Goal: Task Accomplishment & Management: Complete application form

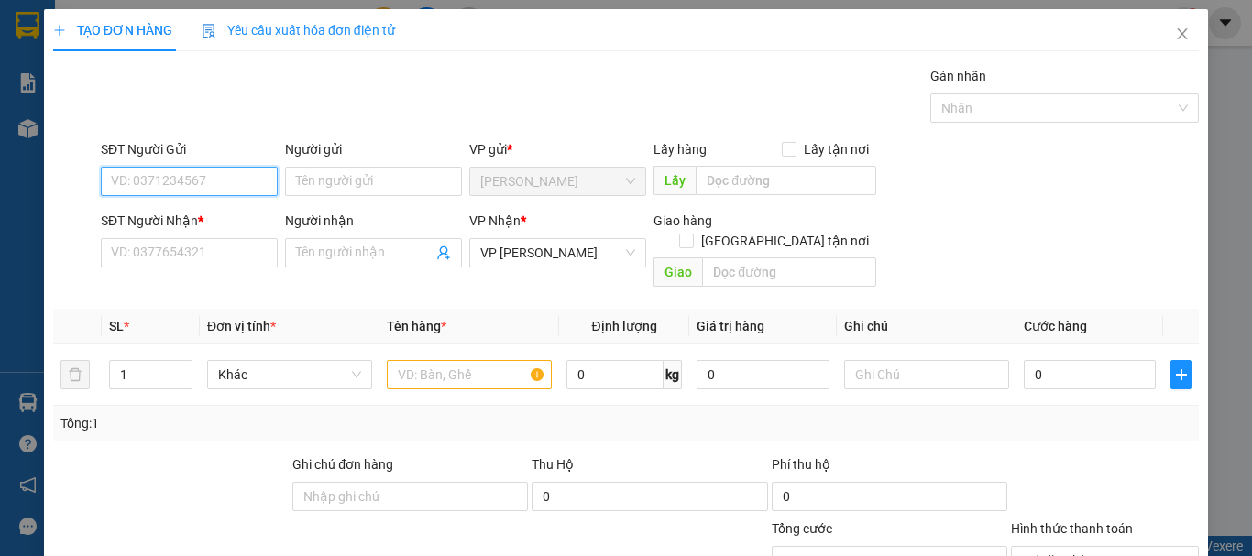
click at [181, 188] on input "SĐT Người Gửi" at bounding box center [189, 181] width 177 height 29
click at [217, 225] on div "0908360267 - NGÔI SAO SÁNG" at bounding box center [200, 218] width 178 height 20
type input "0908360267"
type input "NGÔI SAO SÁNG"
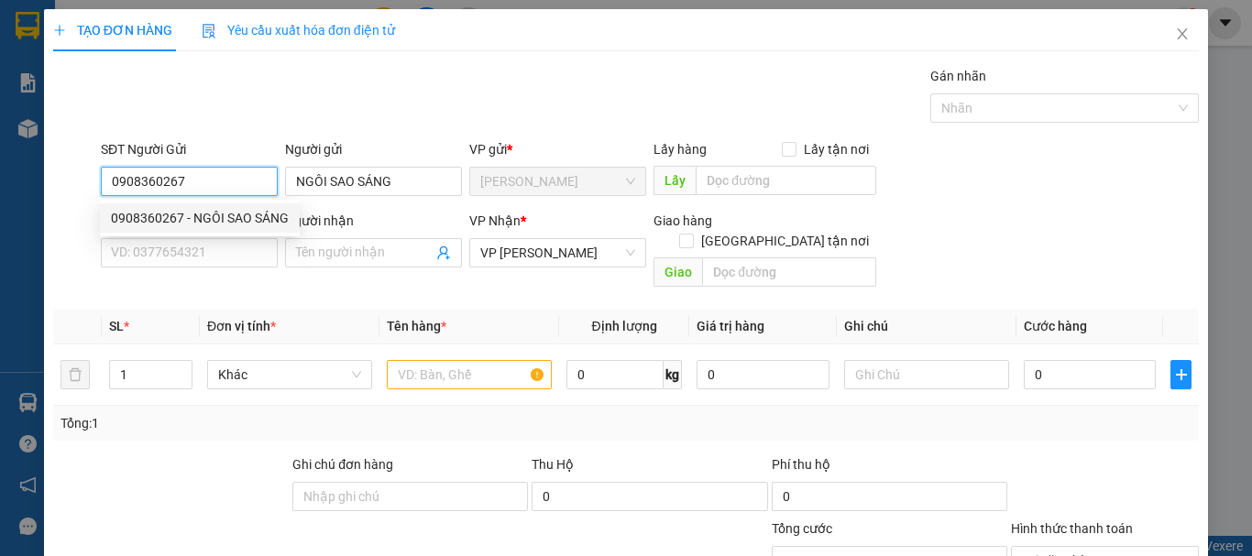
type input "20.000"
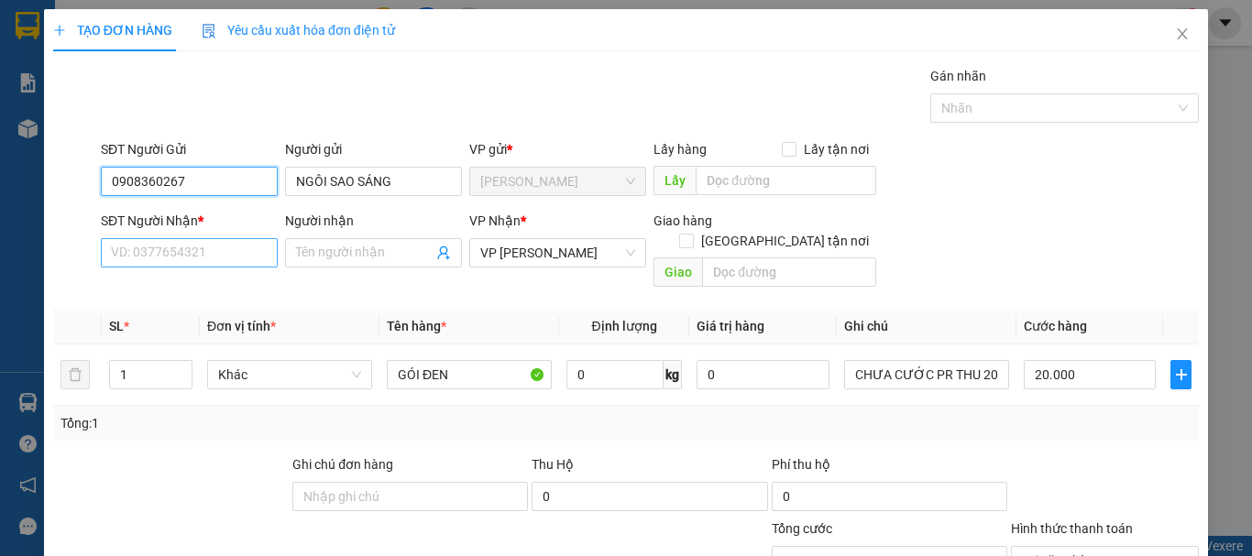
type input "0908360267"
click at [198, 256] on input "SĐT Người Nhận *" at bounding box center [189, 252] width 177 height 29
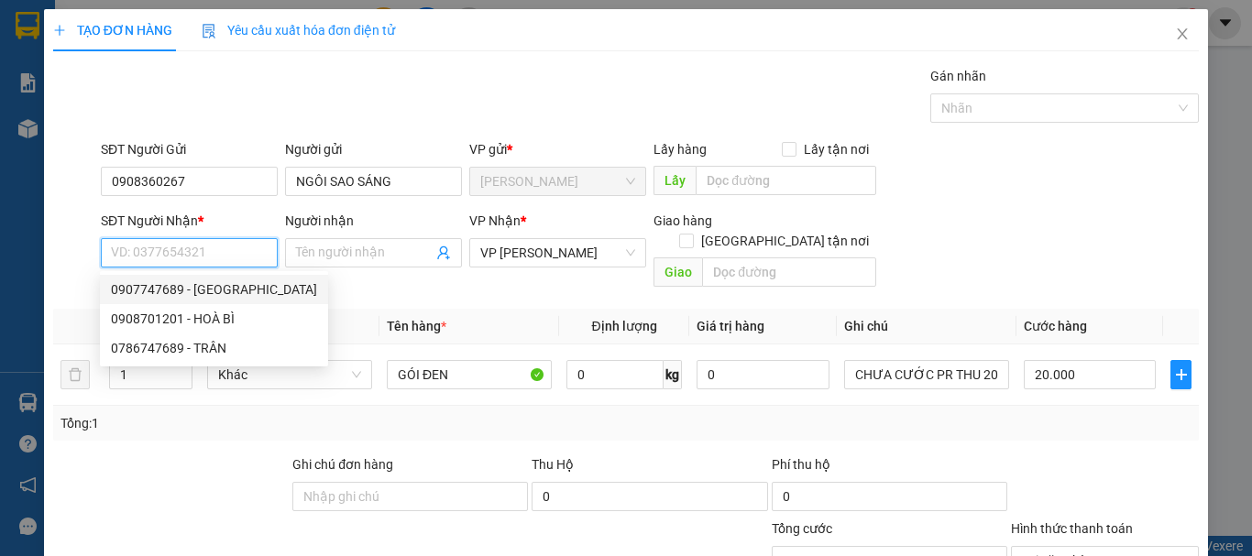
click at [204, 287] on div "0907747689 - [GEOGRAPHIC_DATA]" at bounding box center [214, 290] width 206 height 20
type input "0907747689"
type input "[PERSON_NAME]"
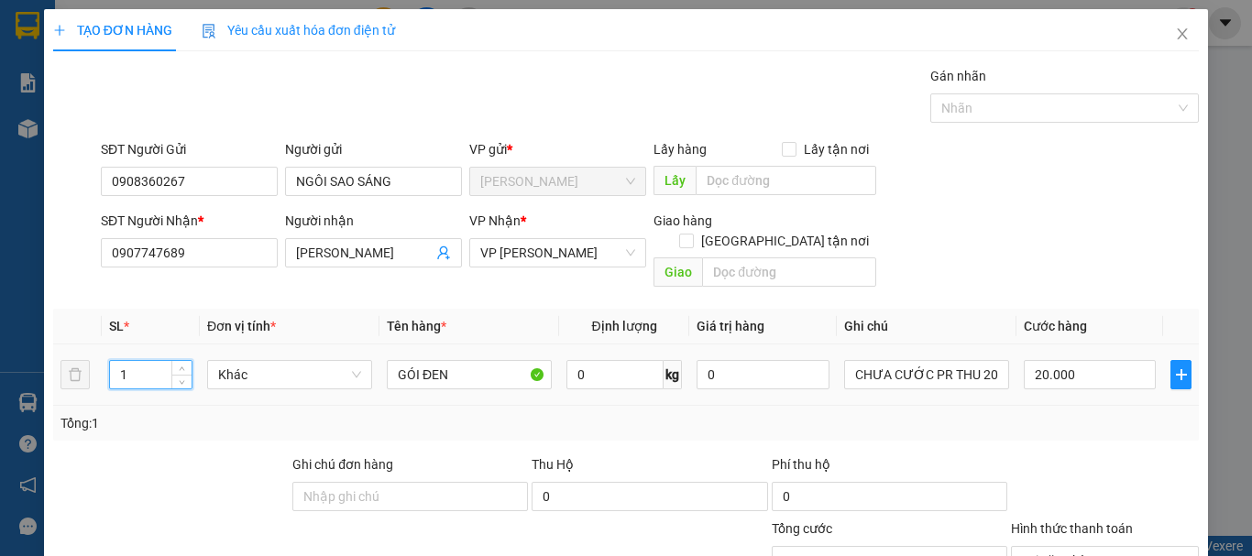
drag, startPoint x: 148, startPoint y: 352, endPoint x: 74, endPoint y: 379, distance: 79.2
click at [74, 379] on tr "1 Khác GÓI ĐEN 0 kg 0 CHƯA CƯỚC PR THU 20 20.000" at bounding box center [626, 375] width 1146 height 61
type input "2"
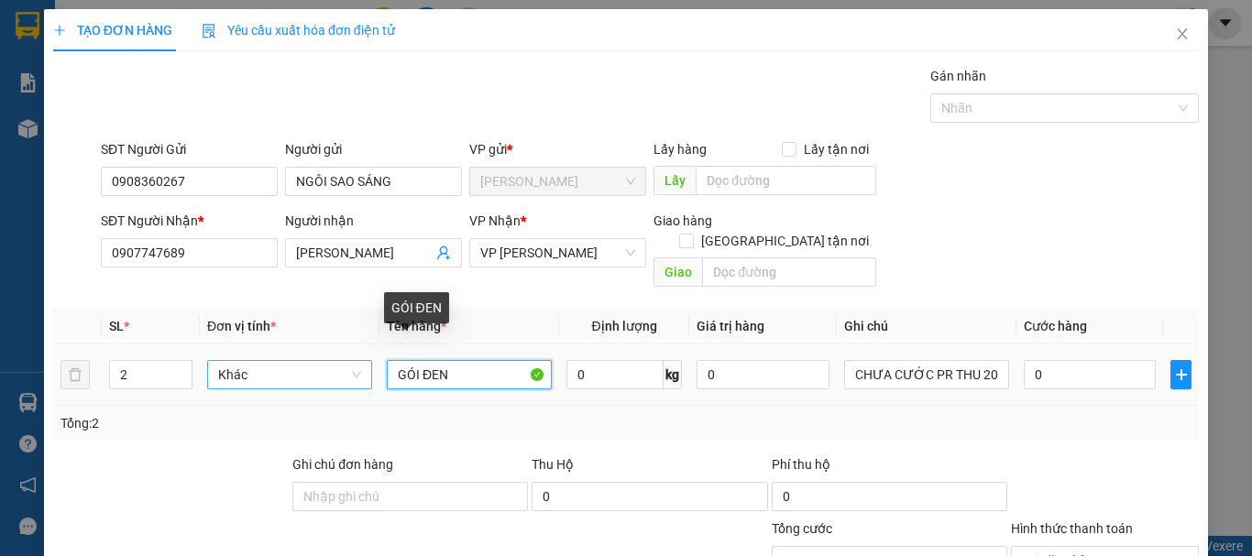
type input "0"
drag, startPoint x: 455, startPoint y: 356, endPoint x: 355, endPoint y: 368, distance: 100.7
click at [355, 368] on tr "2 Khác GÓI ĐEN 0 kg 0 CHƯA CƯỚC PR THU 20 0" at bounding box center [626, 375] width 1146 height 61
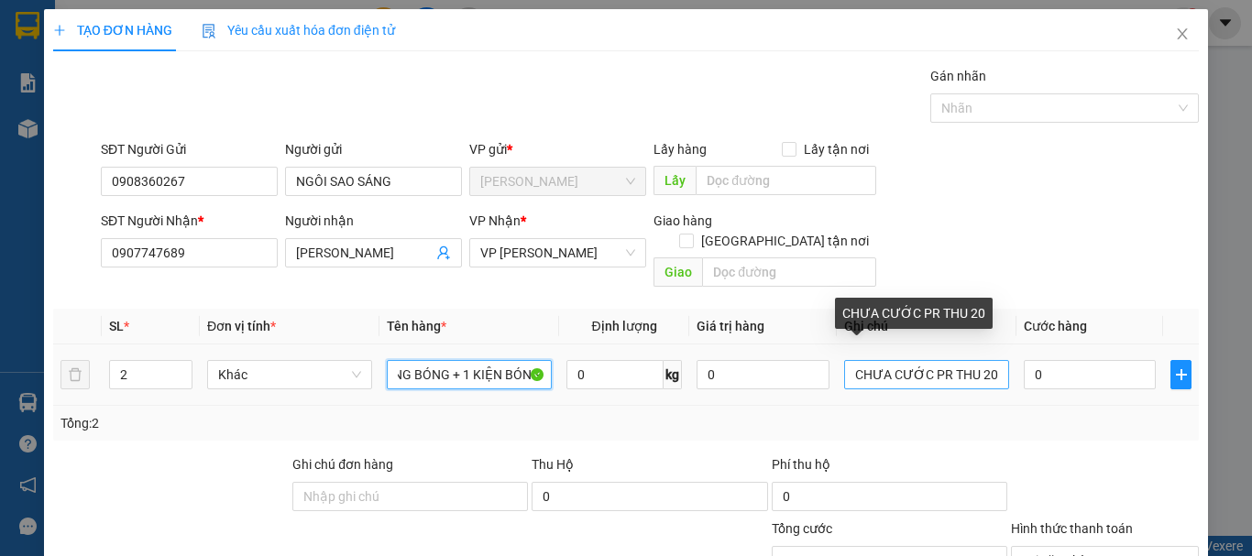
type input "1 THÙNG BÓNG + 1 KIỆN BÓNG"
click at [994, 360] on input "CHƯA CƯỚC PR THU 20" at bounding box center [926, 374] width 165 height 29
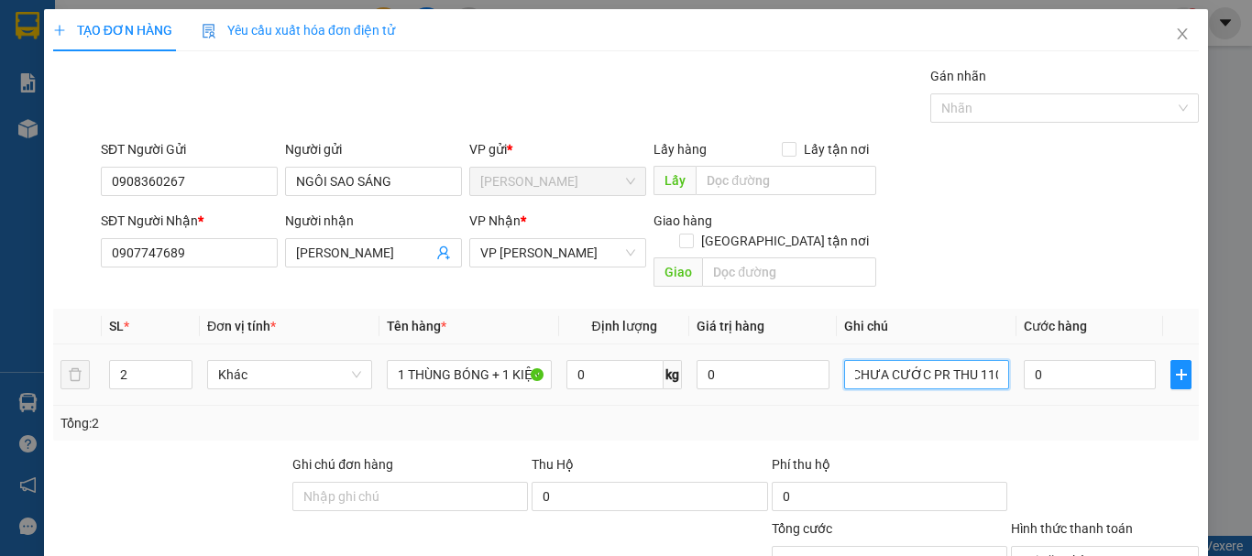
scroll to position [179, 0]
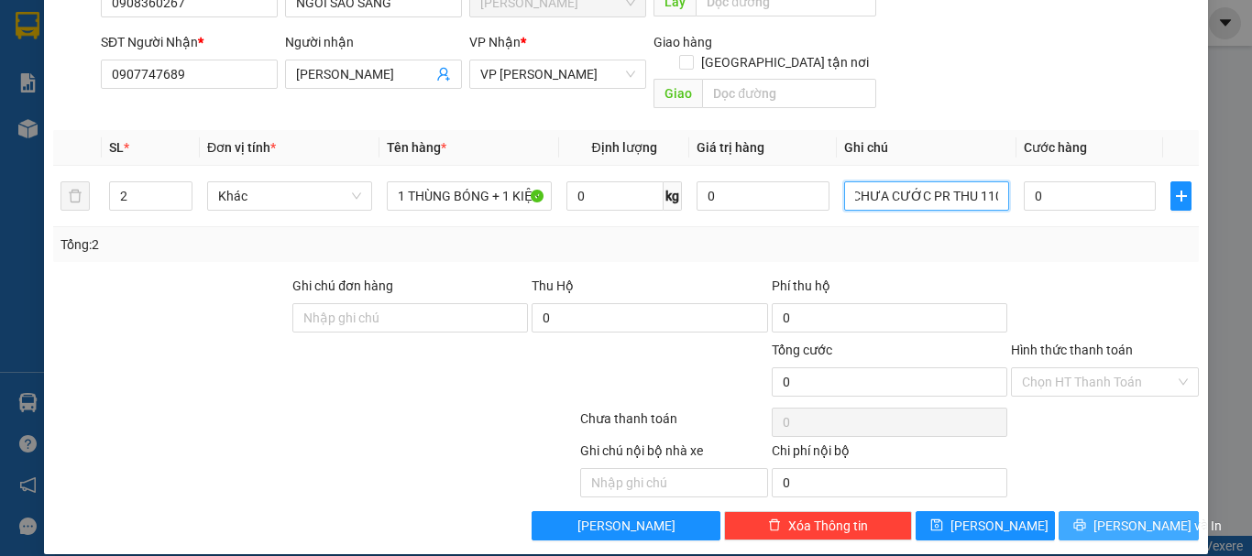
type input "CHƯA CƯỚC PR THU 110"
click at [1131, 516] on span "[PERSON_NAME] và In" at bounding box center [1158, 526] width 128 height 20
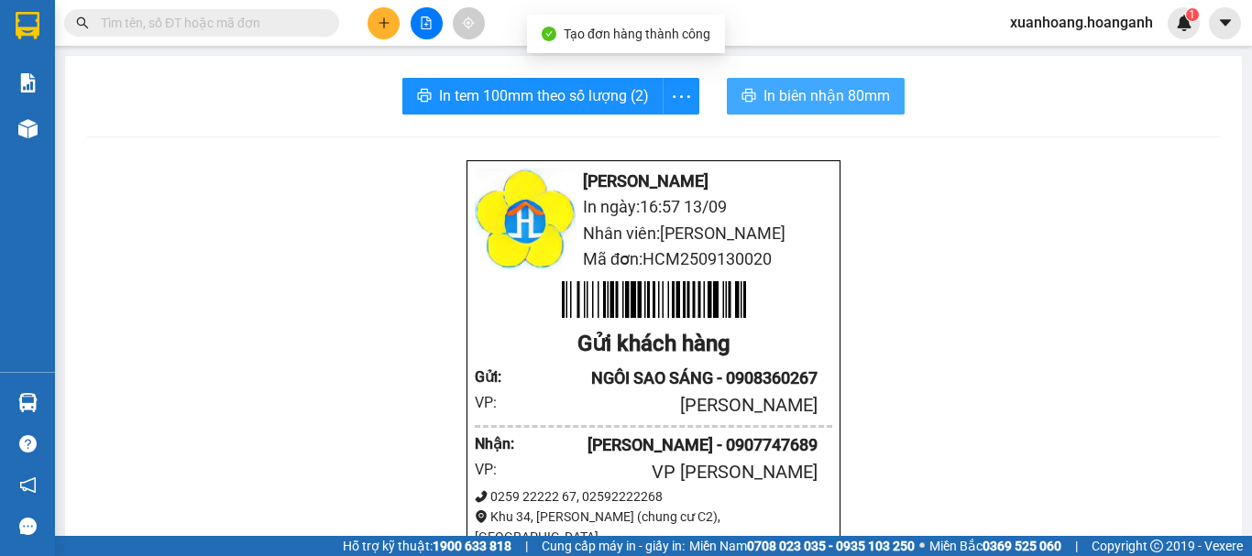
click at [835, 90] on span "In biên nhận 80mm" at bounding box center [827, 95] width 126 height 23
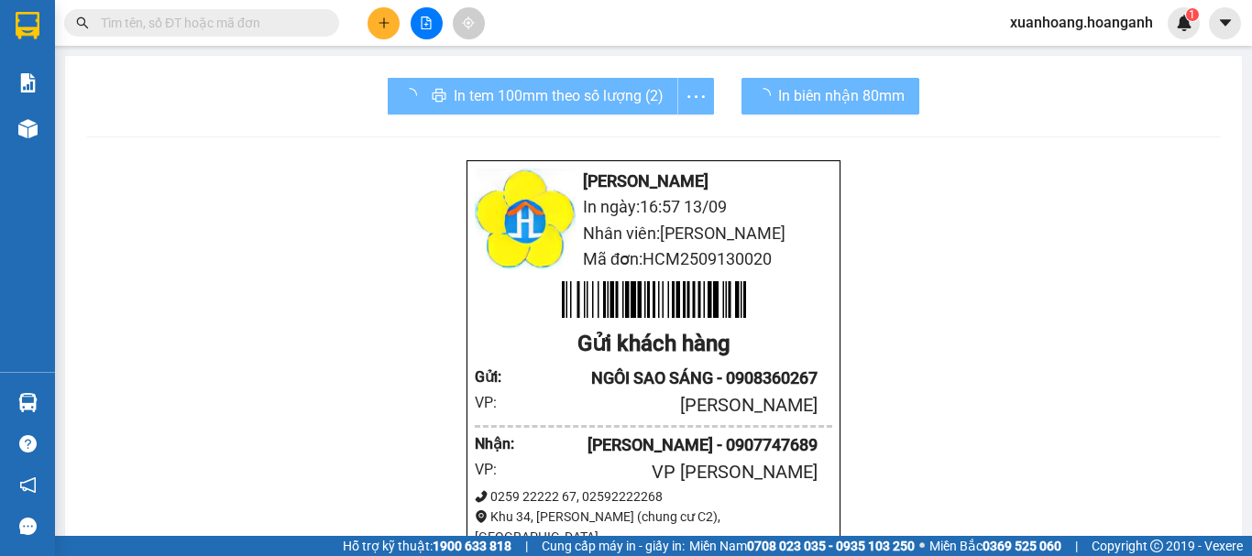
click at [617, 85] on div "In tem 100mm theo số lượng (2)" at bounding box center [551, 96] width 326 height 37
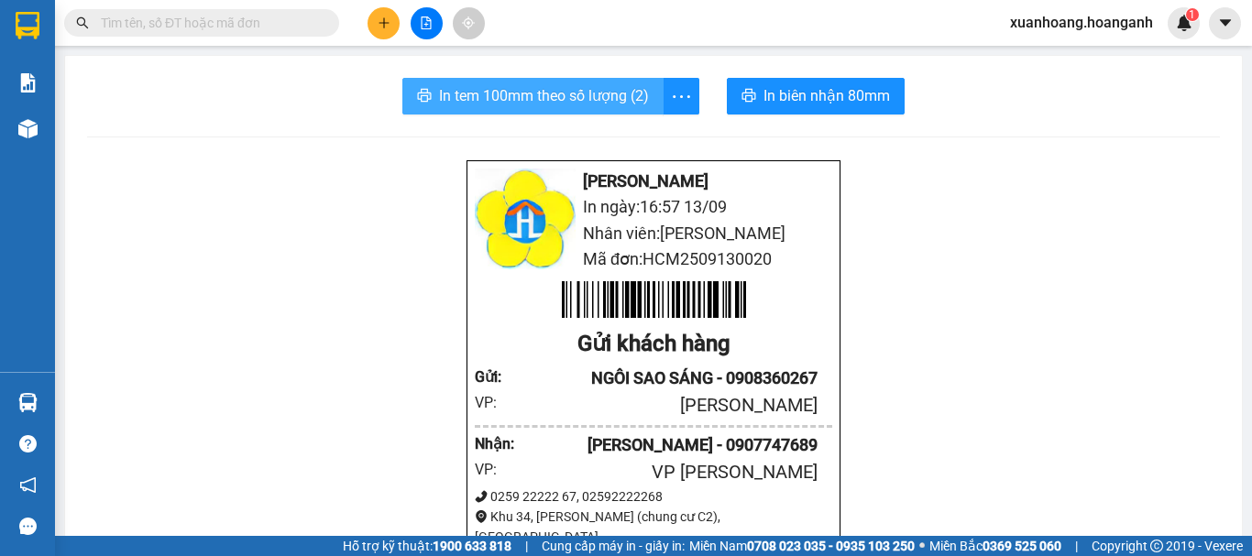
click at [621, 100] on span "In tem 100mm theo số lượng (2)" at bounding box center [544, 95] width 210 height 23
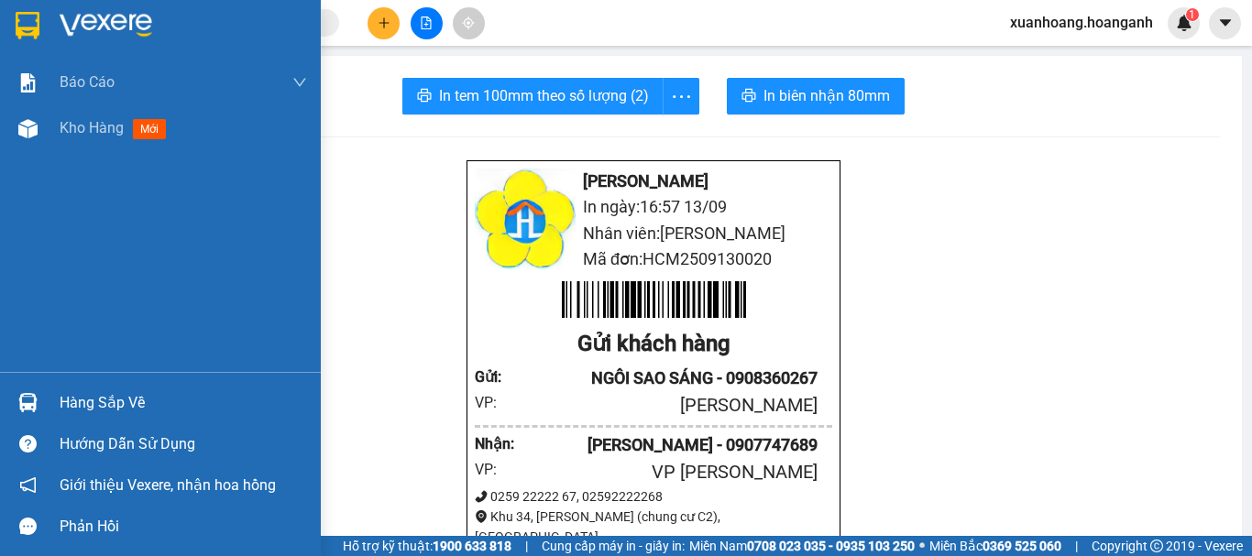
click at [31, 30] on img at bounding box center [28, 25] width 24 height 27
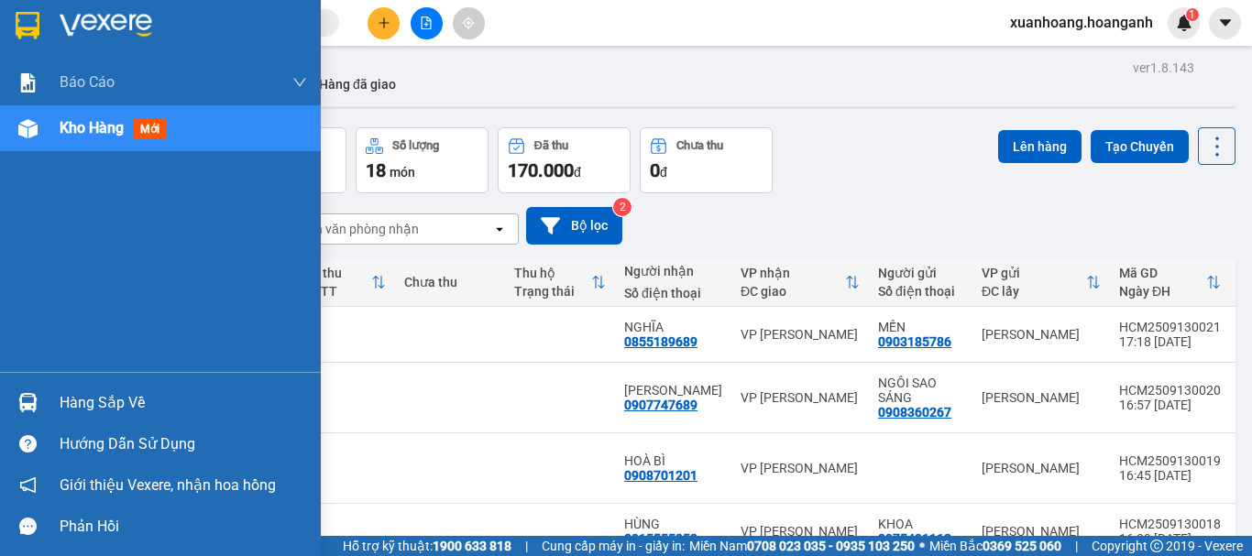
click at [54, 33] on div at bounding box center [160, 30] width 321 height 60
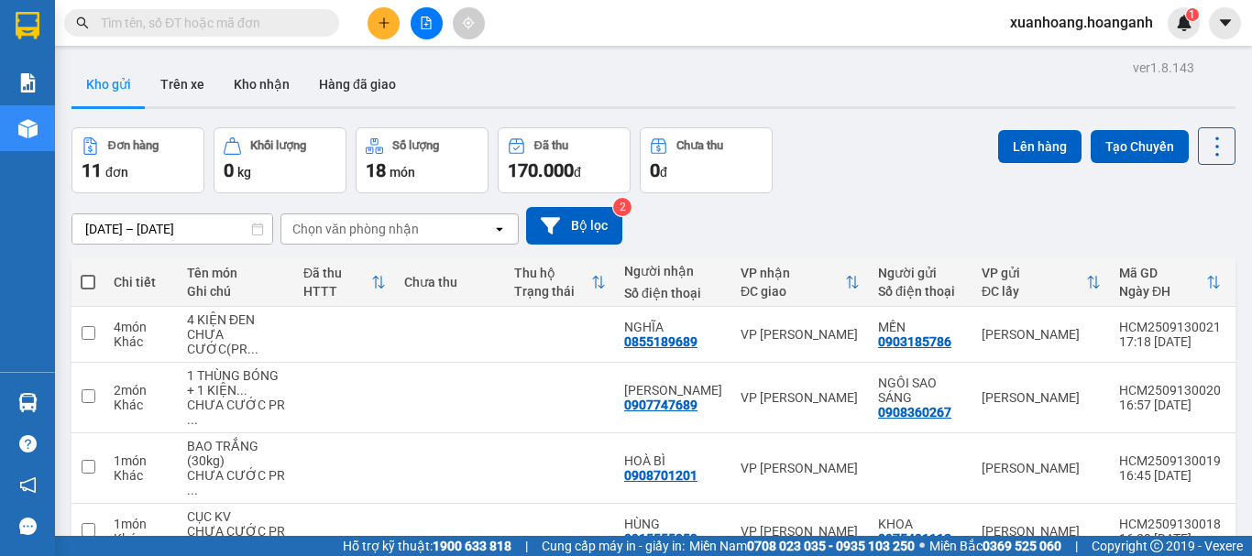
click at [221, 18] on input "text" at bounding box center [209, 23] width 216 height 20
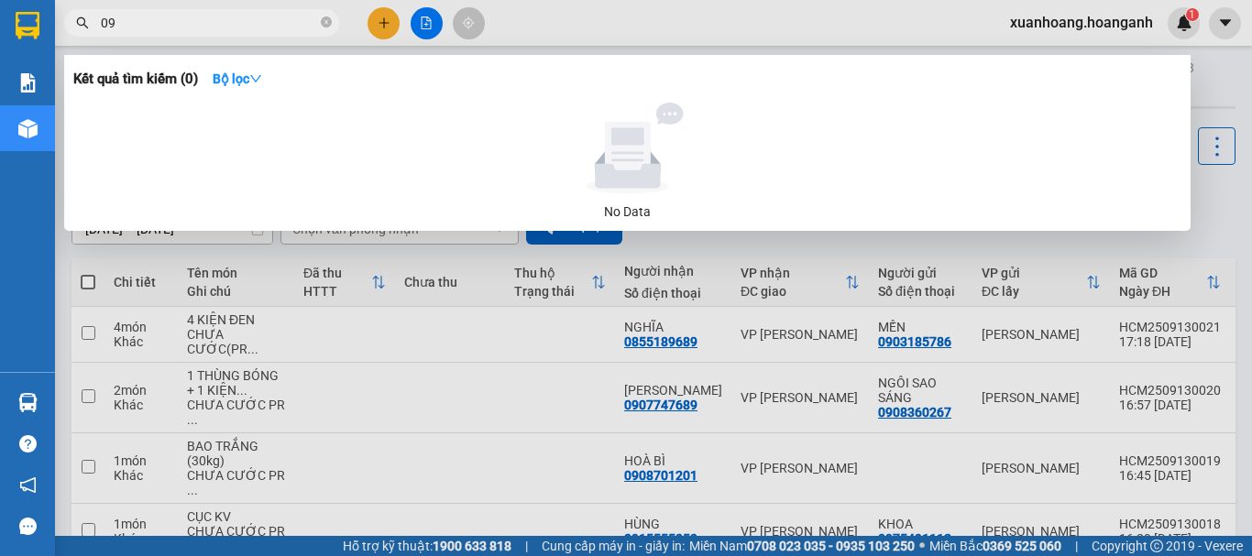
type input "0"
type input "0842116150"
click at [544, 30] on div at bounding box center [626, 278] width 1252 height 556
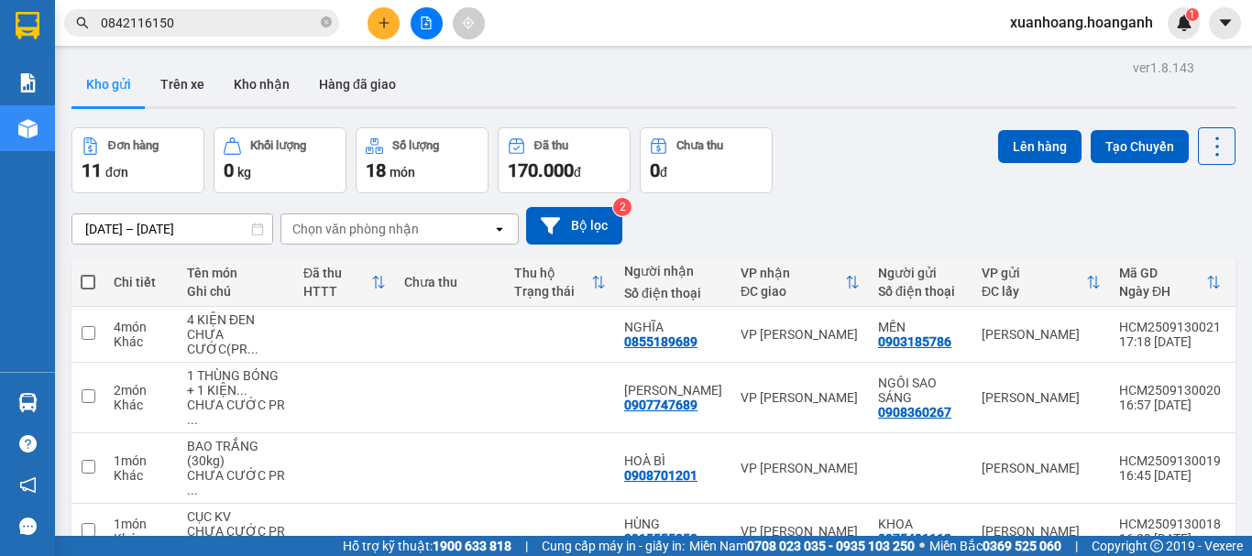
click at [387, 36] on button at bounding box center [384, 23] width 32 height 32
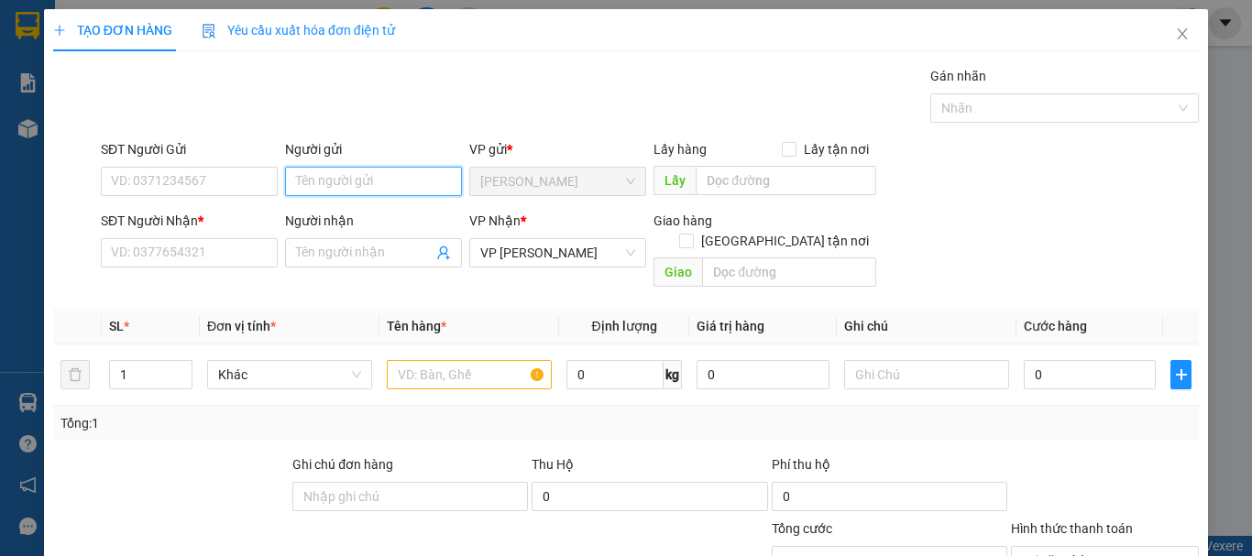
click at [308, 182] on input "Người gửi" at bounding box center [373, 181] width 177 height 29
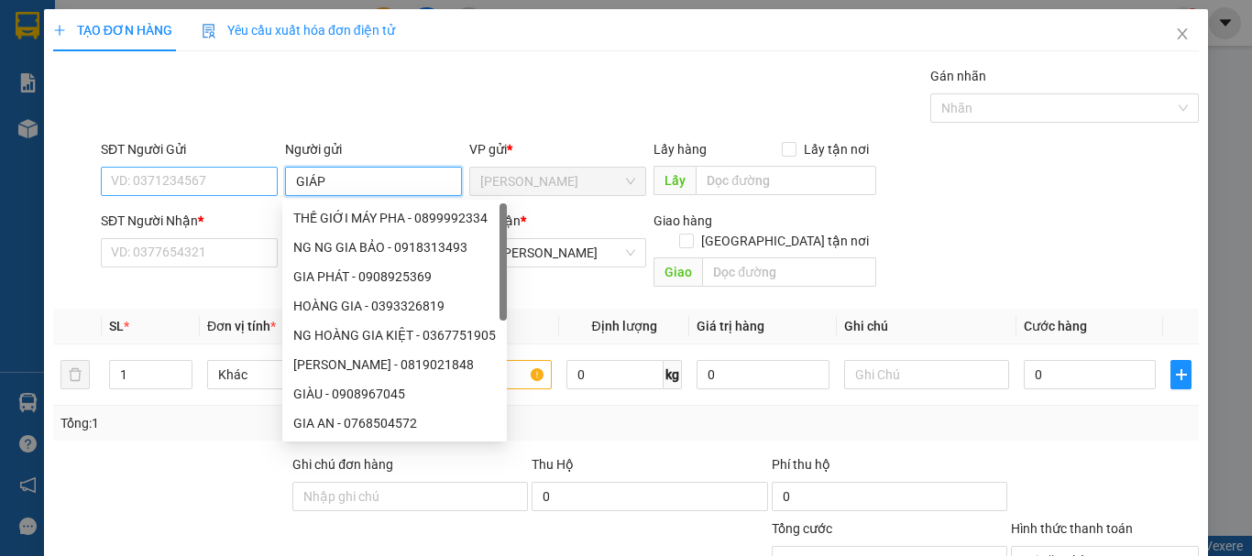
type input "GIÁP"
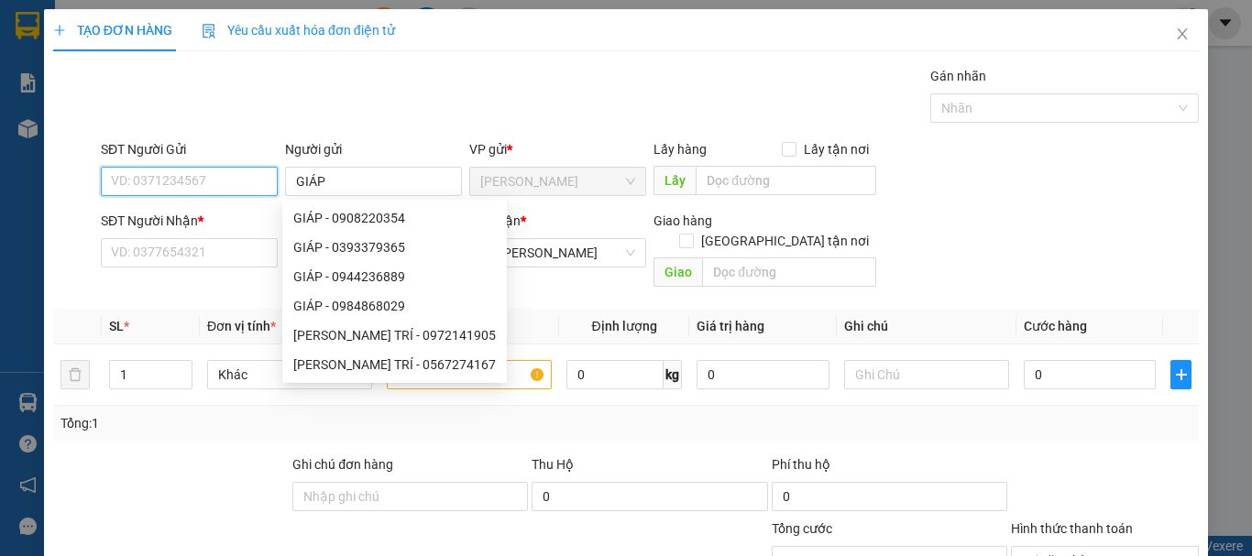
click at [228, 170] on input "SĐT Người Gửi" at bounding box center [189, 181] width 177 height 29
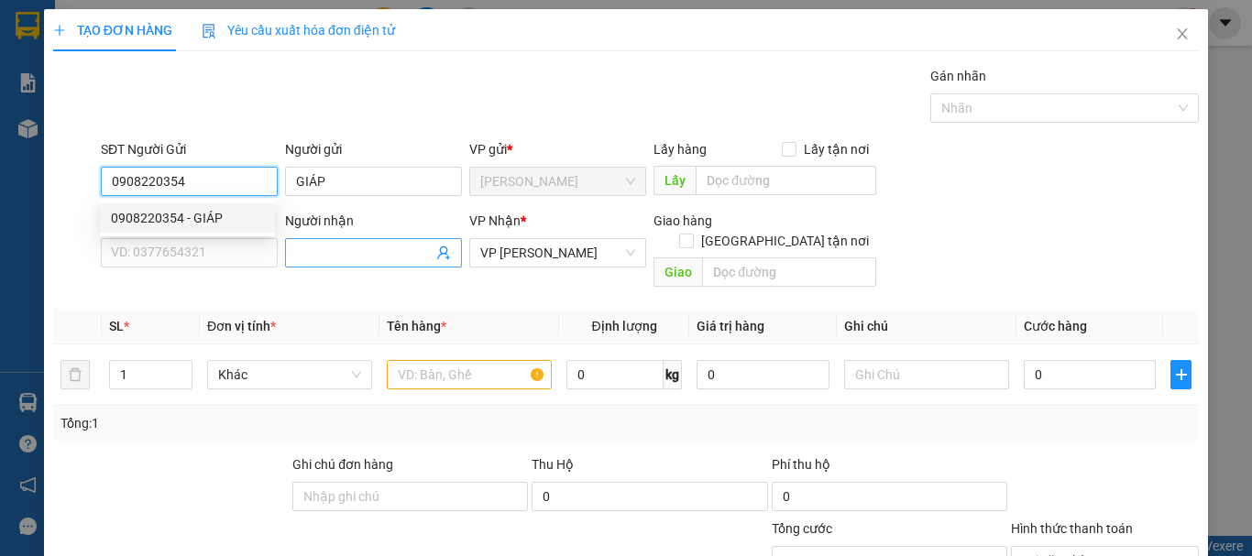
type input "0908220354"
click at [308, 260] on input "Người nhận" at bounding box center [364, 253] width 137 height 20
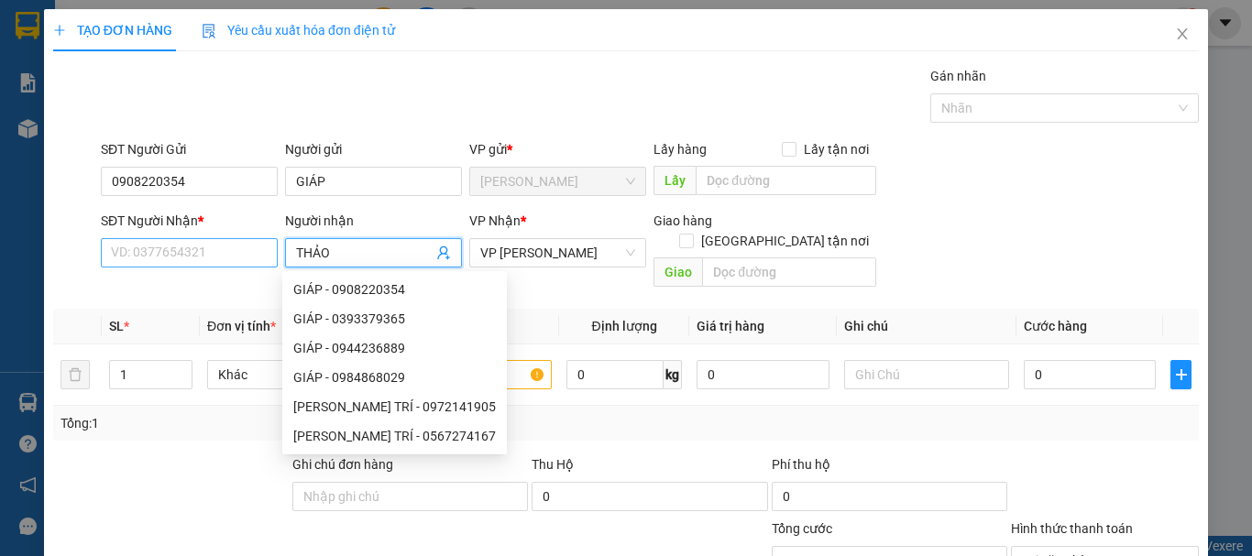
type input "THẢO"
click at [229, 260] on input "SĐT Người Nhận *" at bounding box center [189, 252] width 177 height 29
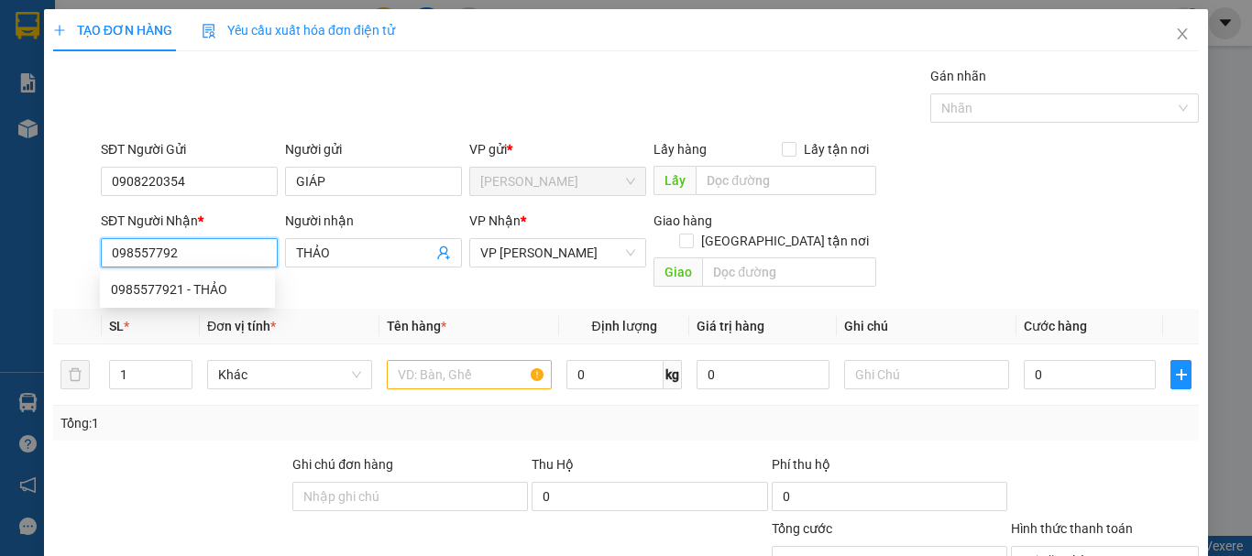
type input "0985577921"
click at [228, 281] on div "0985577921 - THẢO" at bounding box center [187, 290] width 153 height 20
type input "ĐL [GEOGRAPHIC_DATA]"
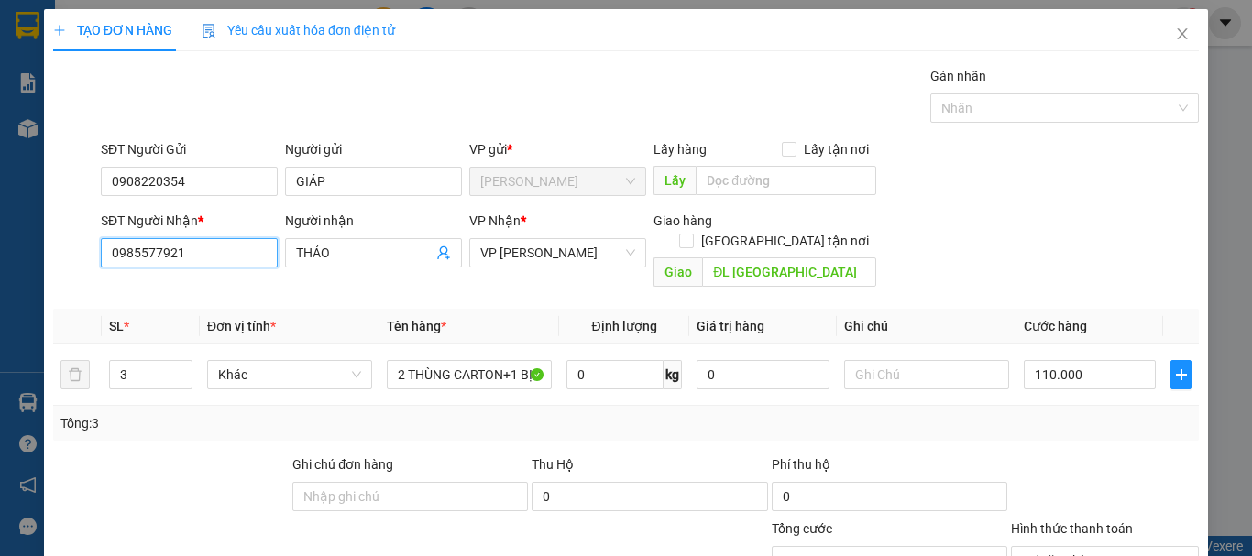
type input "110.000"
type input "0985577921"
drag, startPoint x: 135, startPoint y: 366, endPoint x: 116, endPoint y: 368, distance: 18.4
click at [116, 368] on input "3" at bounding box center [151, 374] width 82 height 27
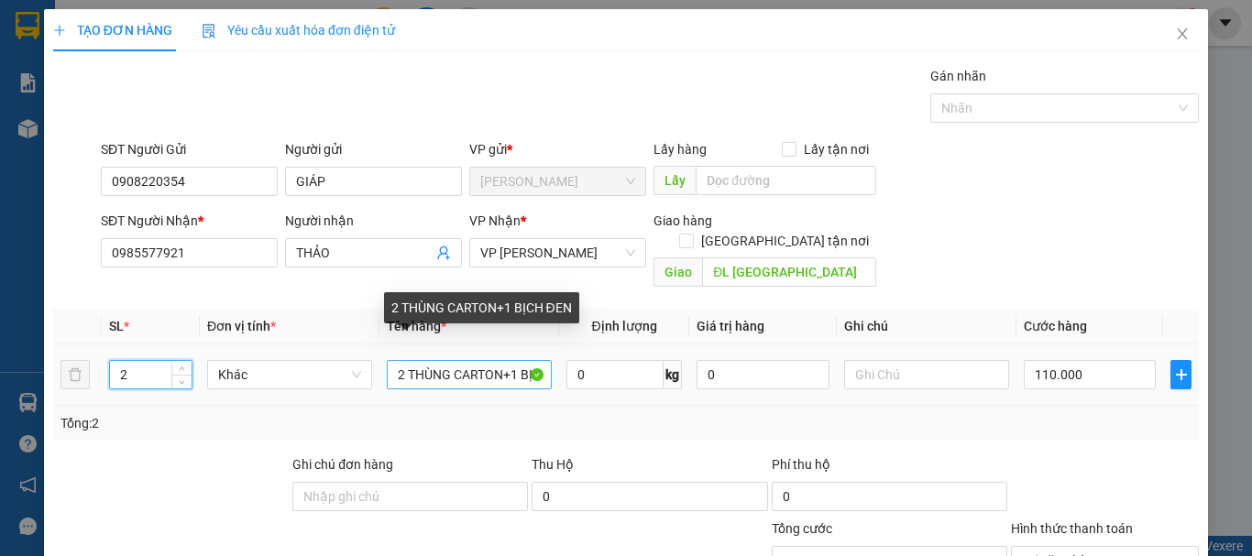
type input "2"
type input "0"
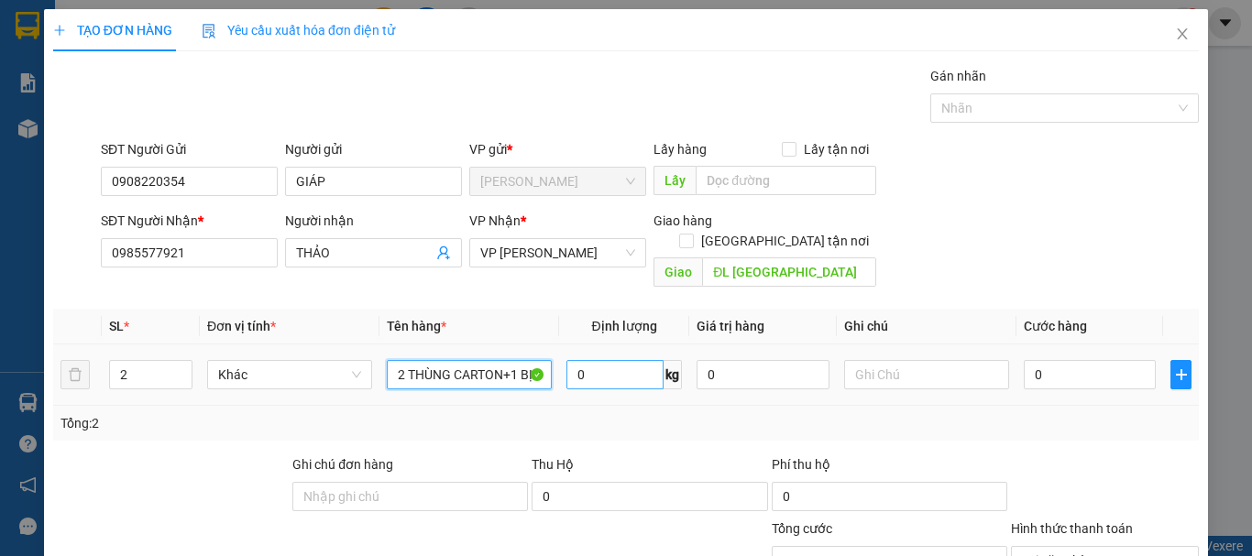
drag, startPoint x: 392, startPoint y: 358, endPoint x: 602, endPoint y: 345, distance: 210.4
click at [602, 345] on tr "2 Khác 2 THÙNG CARTON+1 BỊCH ĐEN 0 kg 0 0" at bounding box center [626, 375] width 1146 height 61
type input "1 BAO ĐEN + 1 KIỆN THÙNG XỐP VÀNG"
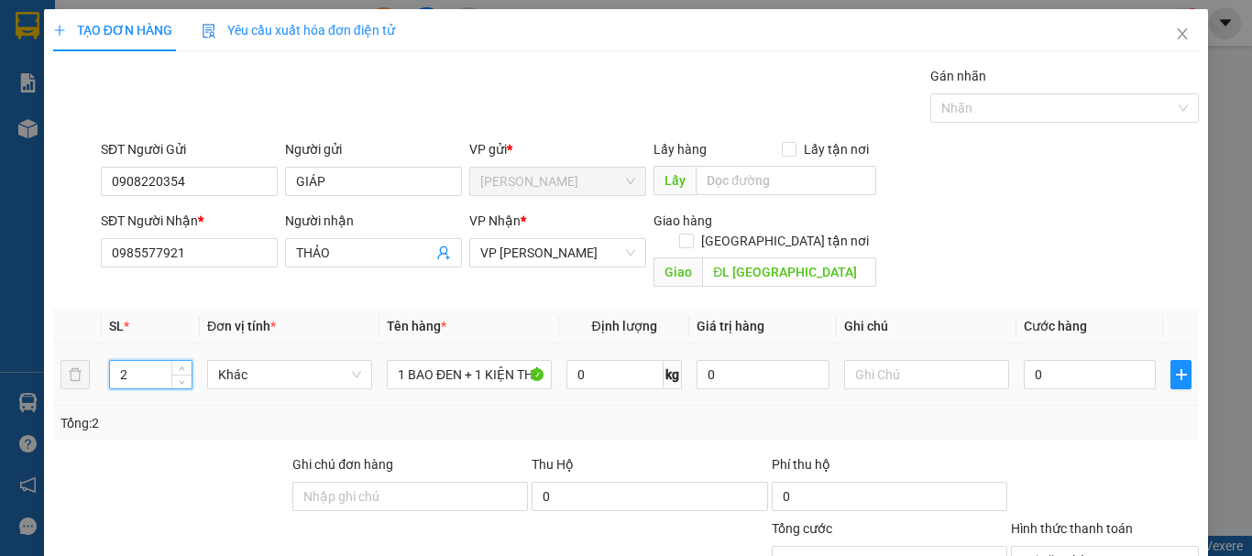
drag, startPoint x: 155, startPoint y: 357, endPoint x: 118, endPoint y: 368, distance: 38.0
click at [118, 368] on input "2" at bounding box center [151, 374] width 82 height 27
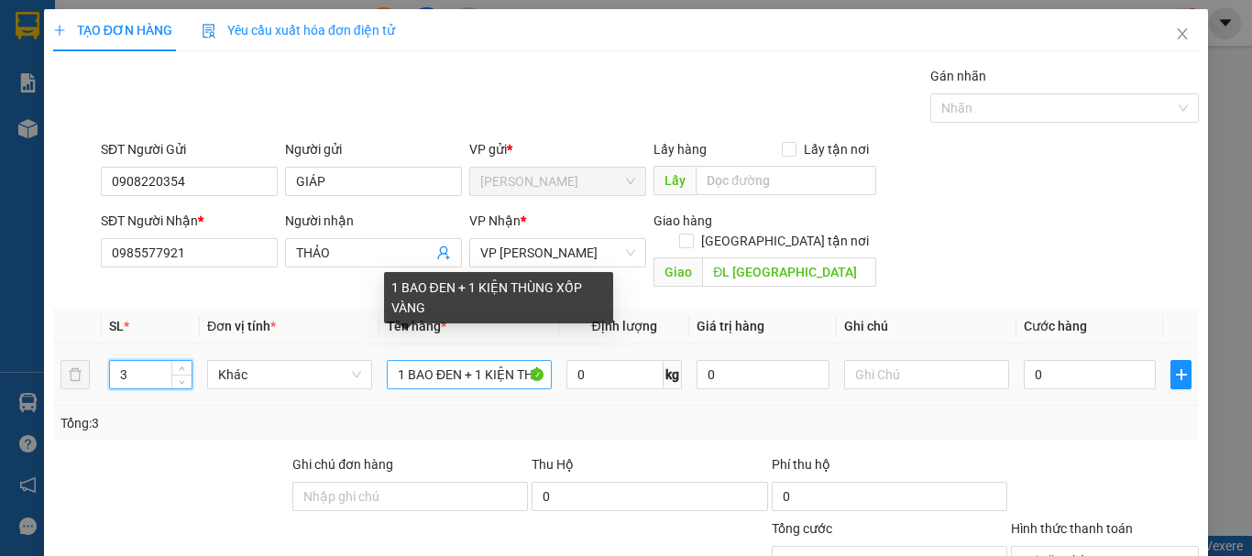
type input "3"
click at [530, 360] on input "1 BAO ĐEN + 1 KIỆN THÙNG XỐP VÀNG" at bounding box center [469, 374] width 165 height 29
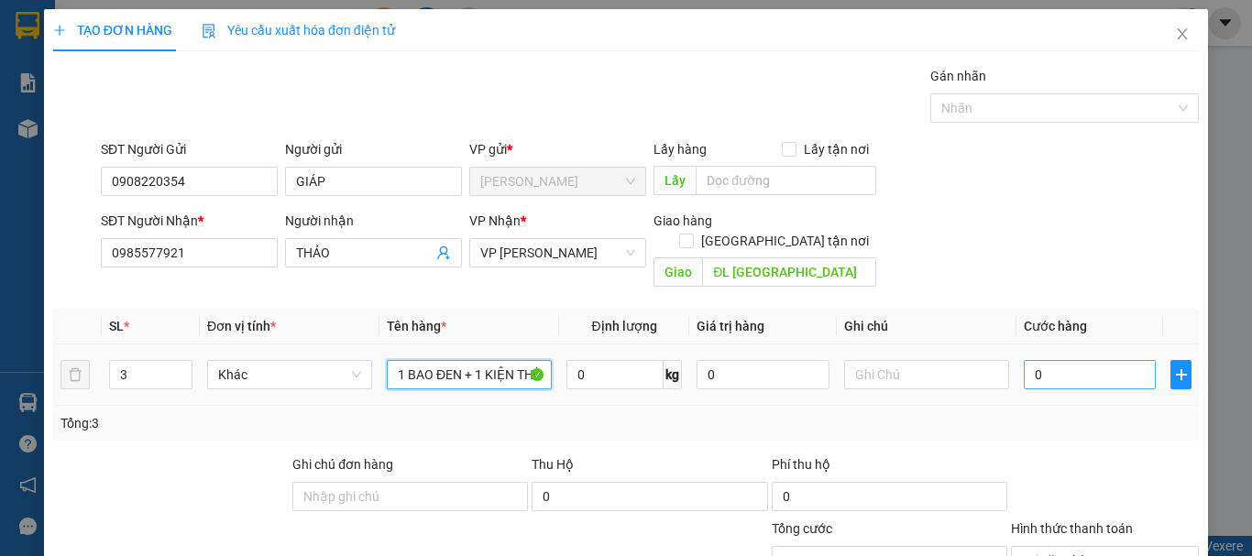
type input "1 BAO ĐEN + 1 KIỆN THÙNG XỐP VÀNG+ 1 KIỆN BAO TRẮNG"
click at [1058, 360] on input "0" at bounding box center [1090, 374] width 132 height 29
type input "1"
type input "12"
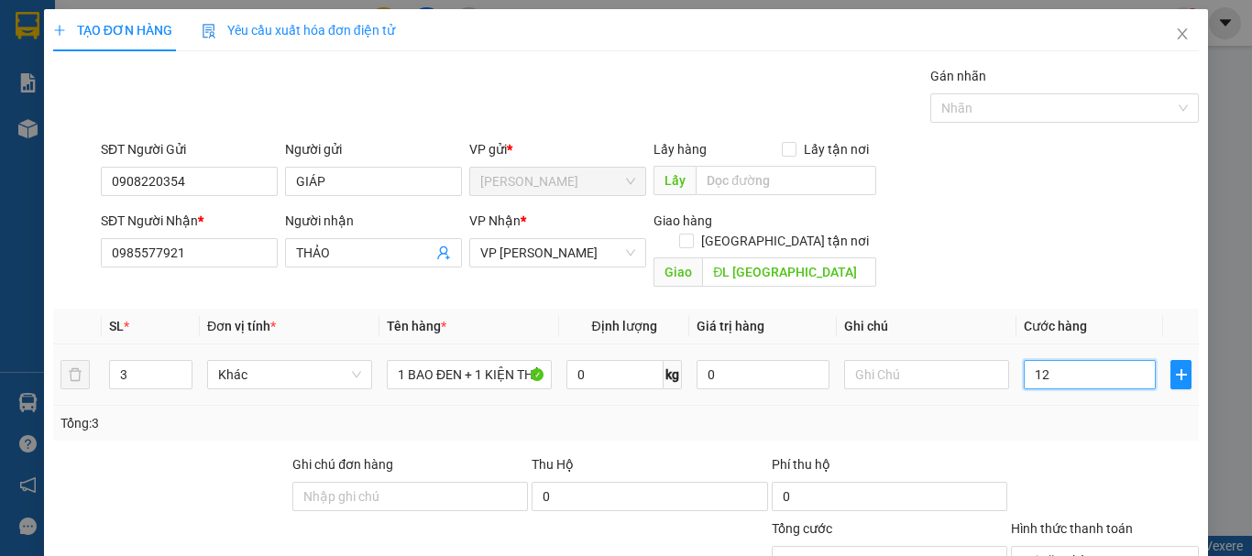
type input "120"
type input "1.200"
type input "12.000"
type input "120.000"
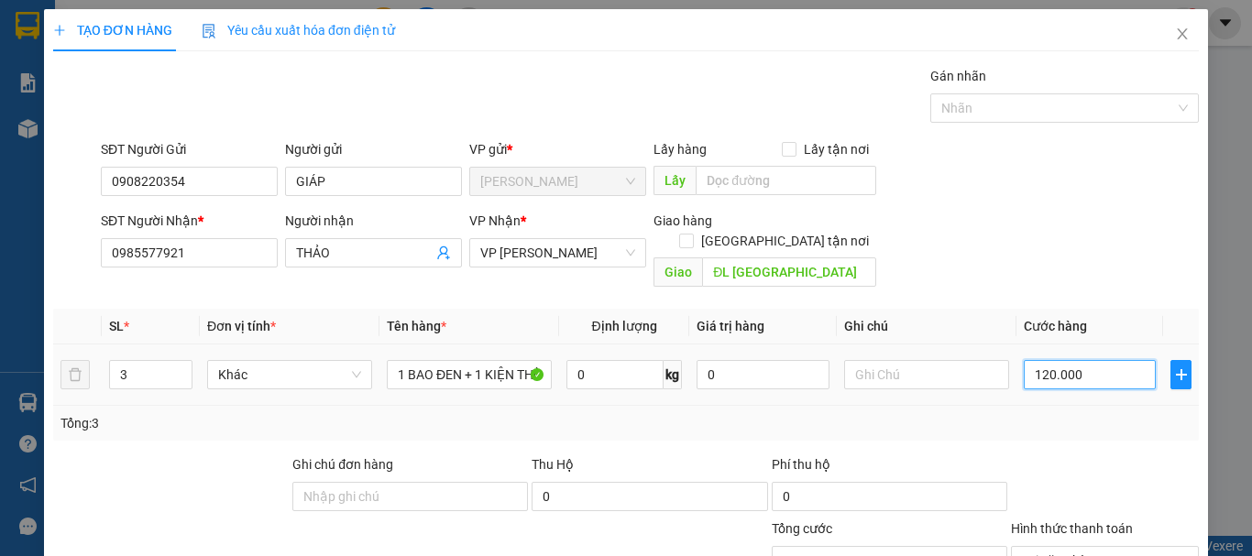
type input "120.000"
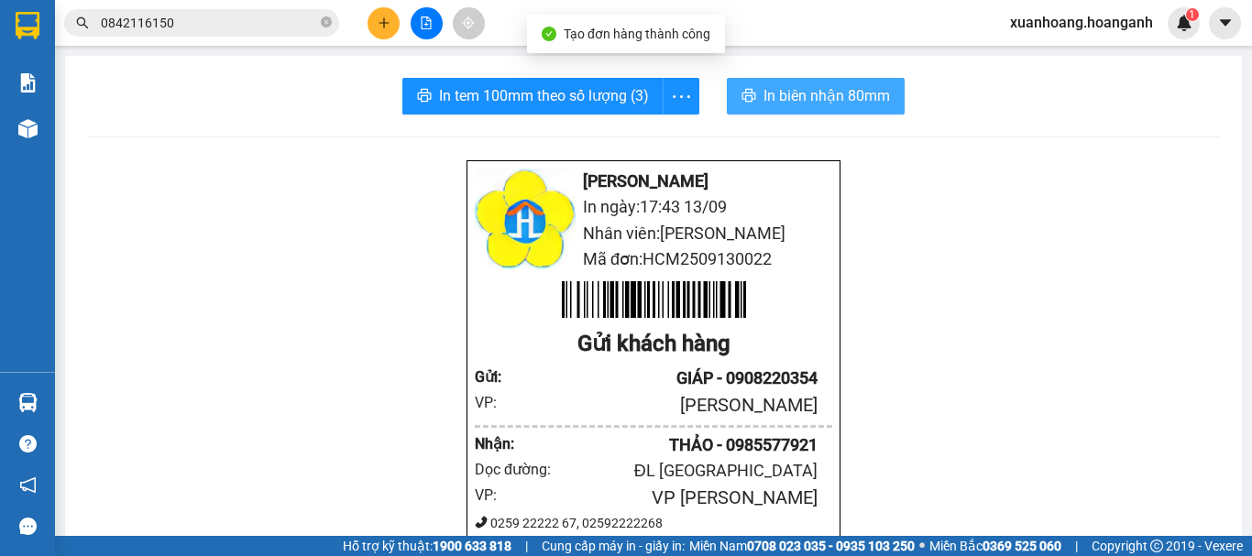
click at [841, 83] on button "In biên nhận 80mm" at bounding box center [816, 96] width 178 height 37
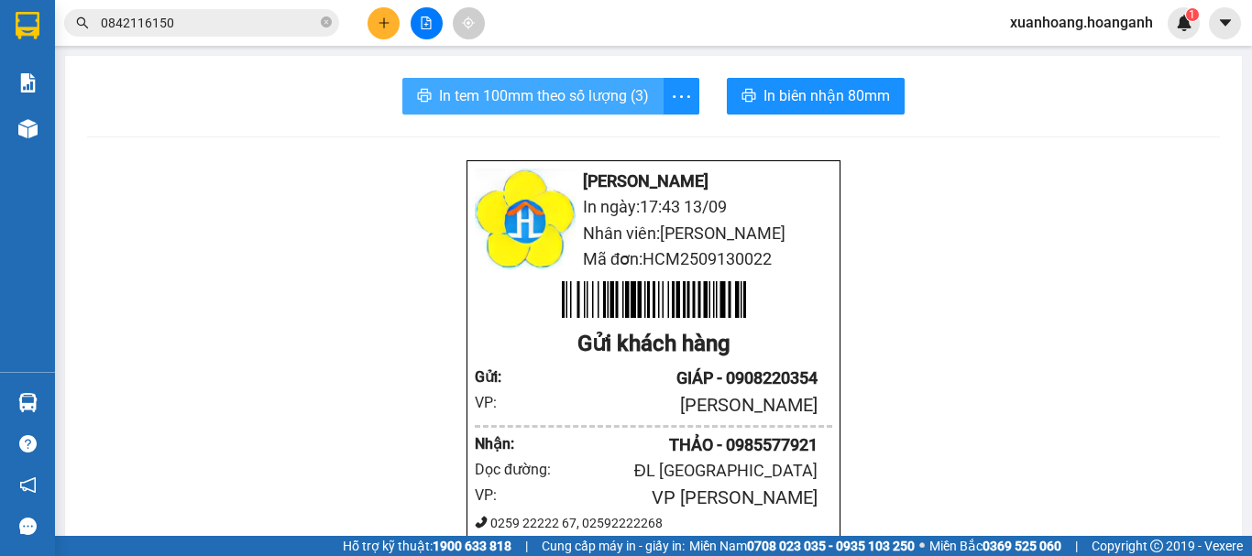
click at [535, 82] on button "In tem 100mm theo số lượng (3)" at bounding box center [532, 96] width 261 height 37
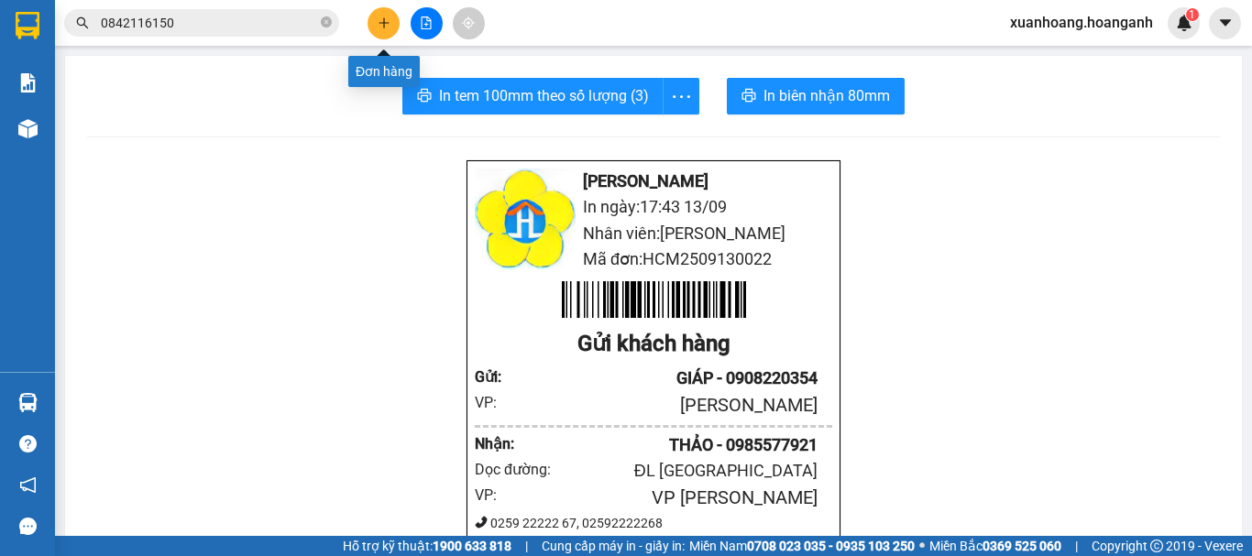
click at [383, 35] on button at bounding box center [384, 23] width 32 height 32
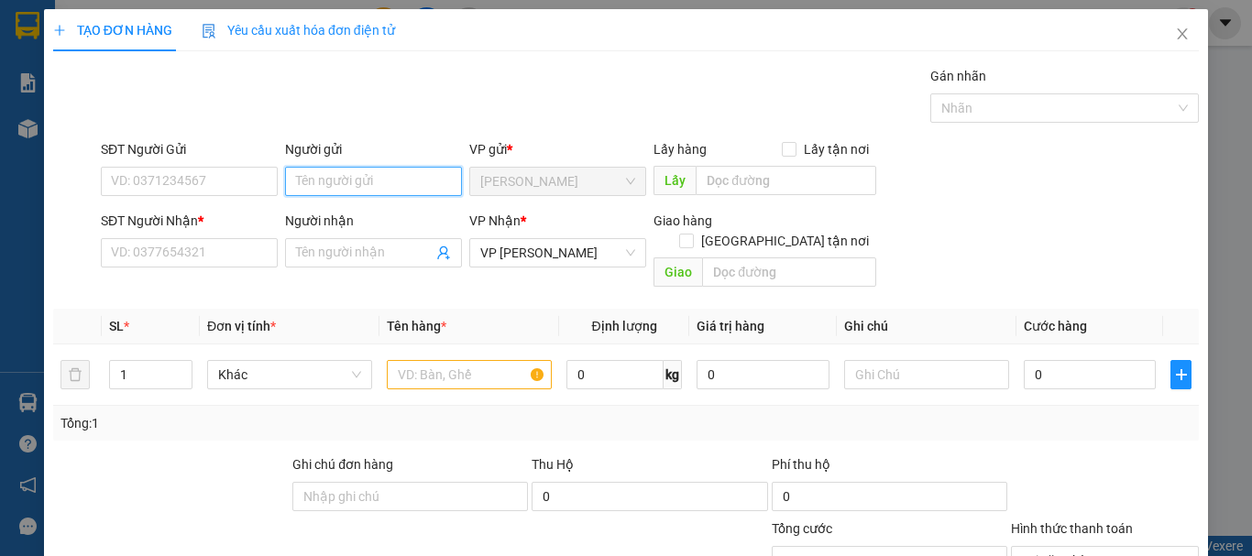
click at [369, 185] on input "Người gửi" at bounding box center [373, 181] width 177 height 29
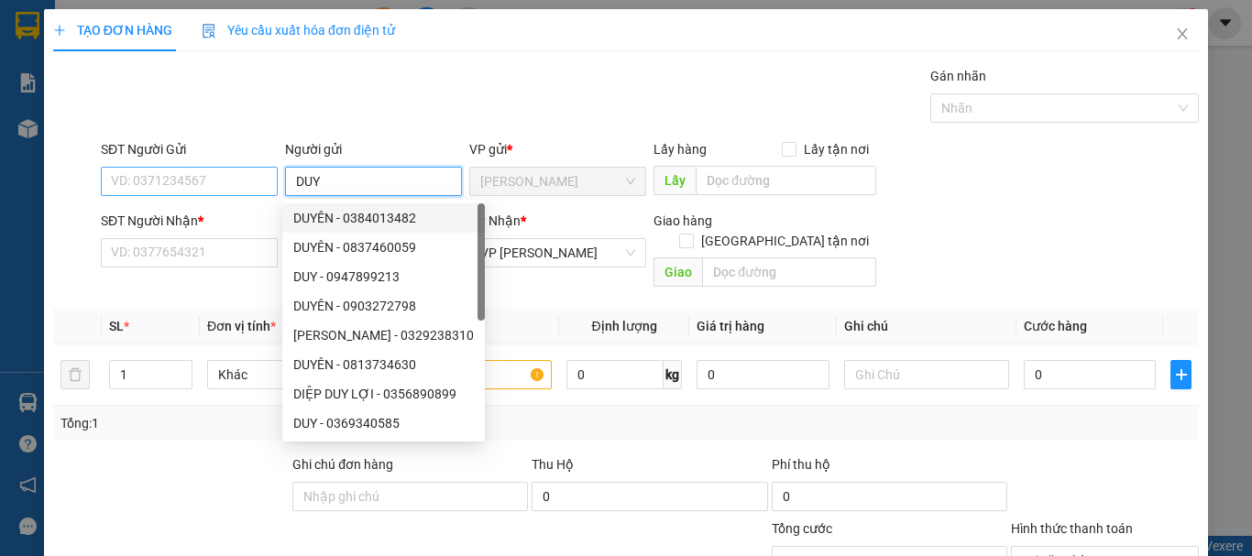
type input "DUY"
click at [225, 181] on input "SĐT Người Gửi" at bounding box center [189, 181] width 177 height 29
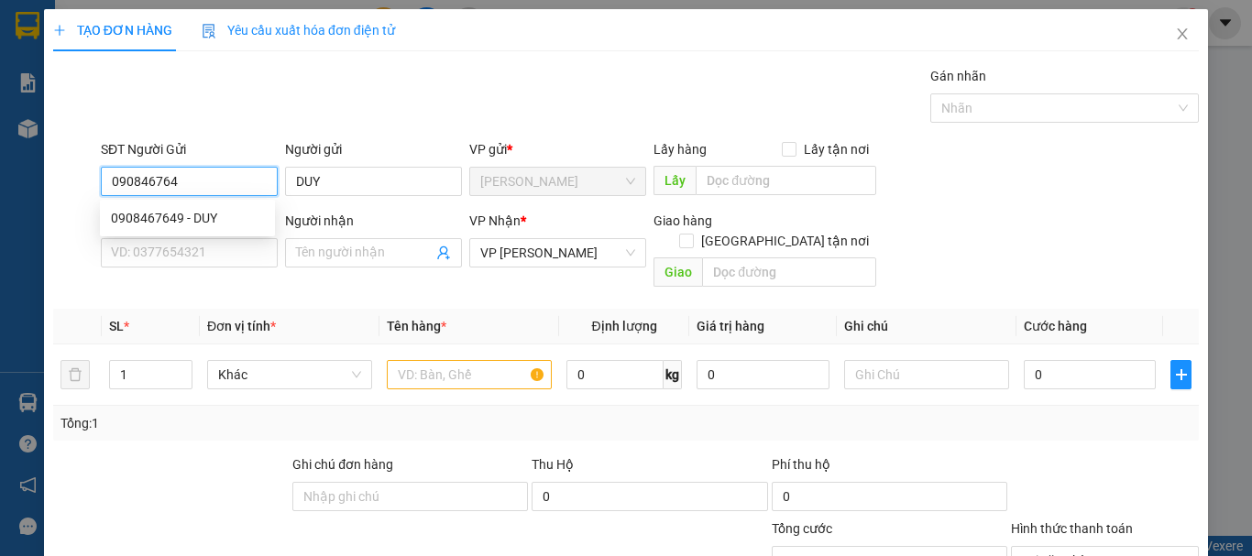
type input "0908467649"
click at [232, 225] on div "0908467649 - DUY" at bounding box center [187, 218] width 153 height 20
type input "30.000"
drag, startPoint x: 240, startPoint y: 170, endPoint x: 81, endPoint y: 203, distance: 162.9
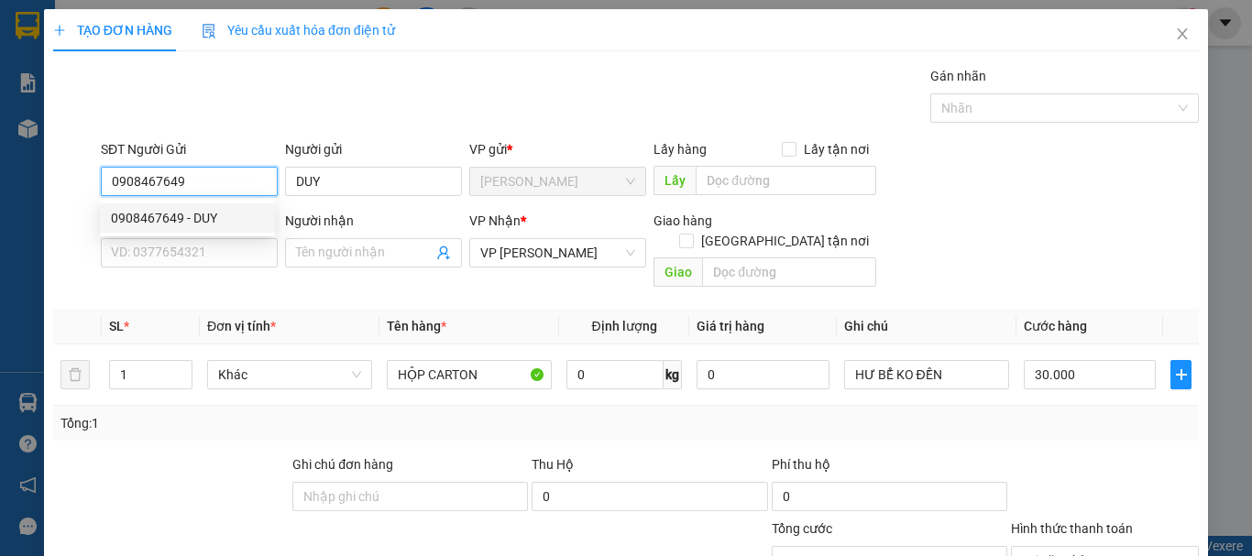
click at [81, 203] on div "SĐT Người Gửi 0908467649 Người gửi DUY VP gửi * [PERSON_NAME] Lấy hàng Lấy tận …" at bounding box center [625, 171] width 1149 height 64
type input "0908467649"
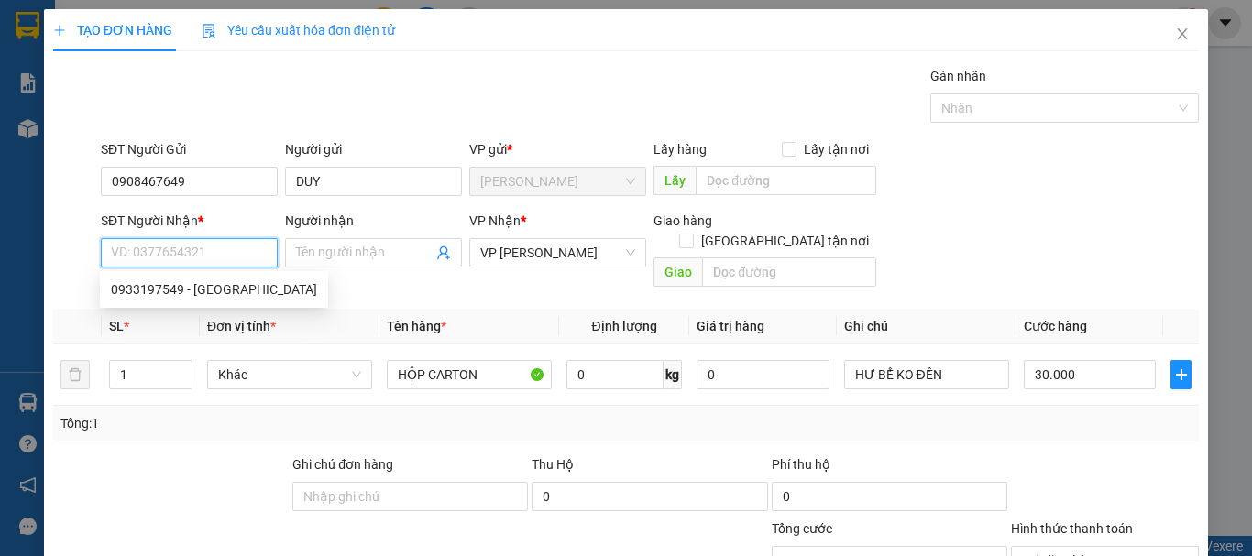
paste input "0908467649"
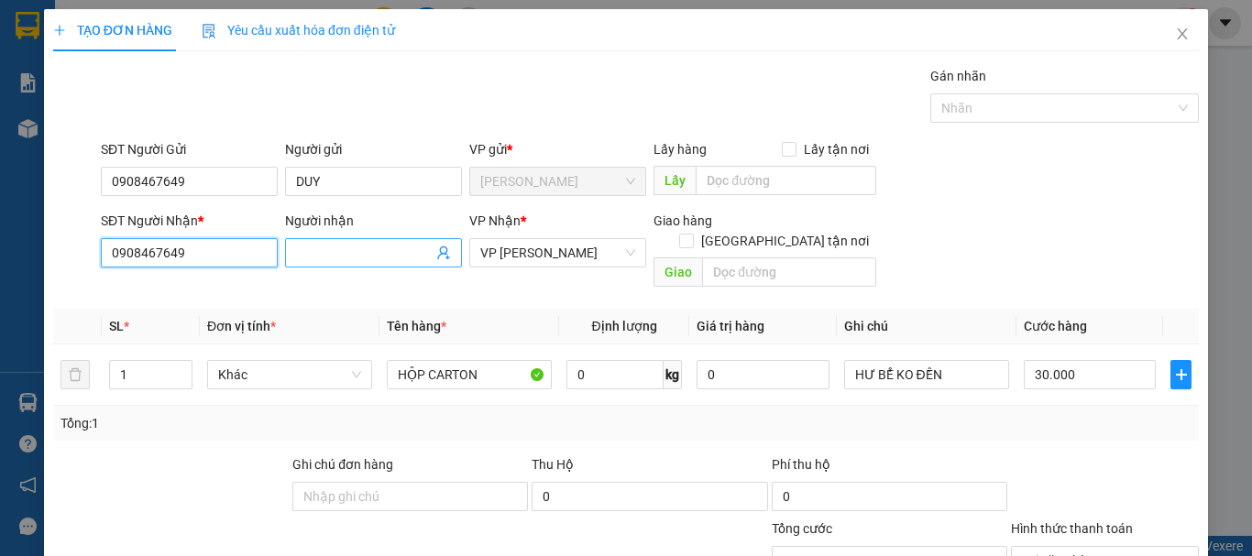
type input "0908467649"
click at [324, 252] on input "Người nhận" at bounding box center [364, 253] width 137 height 20
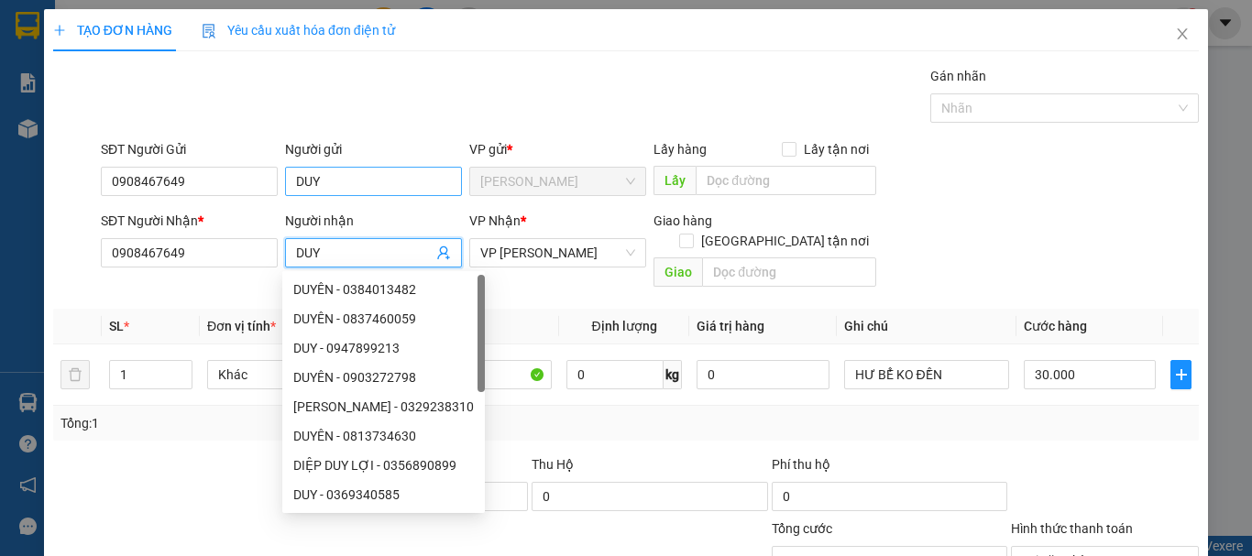
type input "DUY"
drag, startPoint x: 329, startPoint y: 186, endPoint x: 230, endPoint y: 201, distance: 100.1
click at [230, 201] on div "SĐT Người Gửi 0908467649 Người gửi DUY DUY VP gửi * [PERSON_NAME] Lấy hàng Lấy …" at bounding box center [649, 171] width 1105 height 64
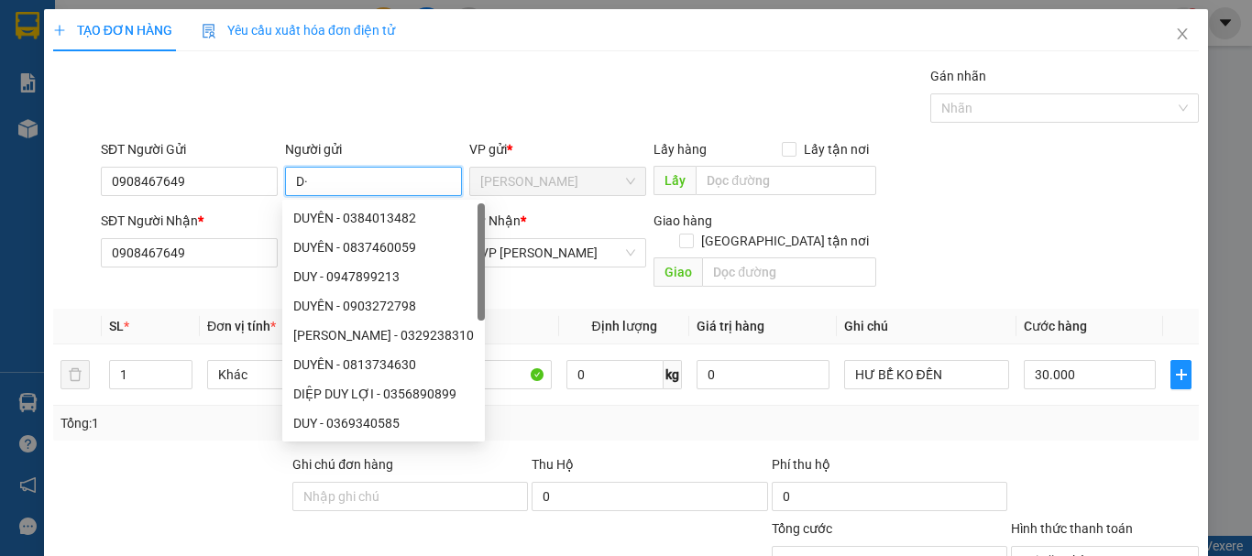
type input "D"
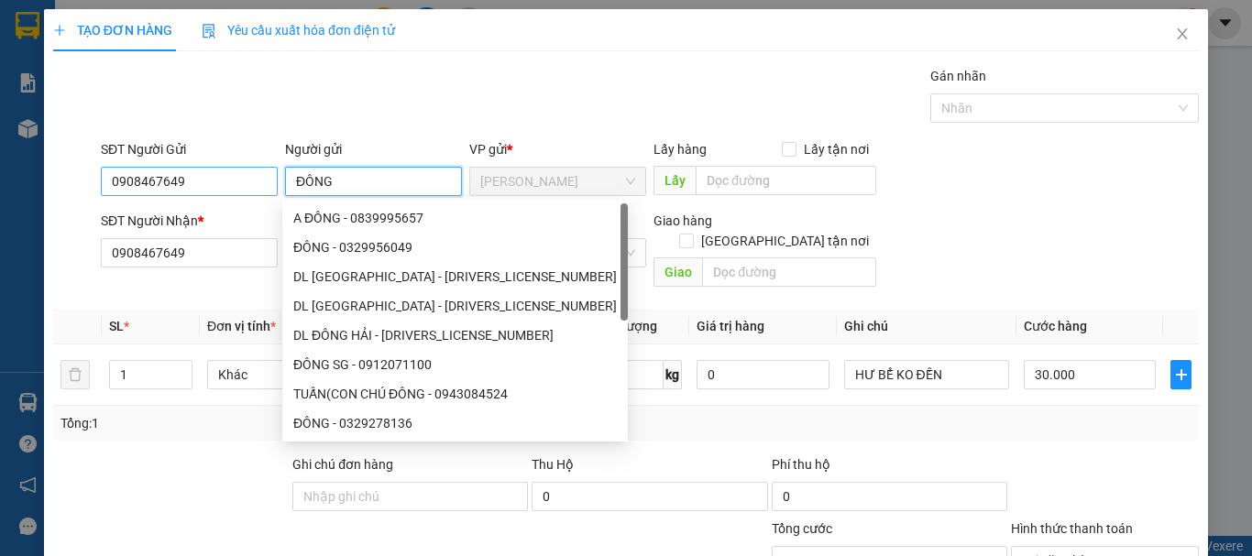
type input "ĐÔNG"
drag, startPoint x: 224, startPoint y: 184, endPoint x: 39, endPoint y: 186, distance: 184.3
click at [39, 186] on div "TẠO ĐƠN HÀNG Yêu cầu xuất hóa đơn điện tử Transit Pickup Surcharge Ids Transit …" at bounding box center [626, 278] width 1252 height 556
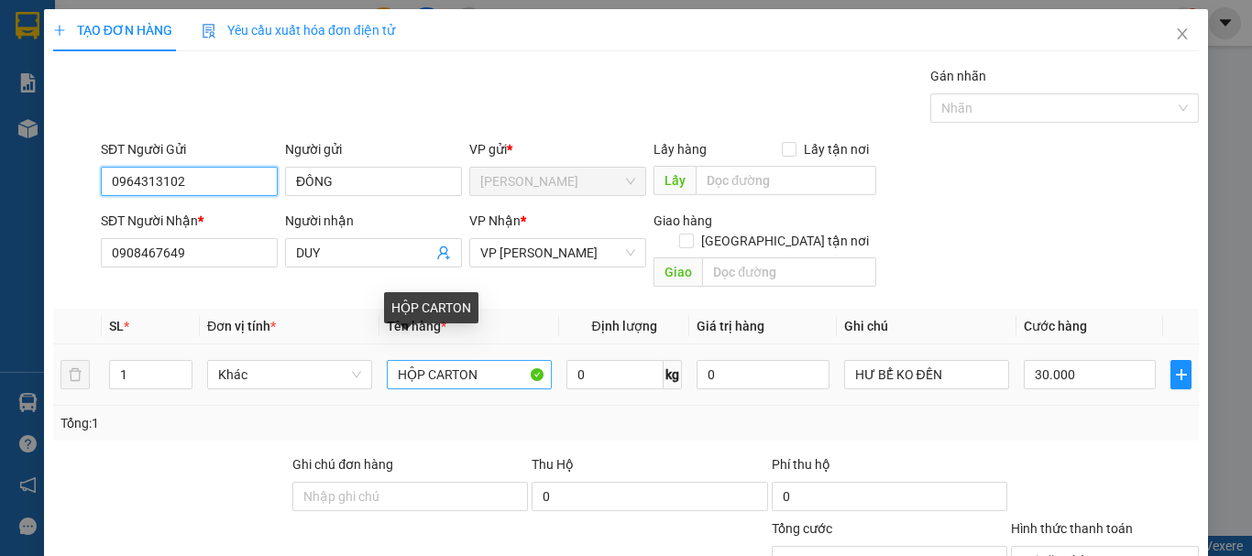
type input "0964313102"
drag, startPoint x: 498, startPoint y: 348, endPoint x: 346, endPoint y: 378, distance: 154.1
click at [346, 378] on tr "1 Khác HỘP CARTON 0 kg 0 HƯ BỂ KO ĐỀN 30.000" at bounding box center [626, 375] width 1146 height 61
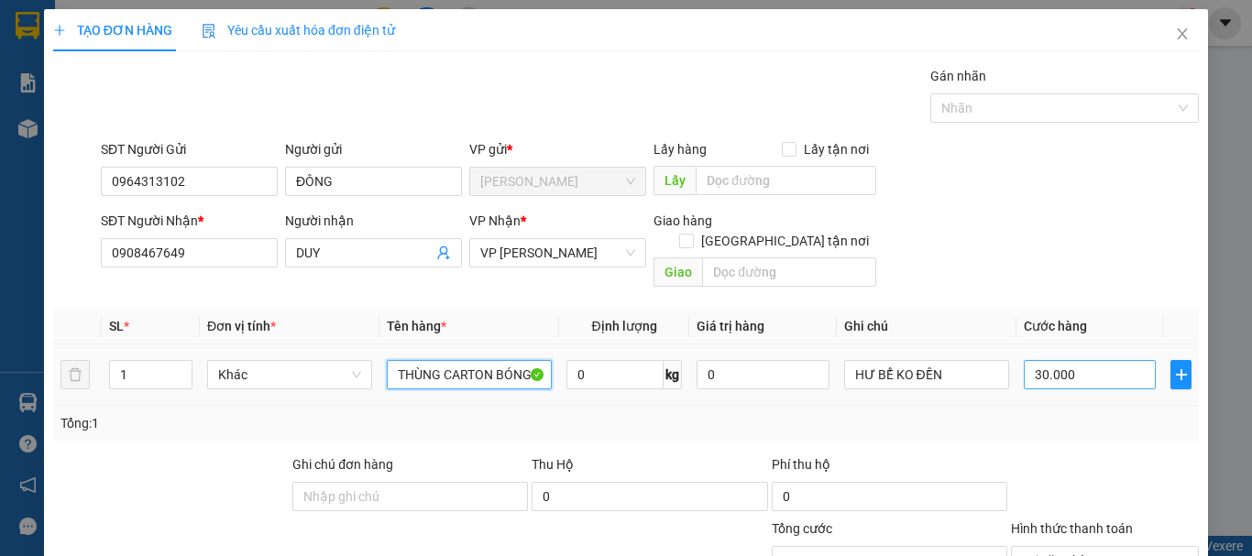
type input "THÙNG CARTON BÓNG"
click at [1083, 360] on input "30.000" at bounding box center [1090, 374] width 132 height 29
type input "1"
type input "17"
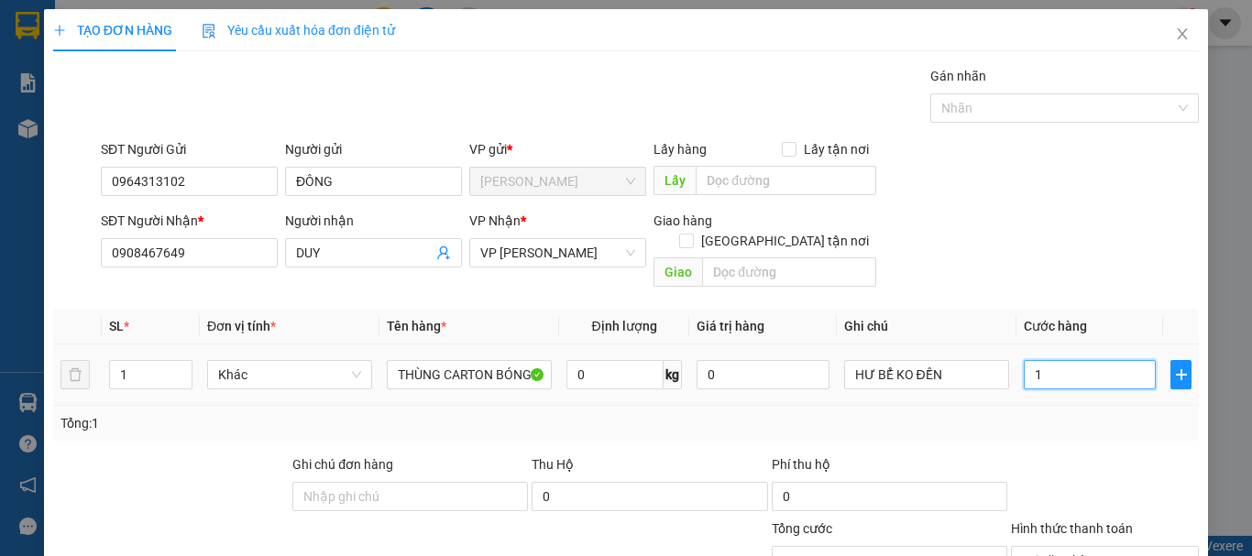
type input "17"
type input "170"
type input "1.700"
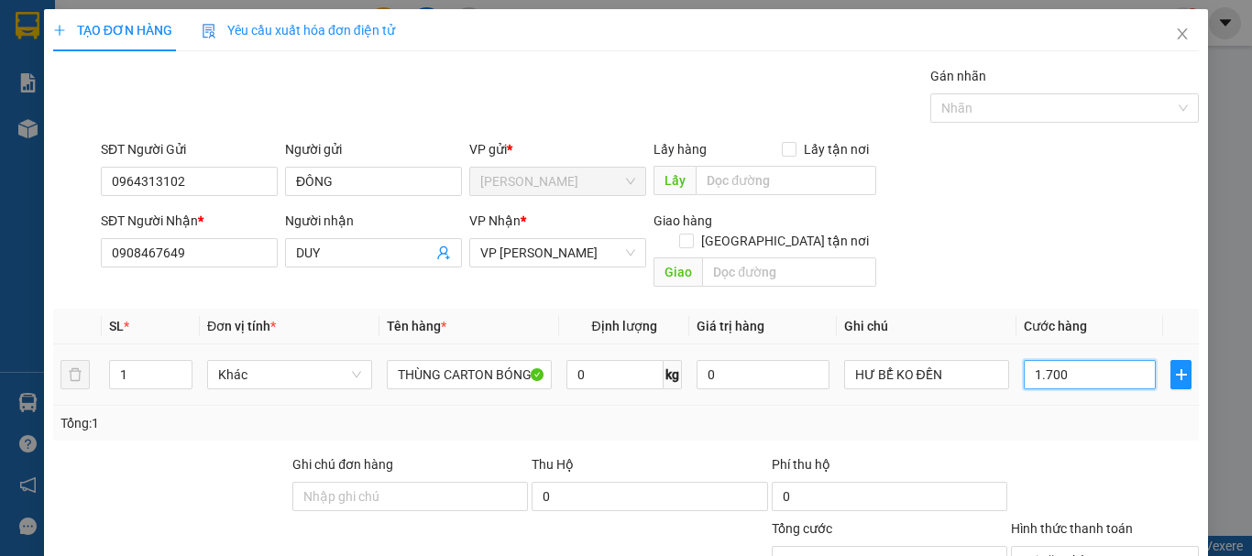
type input "17.000"
type input "170.000"
click at [1137, 547] on span "Tại văn phòng" at bounding box center [1105, 560] width 166 height 27
type input "170.000"
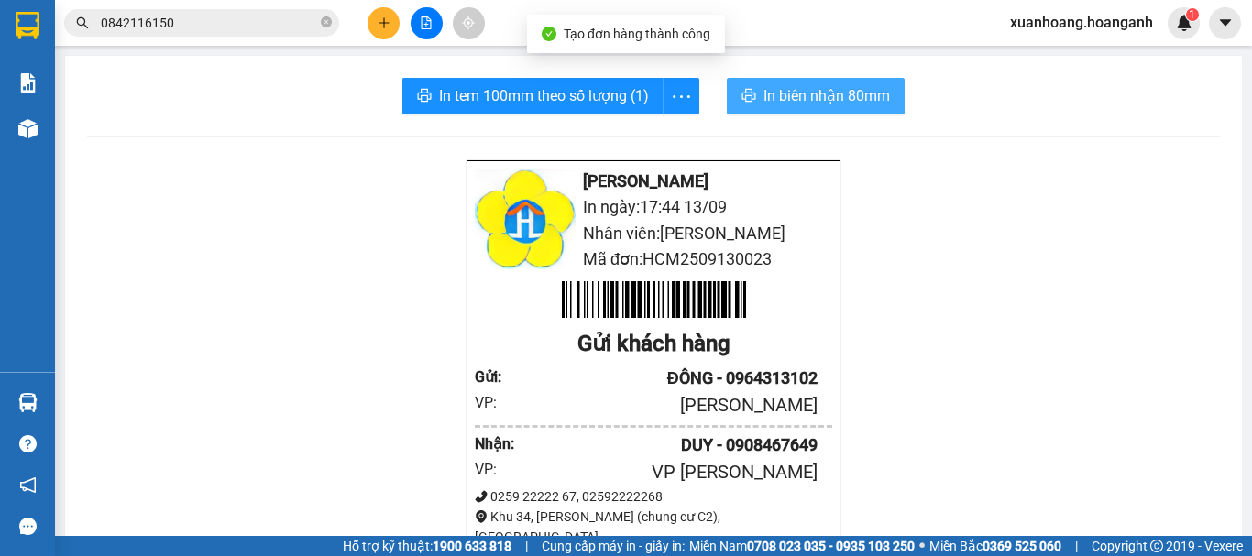
click at [743, 97] on icon "printer" at bounding box center [749, 95] width 14 height 13
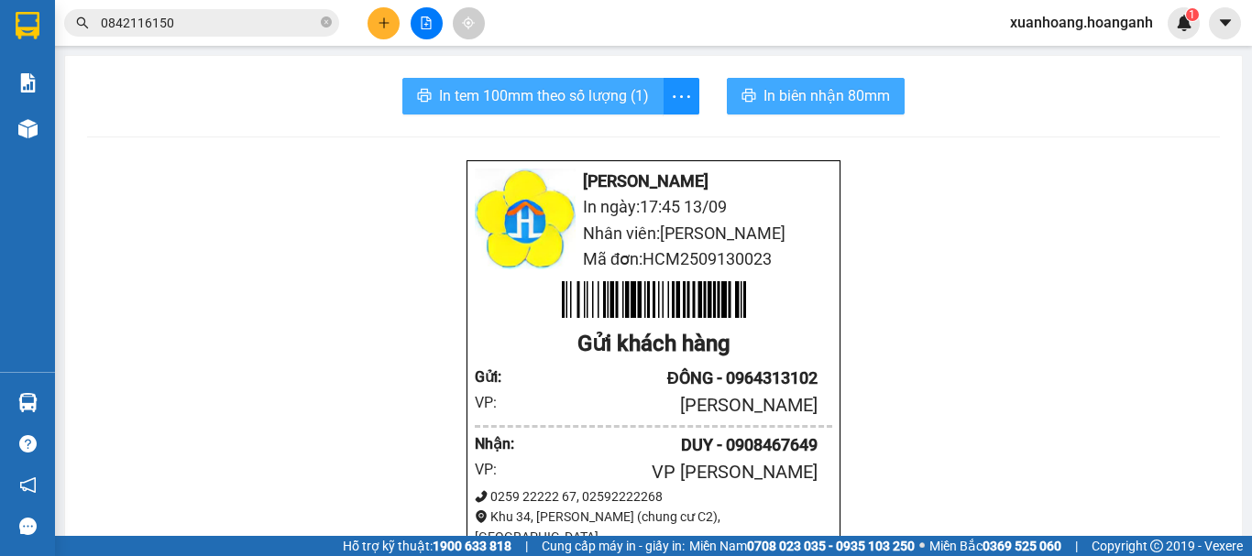
click at [587, 99] on span "In tem 100mm theo số lượng (1)" at bounding box center [544, 95] width 210 height 23
click at [372, 24] on button at bounding box center [384, 23] width 32 height 32
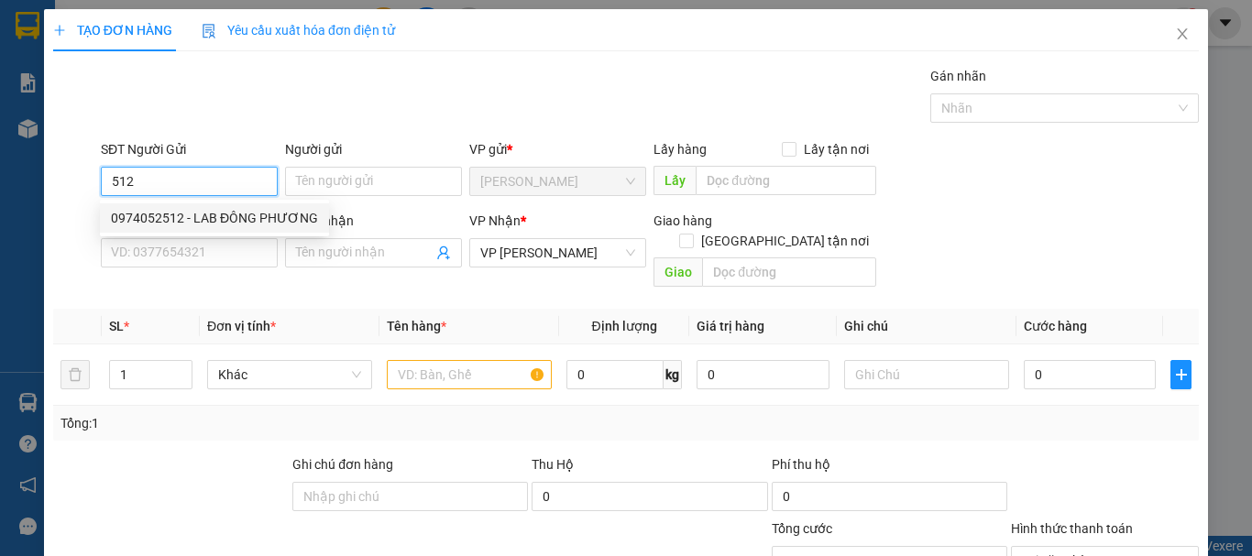
click at [248, 217] on div "0974052512 - LAB ĐÔNG PHƯƠNG" at bounding box center [214, 218] width 207 height 20
type input "0974052512"
type input "LAB ĐÔNG PHƯƠNG"
type input "30.000"
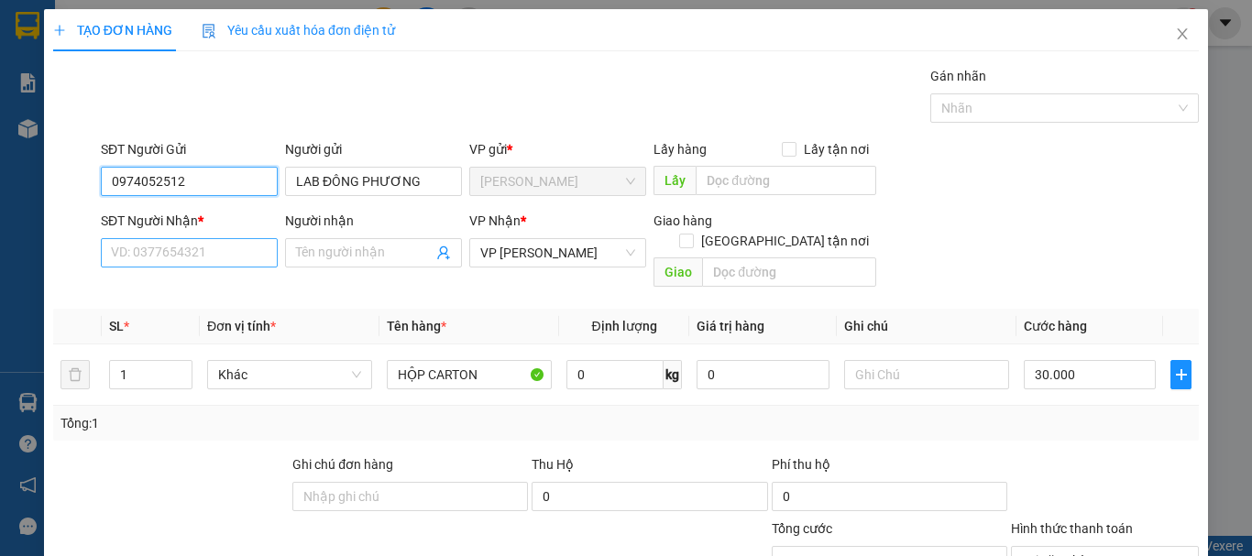
type input "0974052512"
click at [237, 246] on input "SĐT Người Nhận *" at bounding box center [189, 252] width 177 height 29
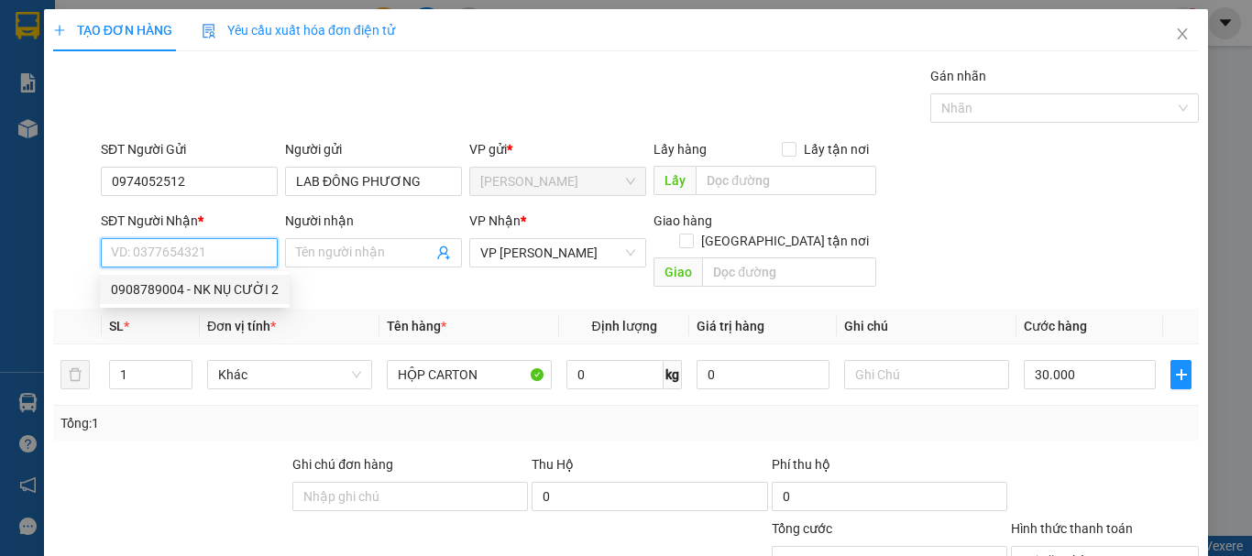
click at [231, 291] on div "0908789004 - NK NỤ CƯỜI 2" at bounding box center [195, 290] width 168 height 20
type input "0908789004"
type input "NK NỤ CƯỜI 2"
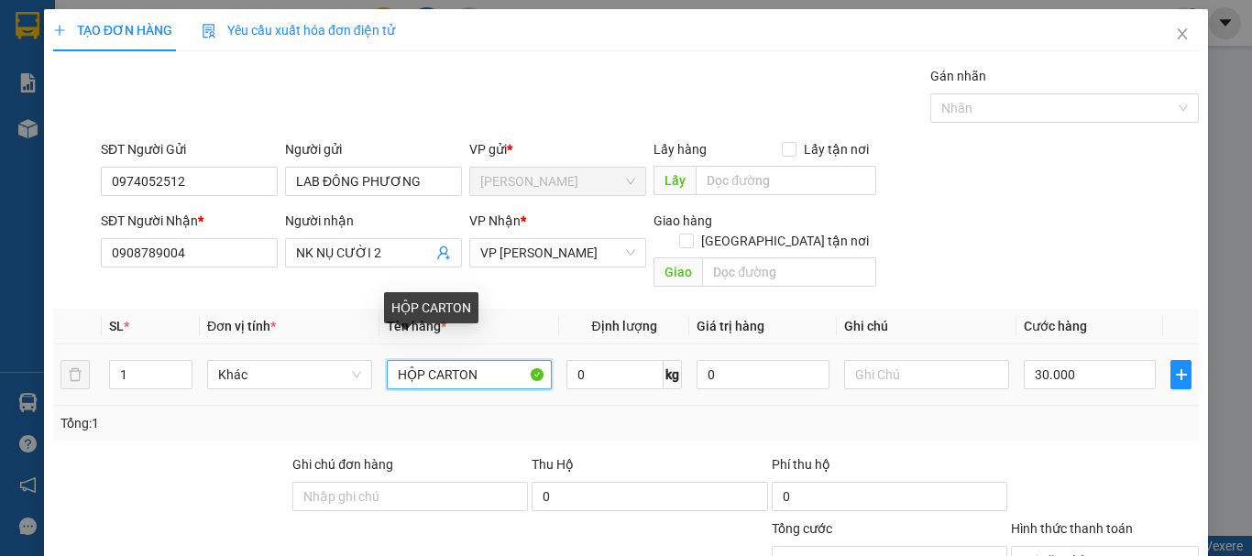
click at [493, 360] on input "HỘP CARTON" at bounding box center [469, 374] width 165 height 29
type input "HỘP CARTON + BỊCH ĐỎ DÁN CHUNG"
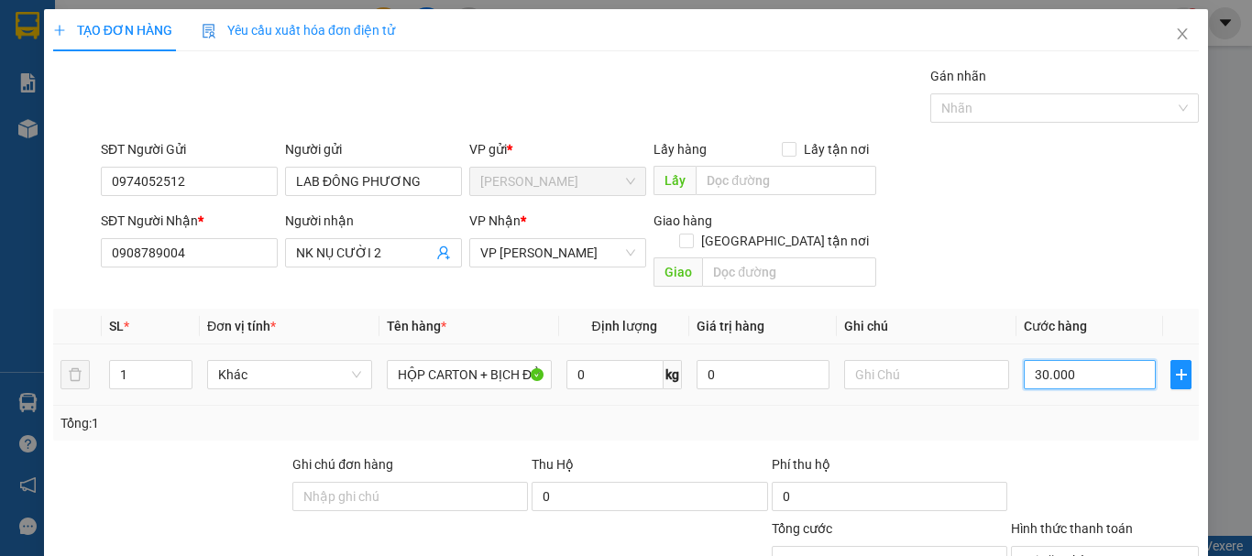
type input "0"
type input "30.000"
click at [1082, 360] on input "0" at bounding box center [1090, 374] width 132 height 29
type input "4"
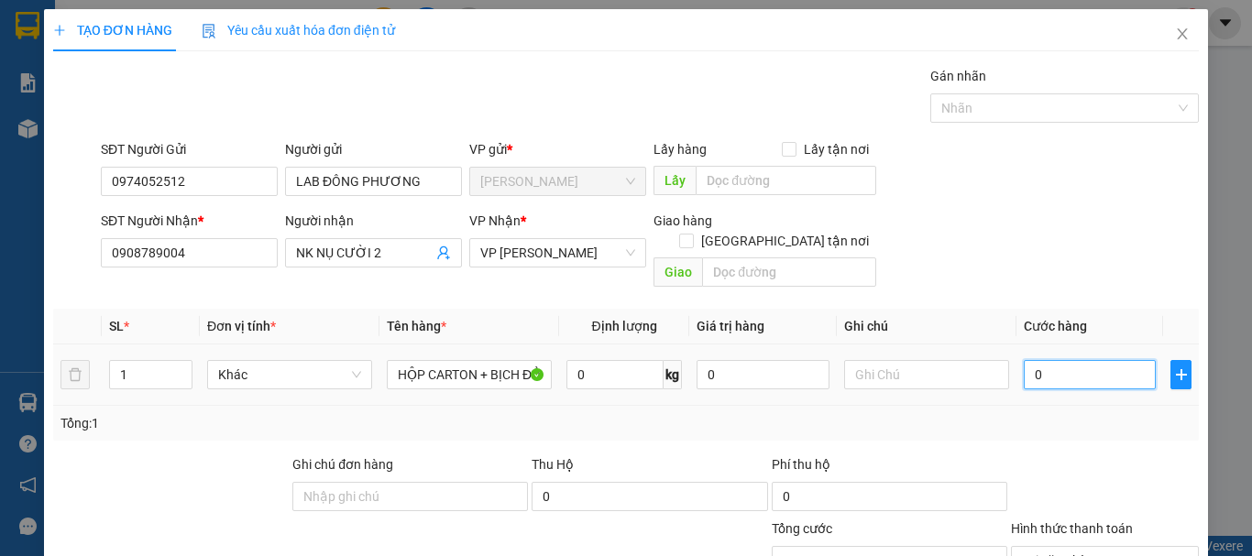
type input "4"
type input "40"
type input "400"
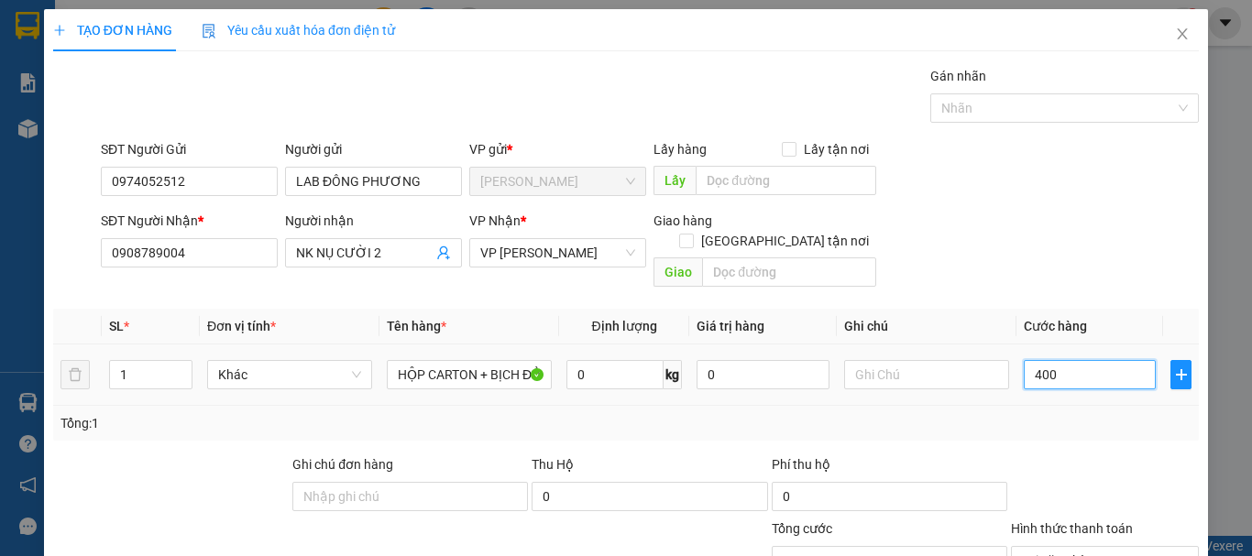
type input "4.000"
type input "40.000"
type input "4.000"
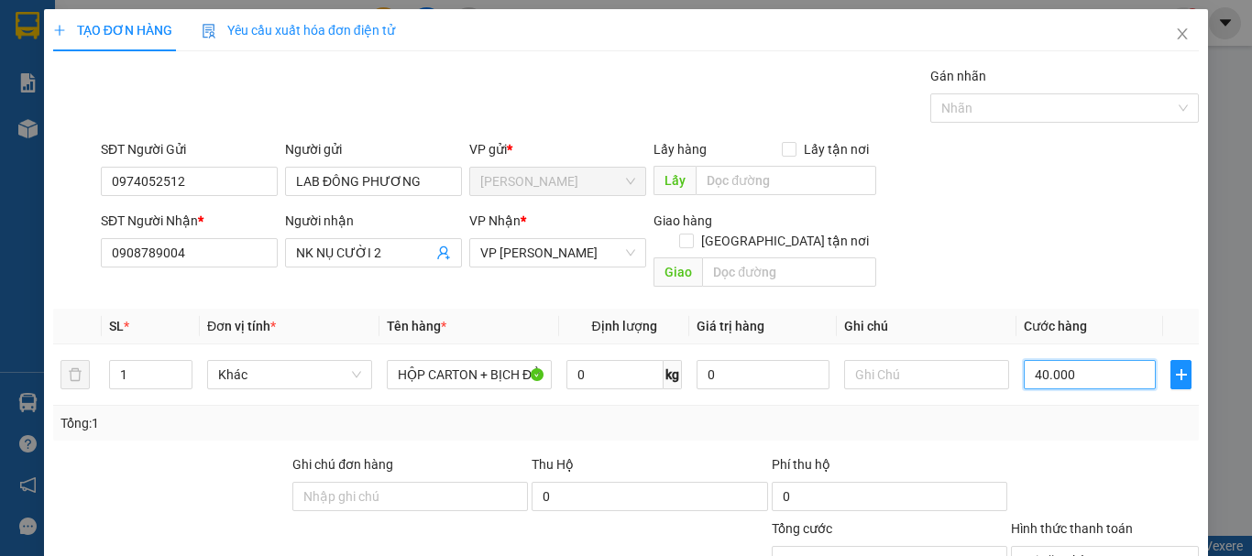
type input "4.000"
type input "400"
type input "40"
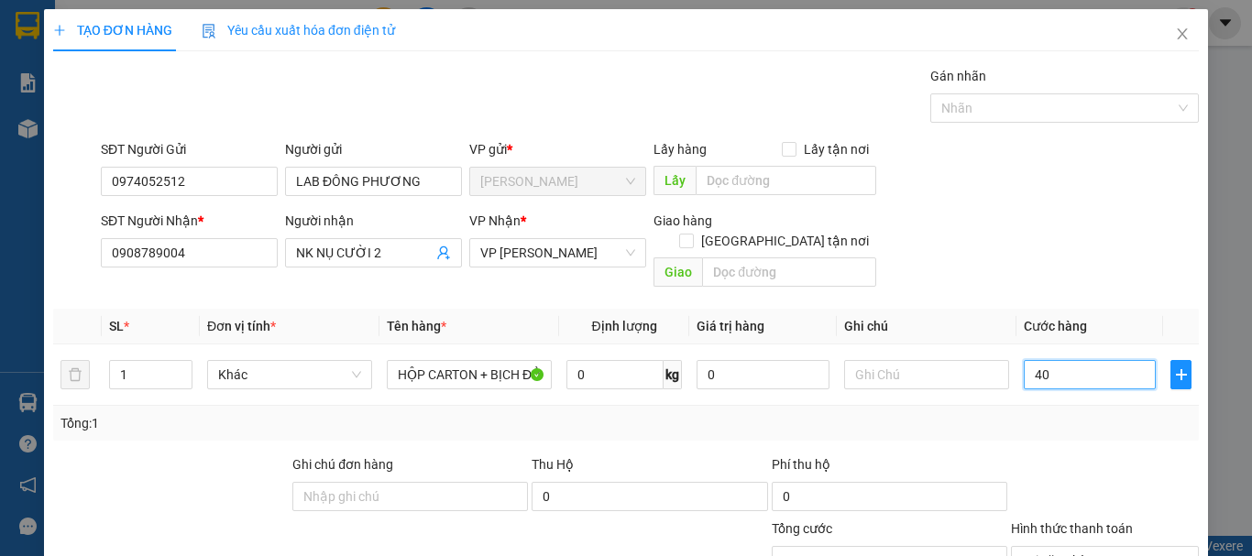
type input "4"
type input "0"
drag, startPoint x: 1047, startPoint y: 274, endPoint x: 1017, endPoint y: 270, distance: 29.6
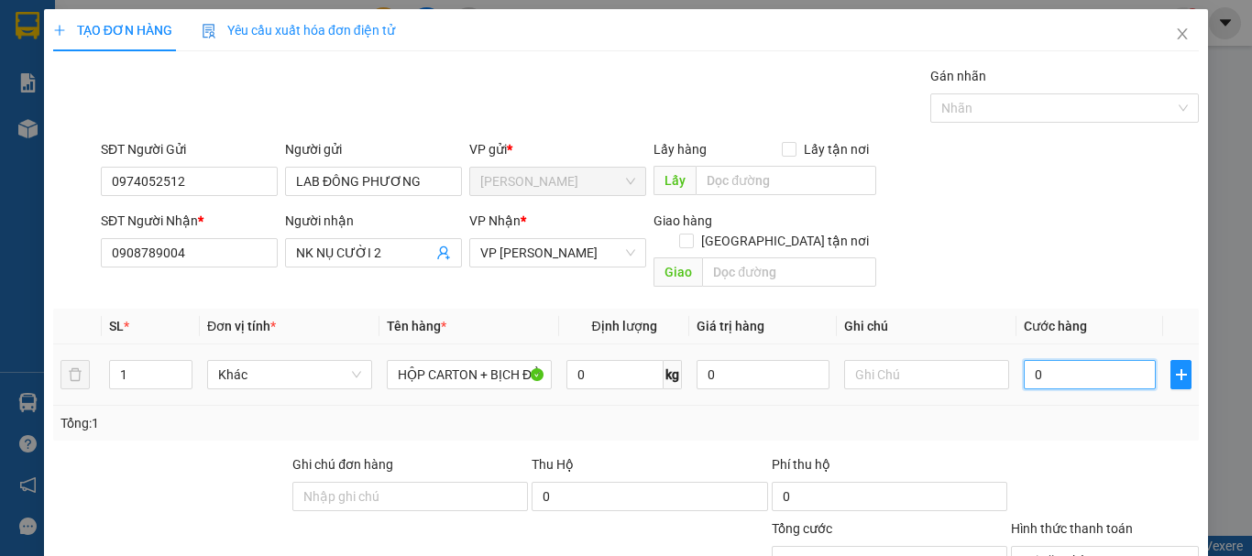
click at [1024, 360] on input "0" at bounding box center [1090, 374] width 132 height 29
type input "5"
type input "50"
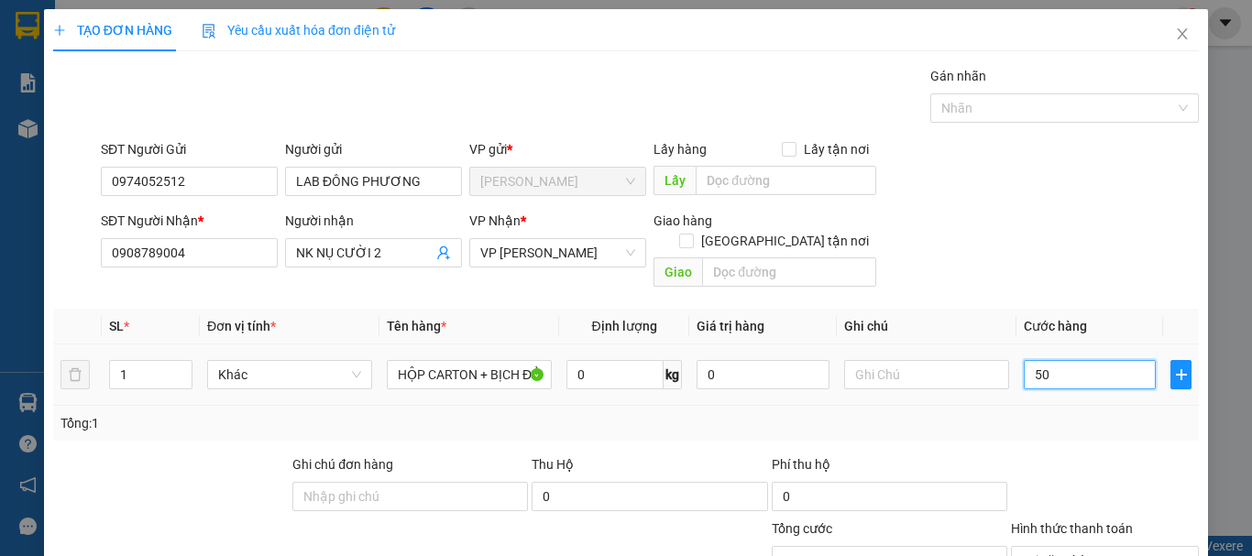
type input "500"
type input "5.000"
type input "50.000"
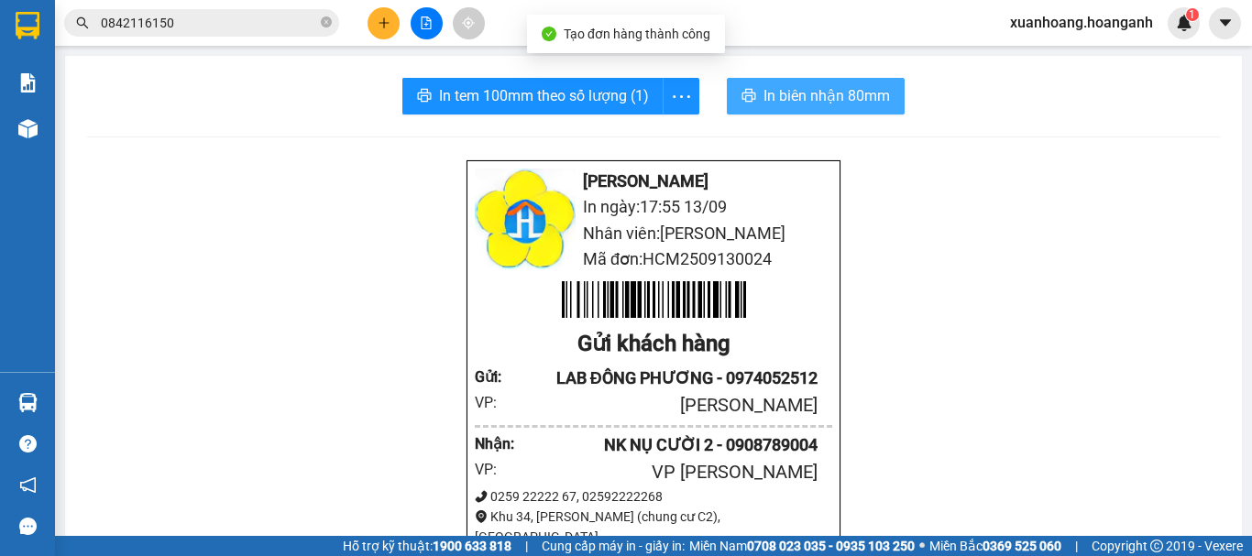
click at [866, 98] on span "In biên nhận 80mm" at bounding box center [827, 95] width 126 height 23
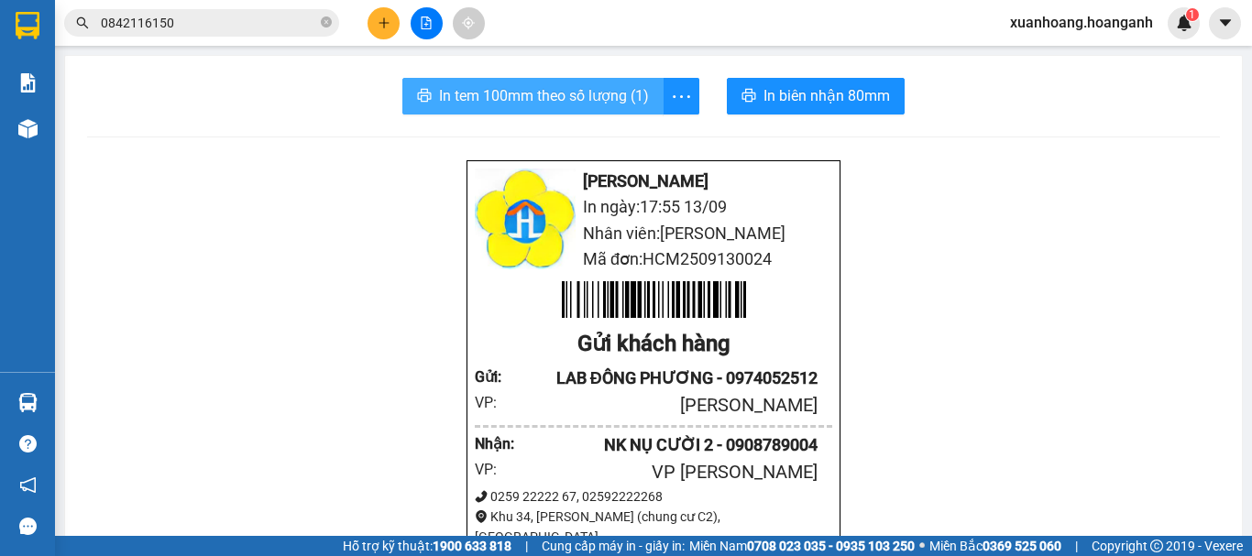
click at [579, 98] on span "In tem 100mm theo số lượng (1)" at bounding box center [544, 95] width 210 height 23
click at [370, 21] on button at bounding box center [384, 23] width 32 height 32
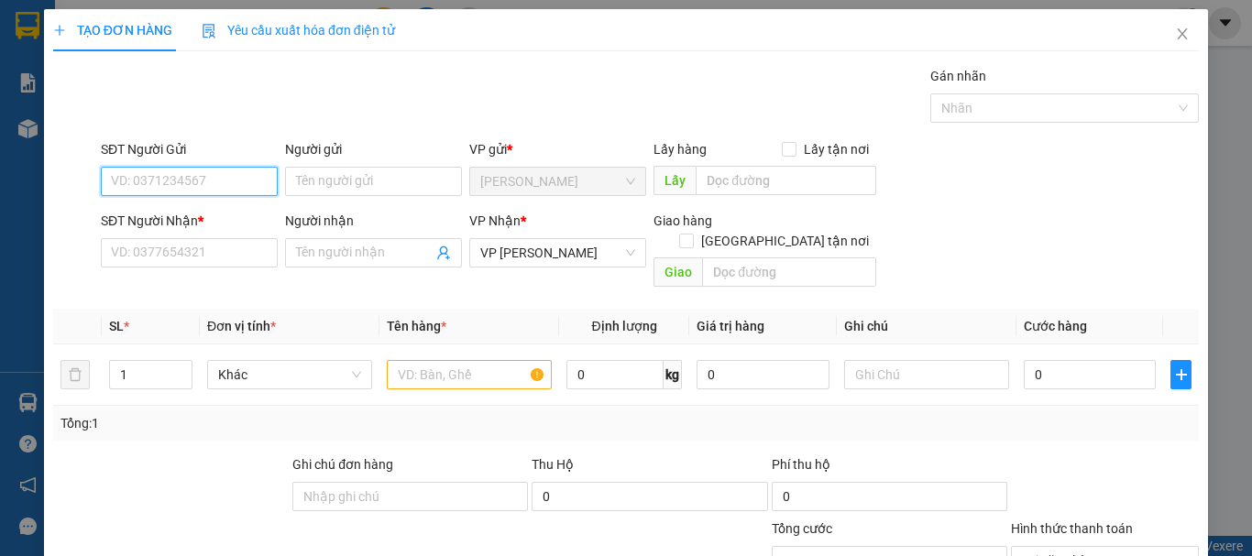
click at [214, 177] on input "SĐT Người Gửi" at bounding box center [189, 181] width 177 height 29
type input "0932166137"
click at [224, 210] on div "0932166137 - MẪN PHÁT" at bounding box center [187, 218] width 153 height 20
type input "MẪN PHÁT"
type input "40.000"
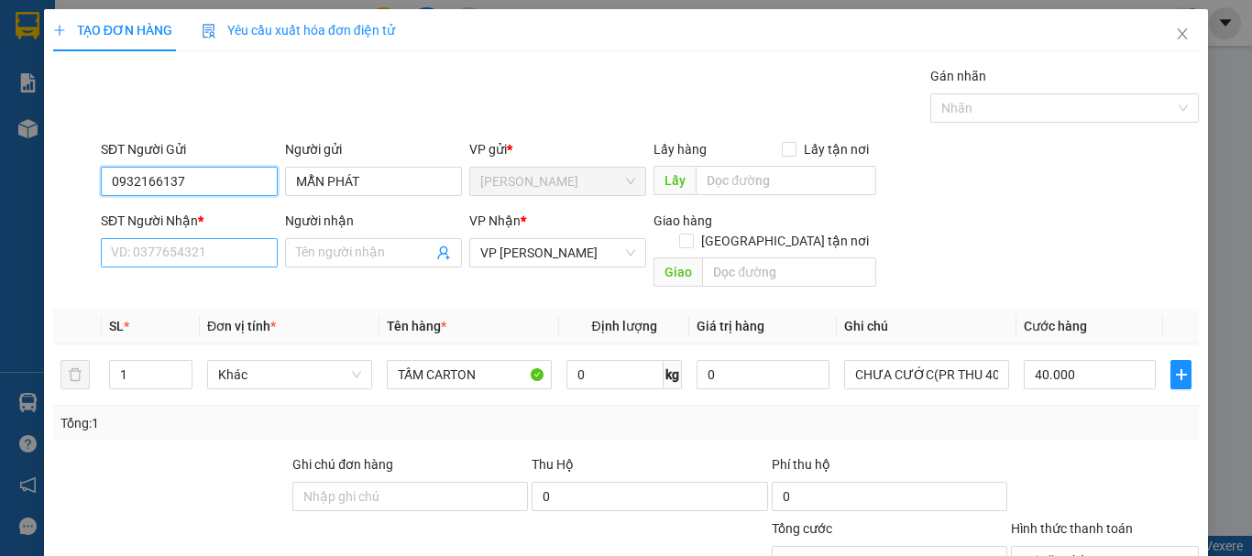
type input "0932166137"
click at [217, 252] on input "SĐT Người Nhận *" at bounding box center [189, 252] width 177 height 29
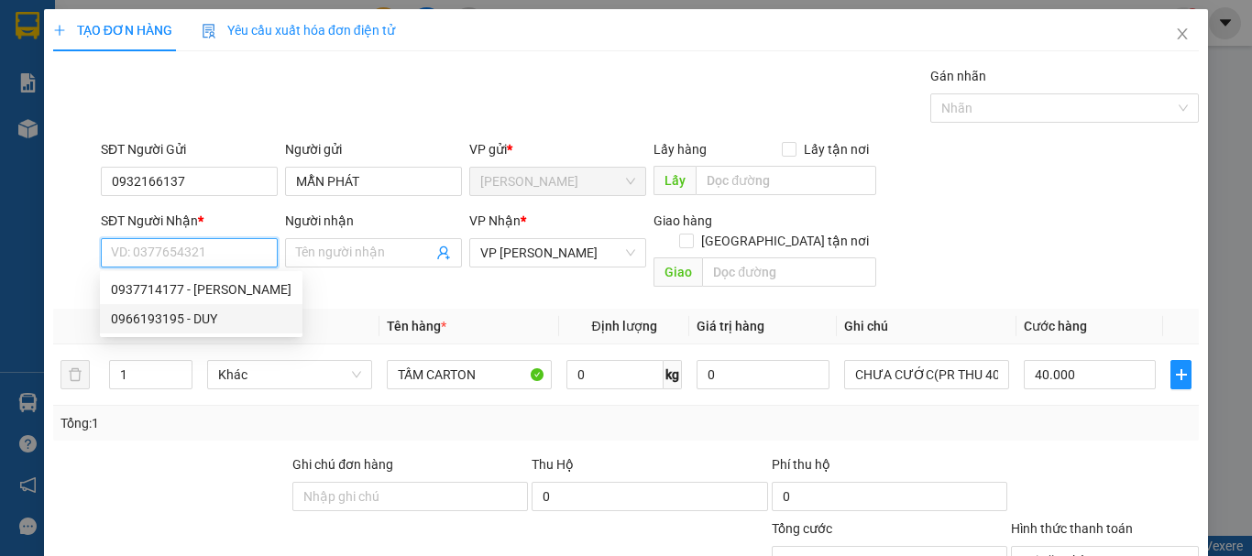
click at [212, 322] on div "0966193195 - DUY" at bounding box center [201, 319] width 181 height 20
type input "0966193195"
type input "DUY"
type input "50.000"
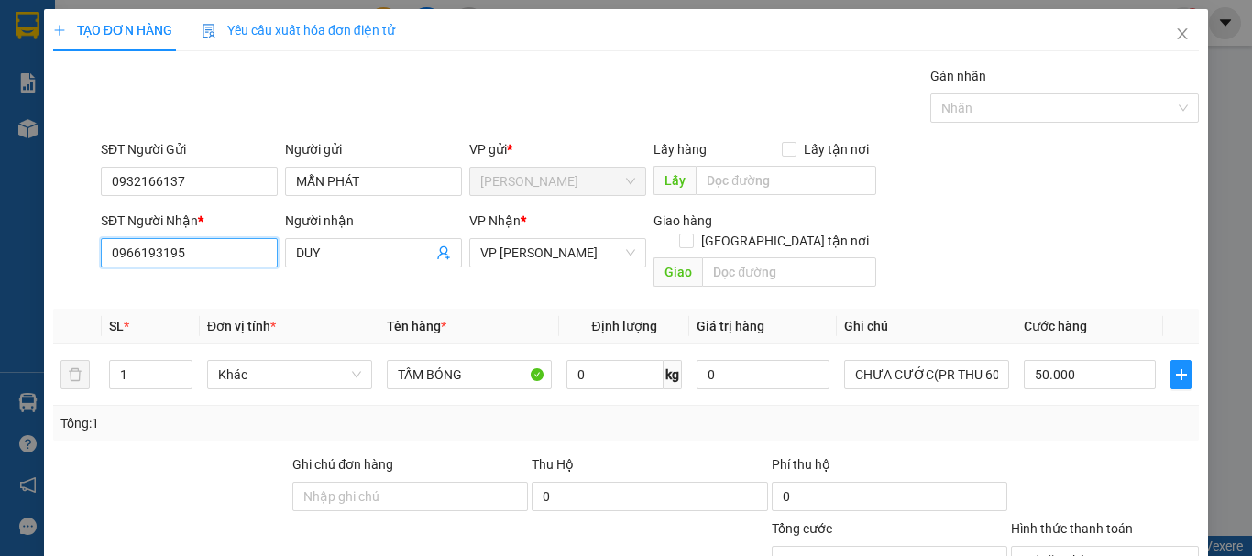
drag, startPoint x: 199, startPoint y: 256, endPoint x: 0, endPoint y: 294, distance: 202.6
click at [0, 292] on div "TẠO ĐƠN HÀNG Yêu cầu xuất hóa đơn điện tử Transit Pickup Surcharge Ids Transit …" at bounding box center [626, 278] width 1252 height 556
type input "0374182977"
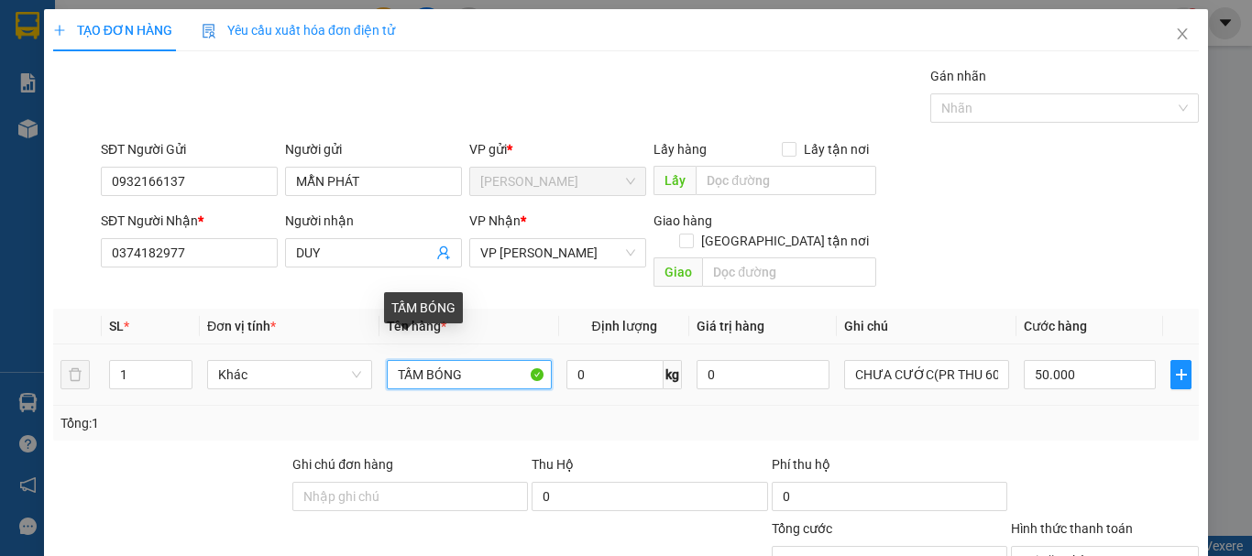
drag, startPoint x: 467, startPoint y: 354, endPoint x: 425, endPoint y: 365, distance: 43.6
click at [425, 365] on input "TẤM BÓNG" at bounding box center [469, 374] width 165 height 29
type input "TẤM TRẮNG"
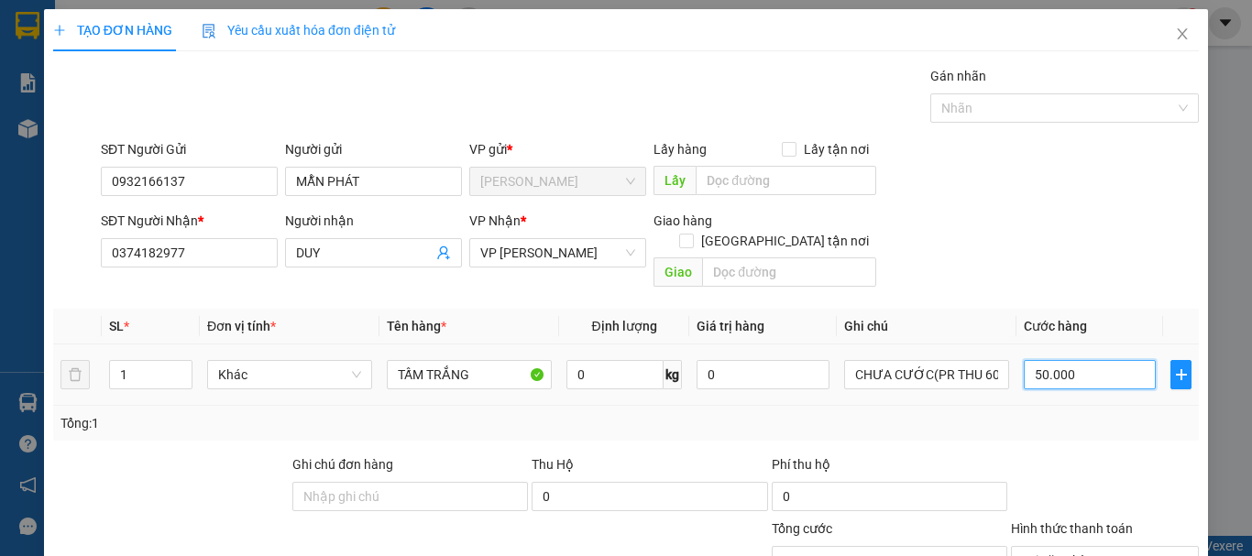
click at [1086, 360] on input "50.000" at bounding box center [1090, 374] width 132 height 29
type input "0"
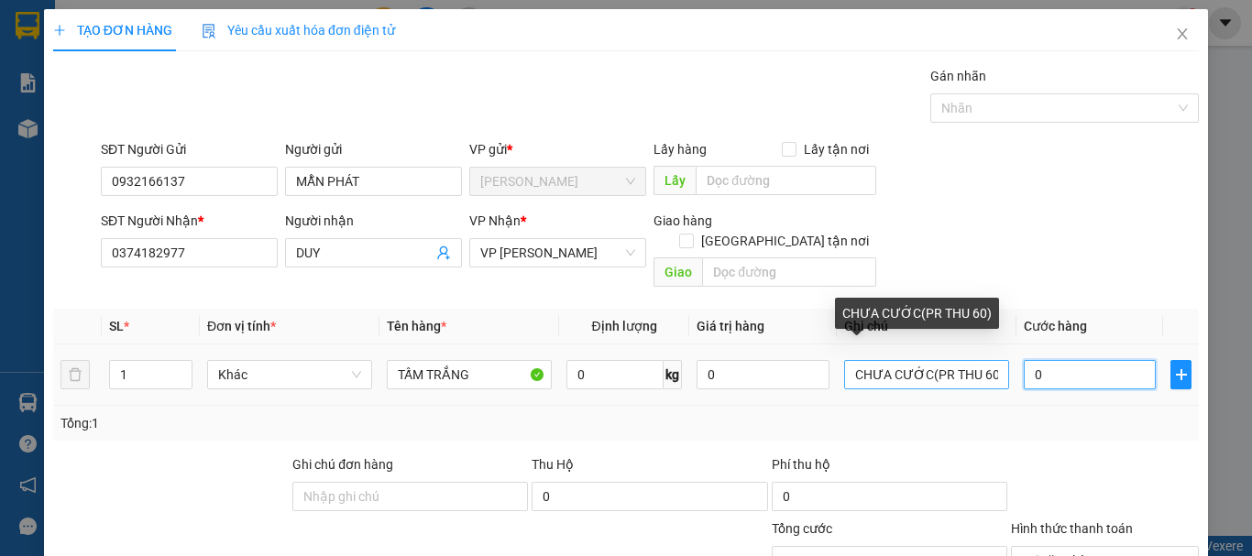
type input "0"
click at [981, 360] on input "CHƯA CƯỚC(PR THU 60)" at bounding box center [926, 374] width 165 height 29
type input "CHƯA CƯỚC(PR THU 50)"
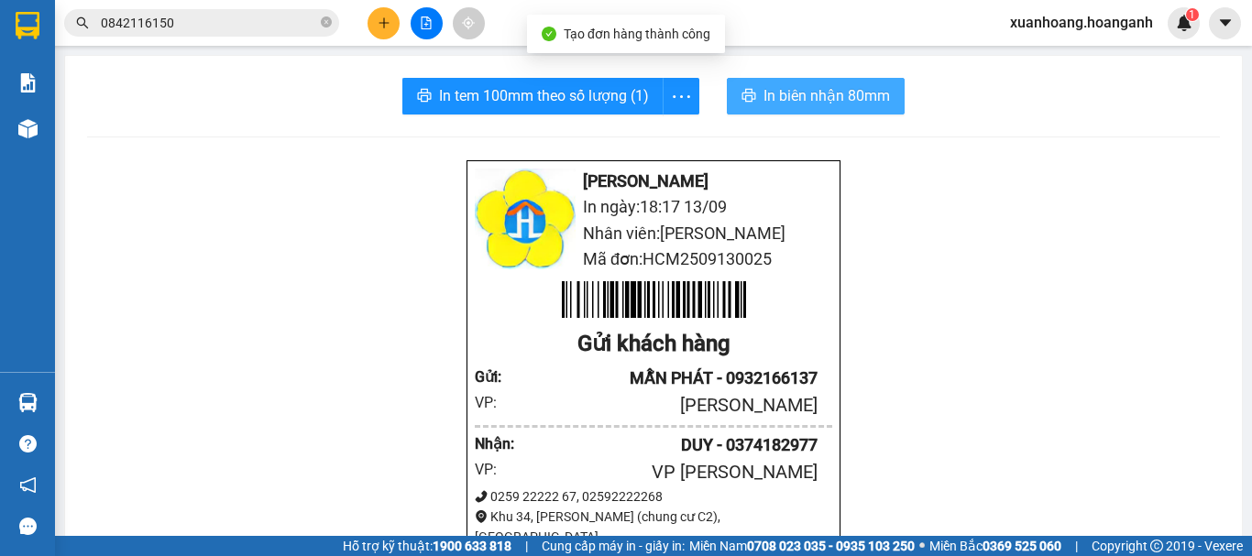
click at [824, 97] on span "In biên nhận 80mm" at bounding box center [827, 95] width 126 height 23
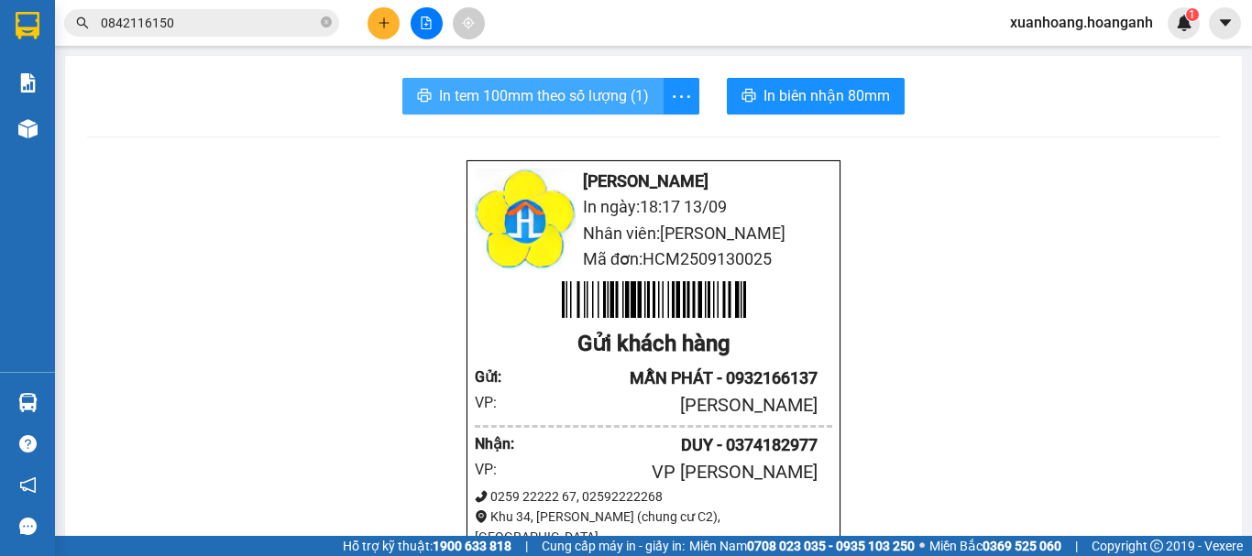
click at [522, 91] on span "In tem 100mm theo số lượng (1)" at bounding box center [544, 95] width 210 height 23
click at [379, 38] on button at bounding box center [384, 23] width 32 height 32
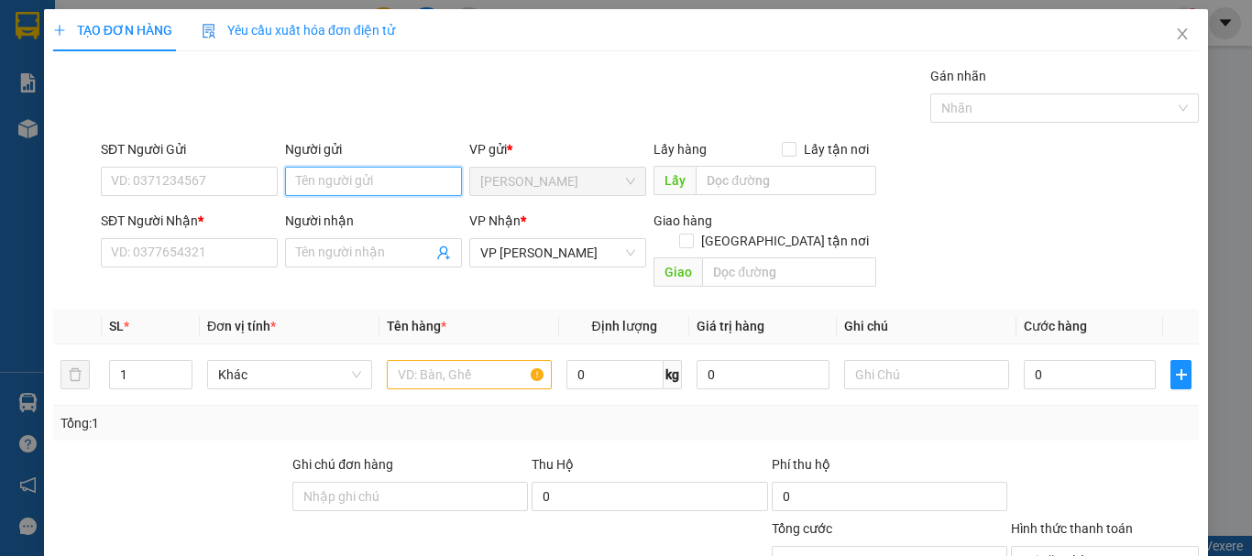
click at [333, 188] on input "Người gửi" at bounding box center [373, 181] width 177 height 29
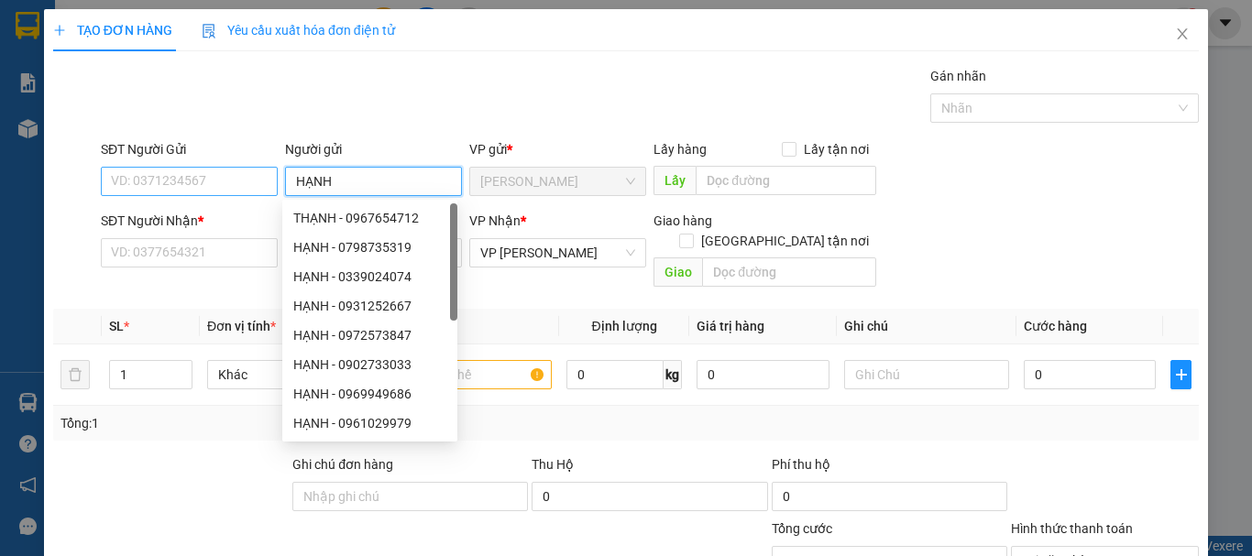
type input "HẠNH"
click at [238, 185] on input "SĐT Người Gửi" at bounding box center [189, 181] width 177 height 29
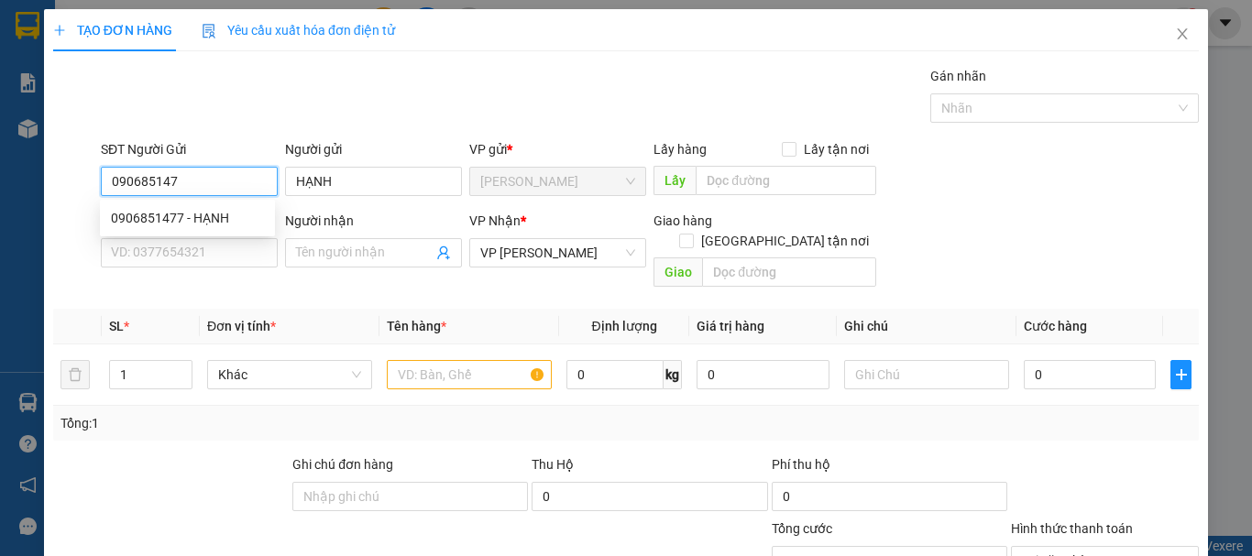
type input "0906851477"
click at [216, 213] on div "0906851477 - HẠNH" at bounding box center [187, 218] width 153 height 20
type input "40.000"
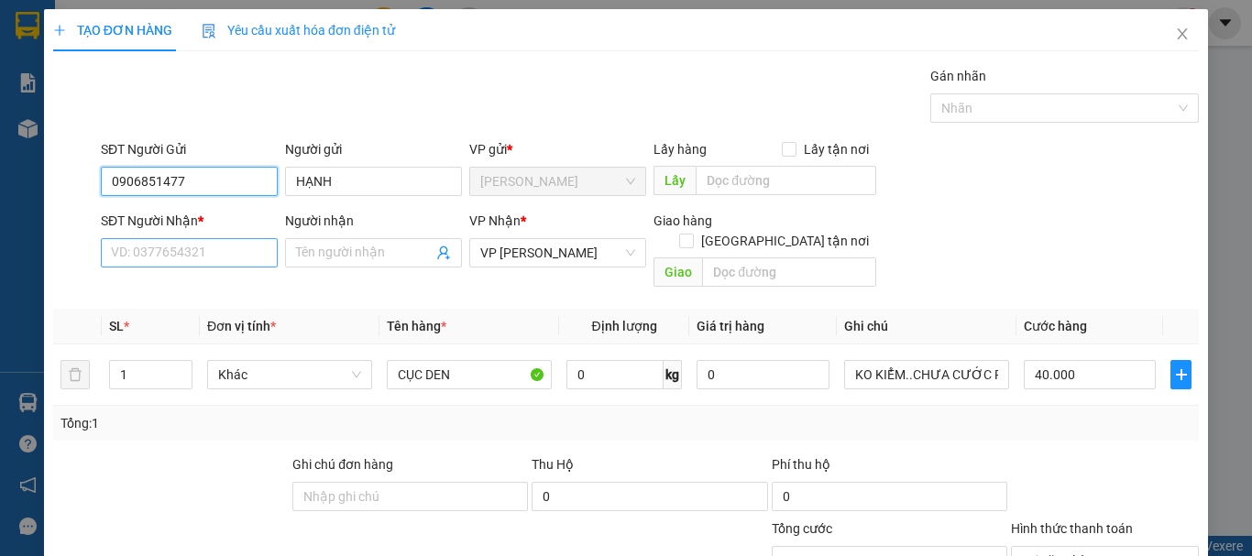
type input "0906851477"
click at [244, 257] on input "SĐT Người Nhận *" at bounding box center [189, 252] width 177 height 29
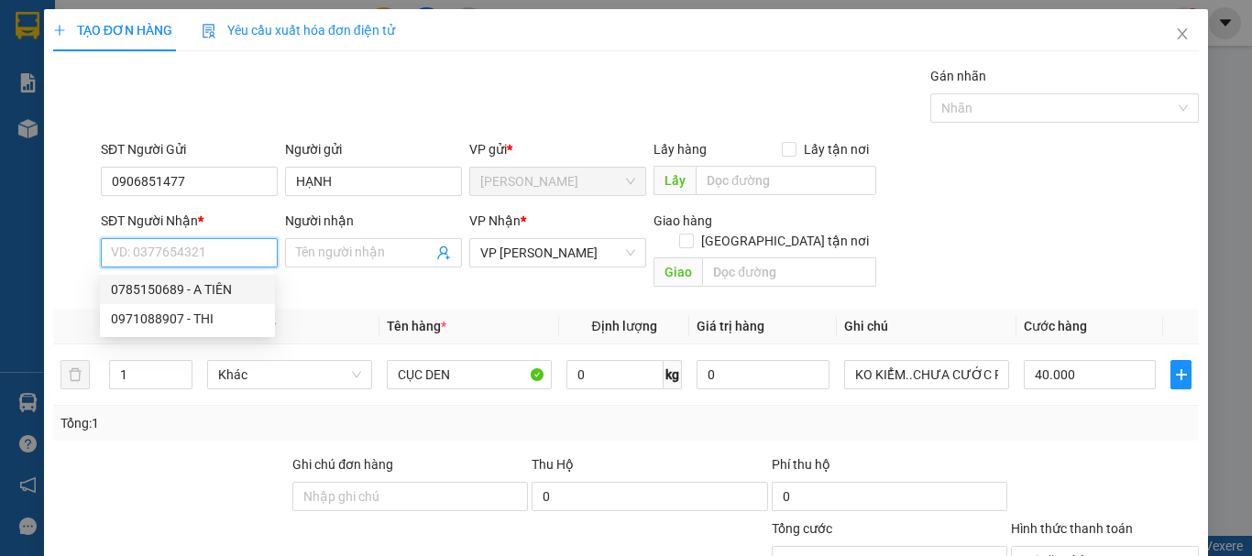
click at [226, 296] on div "0785150689 - A TIÊN" at bounding box center [187, 290] width 153 height 20
type input "0785150689"
type input "A TIÊN"
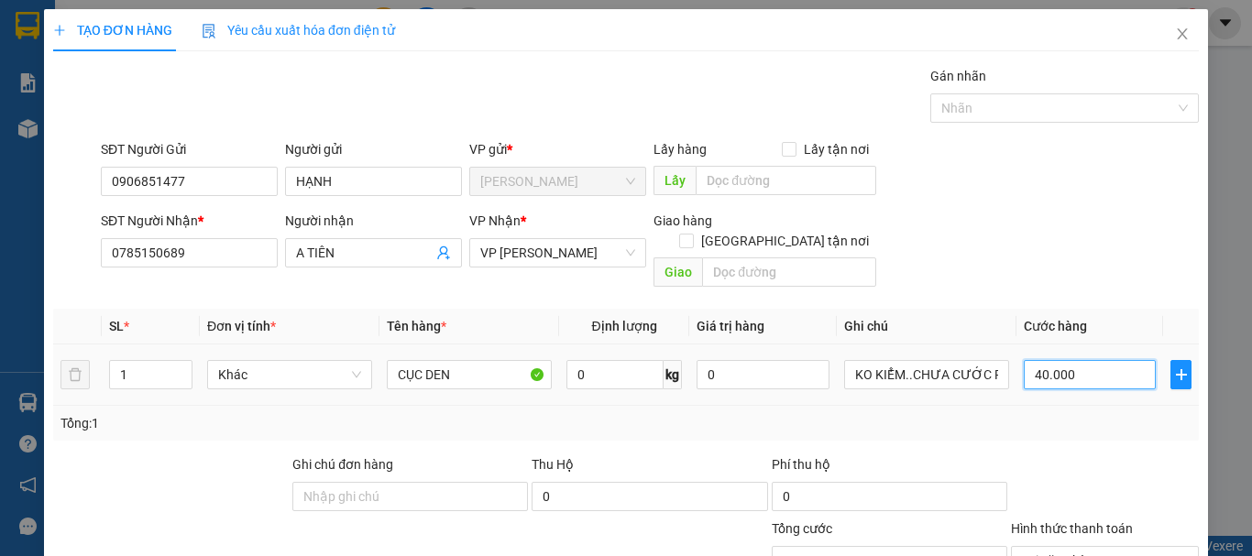
click at [1094, 360] on input "40.000" at bounding box center [1090, 374] width 132 height 29
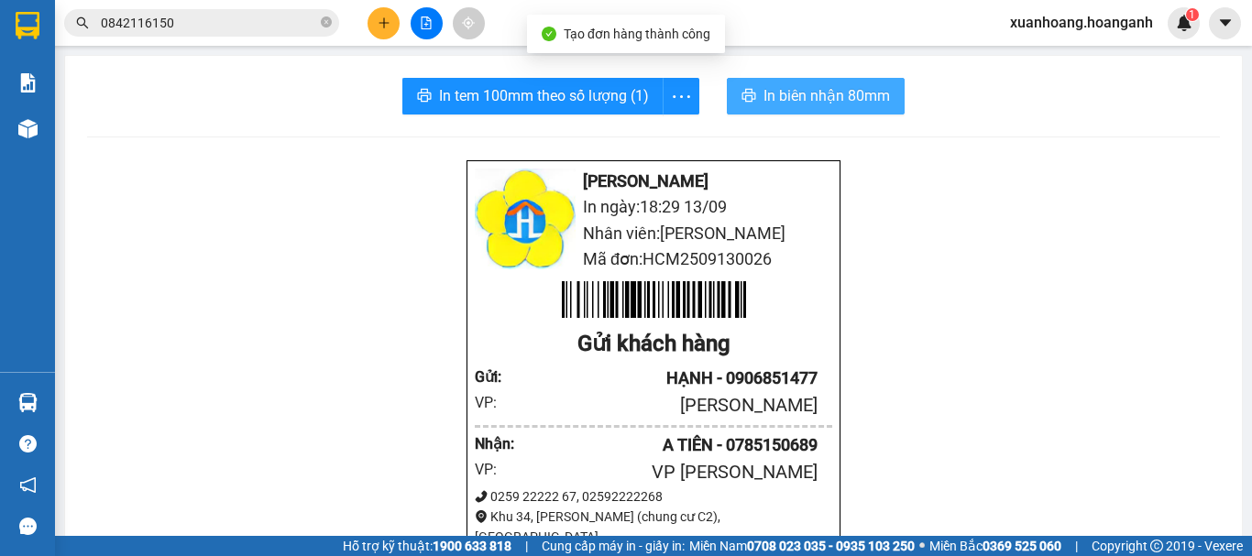
click at [804, 104] on span "In biên nhận 80mm" at bounding box center [827, 95] width 126 height 23
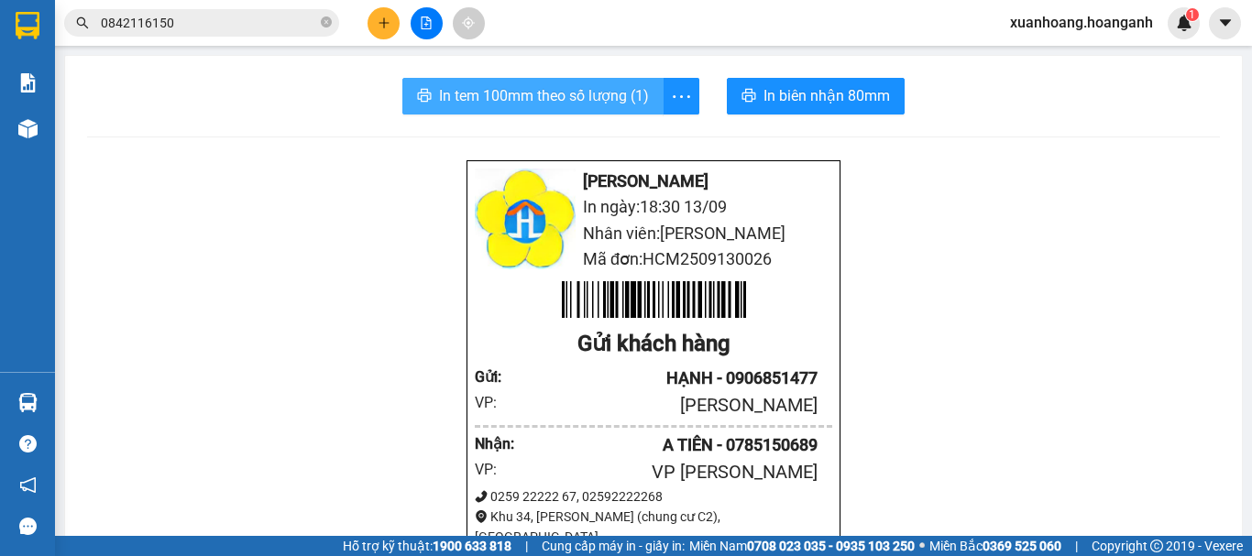
click at [591, 104] on span "In tem 100mm theo số lượng (1)" at bounding box center [544, 95] width 210 height 23
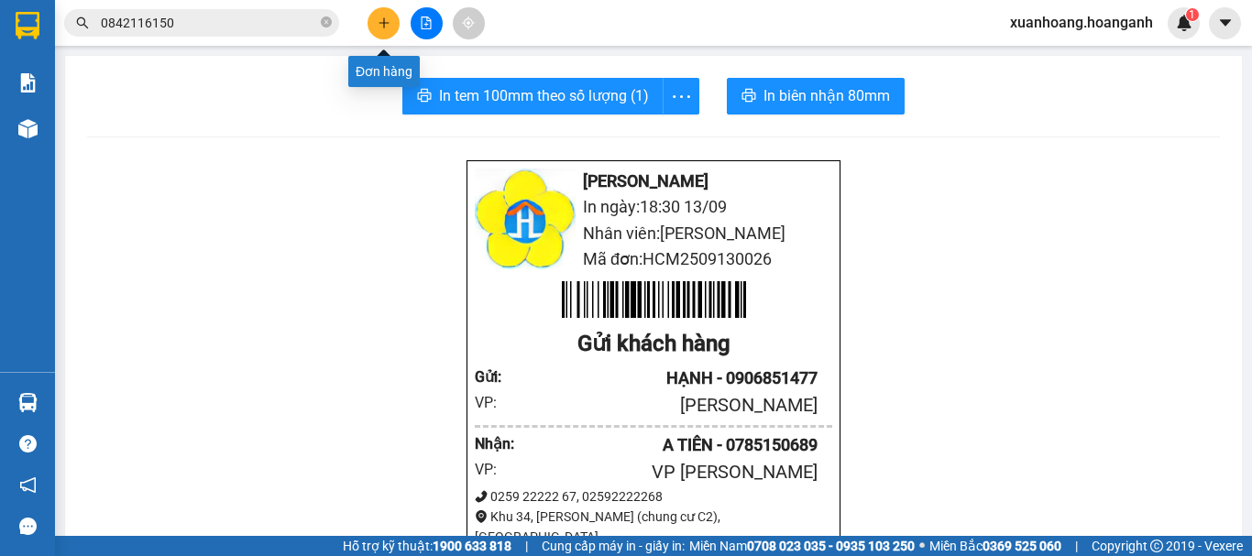
click at [388, 10] on button at bounding box center [384, 23] width 32 height 32
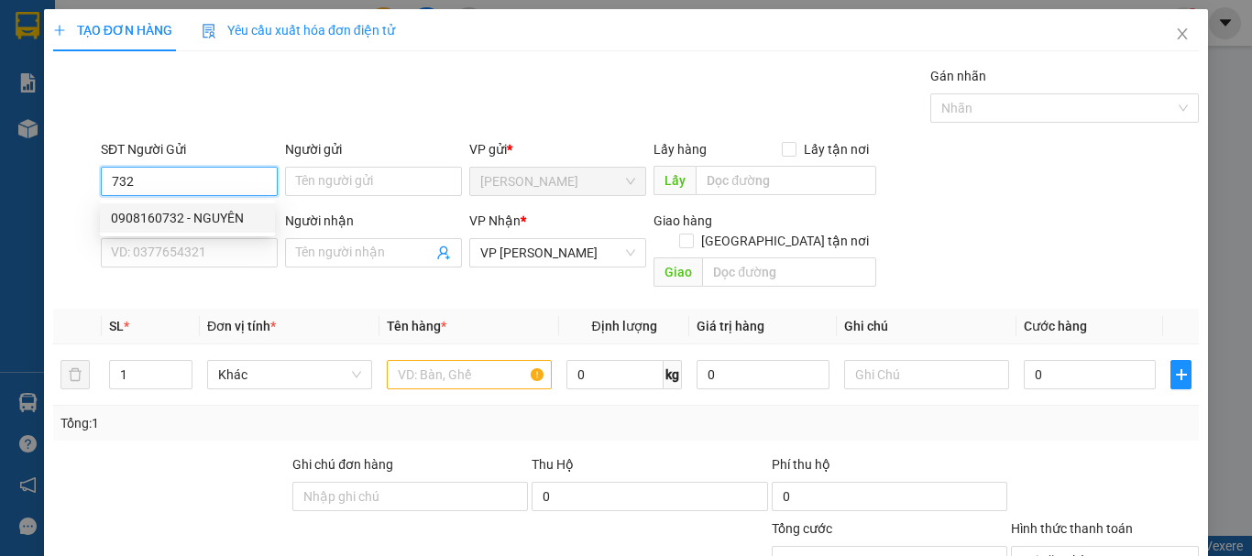
click at [210, 214] on div "0908160732 - NGUYÊN" at bounding box center [187, 218] width 153 height 20
type input "0908160732"
type input "NGUYÊN"
type input "50.000"
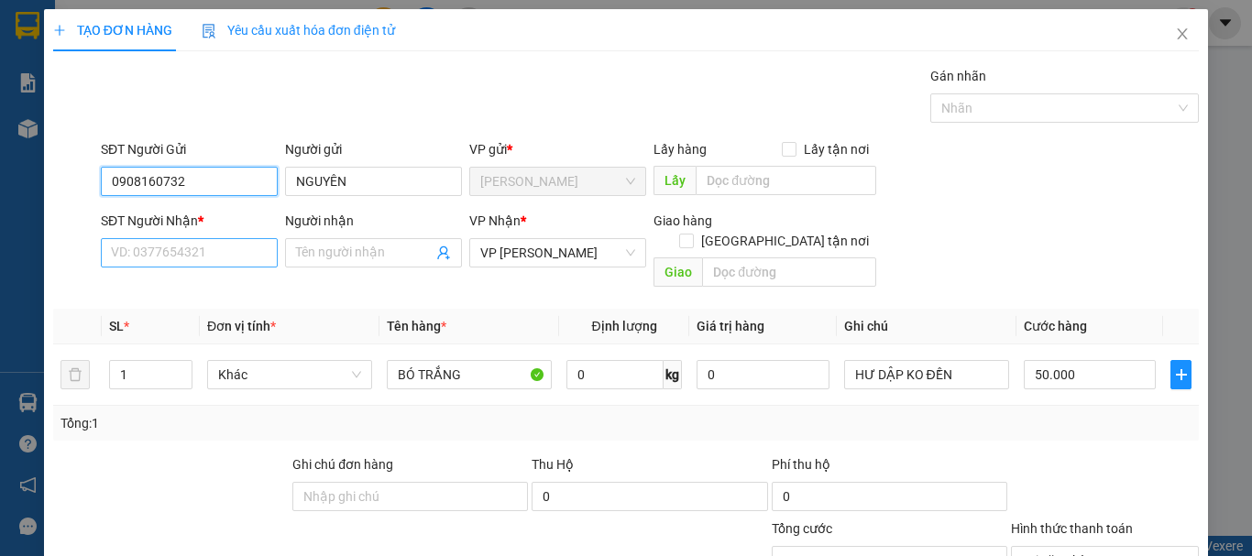
type input "0908160732"
click at [211, 246] on input "SĐT Người Nhận *" at bounding box center [189, 252] width 177 height 29
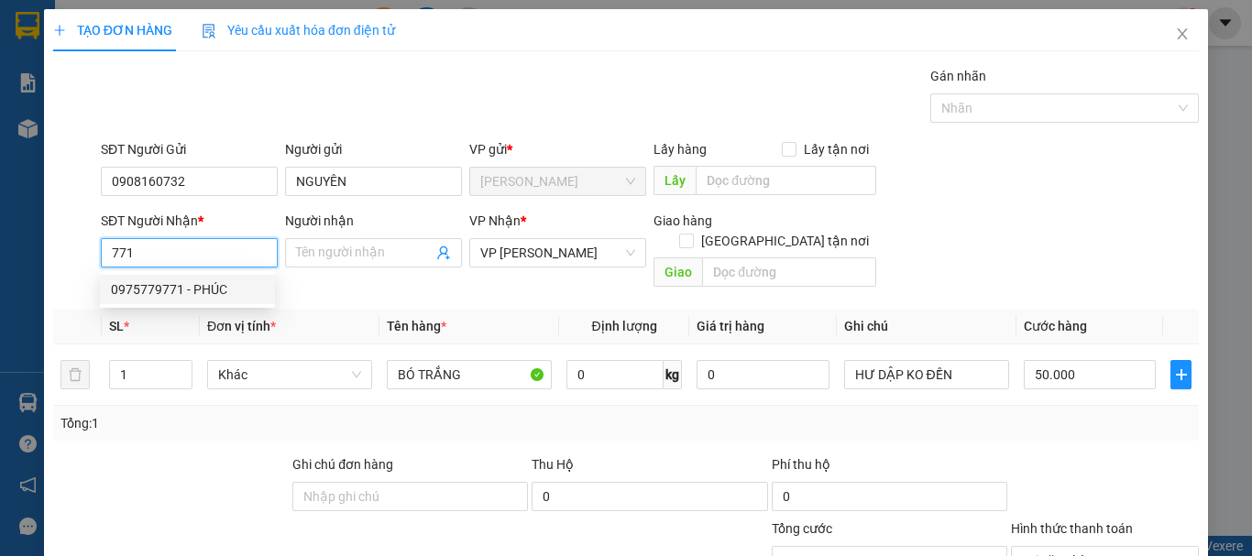
click at [213, 291] on div "0975779771 - PHÚC" at bounding box center [187, 290] width 153 height 20
type input "0975779771"
type input "PHÚC"
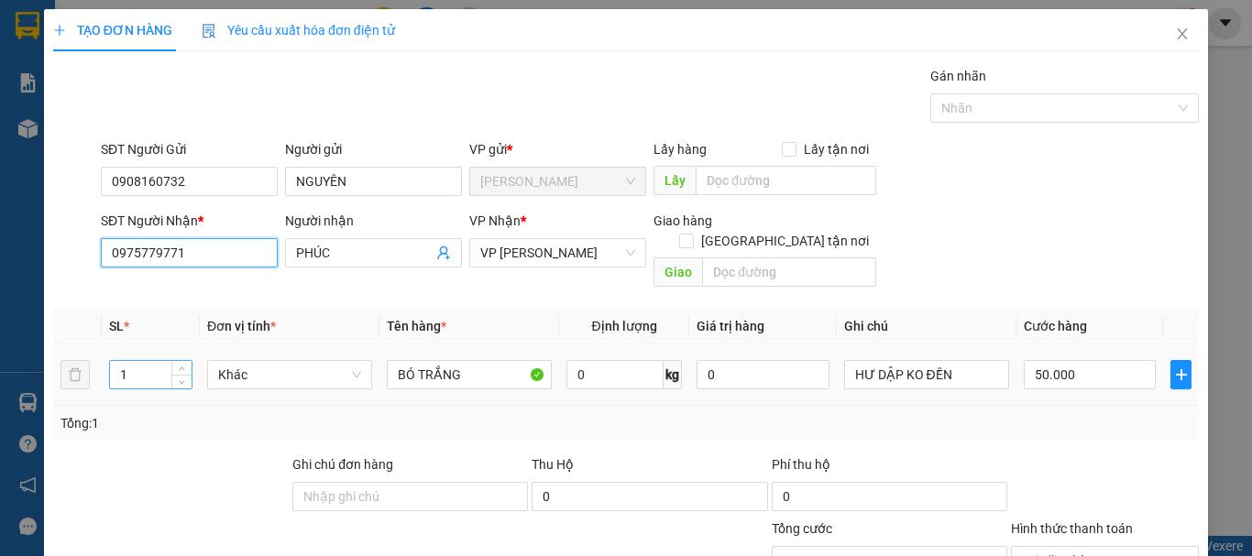
type input "0975779771"
drag, startPoint x: 137, startPoint y: 354, endPoint x: 108, endPoint y: 359, distance: 28.9
click at [109, 360] on div "1" at bounding box center [150, 374] width 83 height 29
type input "2"
click at [1074, 360] on input "50.000" at bounding box center [1090, 374] width 132 height 29
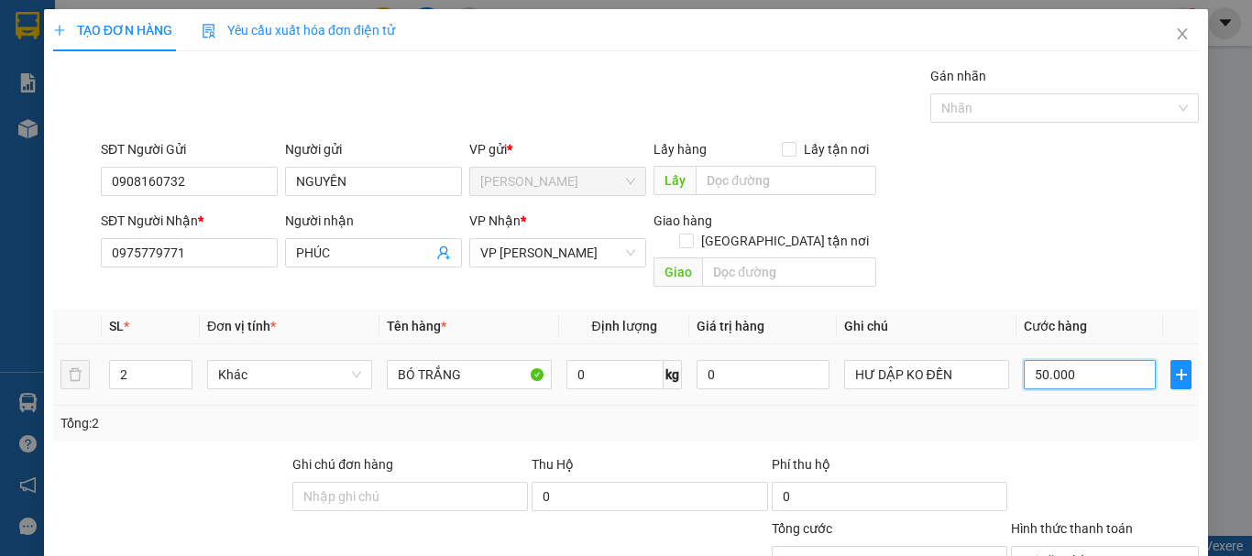
type input "0"
type input "01"
type input "1"
type input "010"
type input "10"
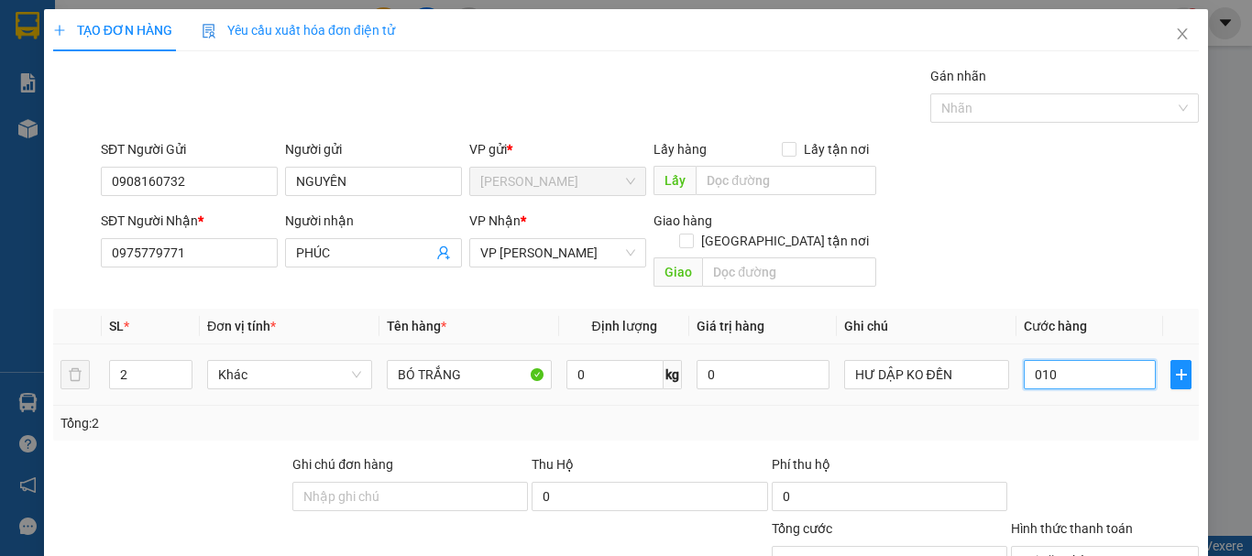
drag, startPoint x: 1074, startPoint y: 347, endPoint x: 1004, endPoint y: 369, distance: 73.9
click at [1004, 369] on tr "2 Khác BÓ TRẮNG 0 kg 0 HƯ DẬP KO ĐỀN 010" at bounding box center [626, 375] width 1146 height 61
type input "1"
type input "10"
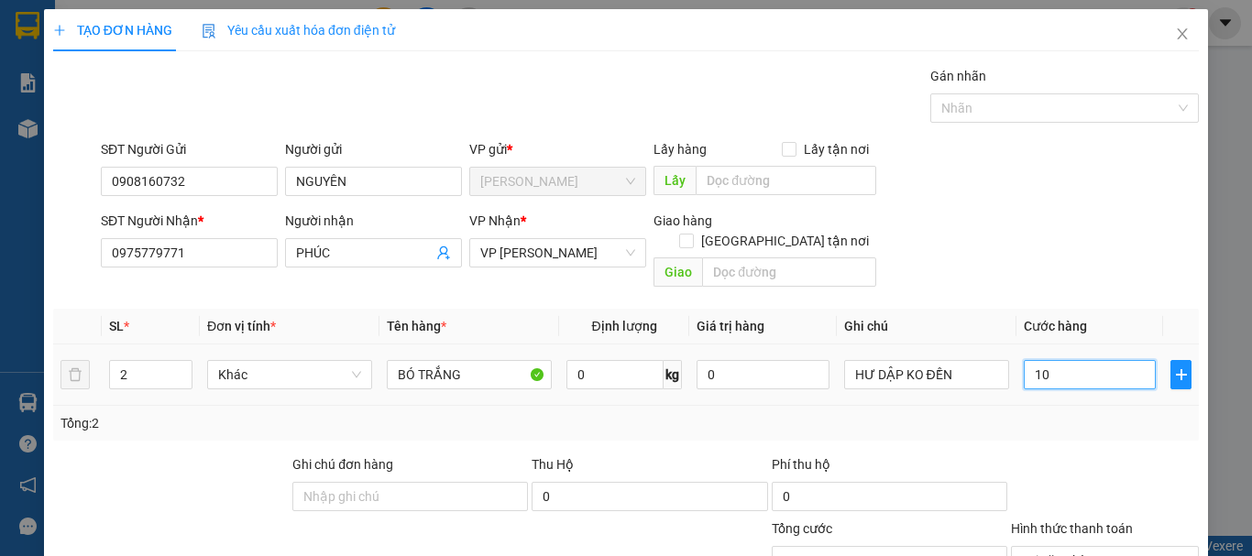
type input "10"
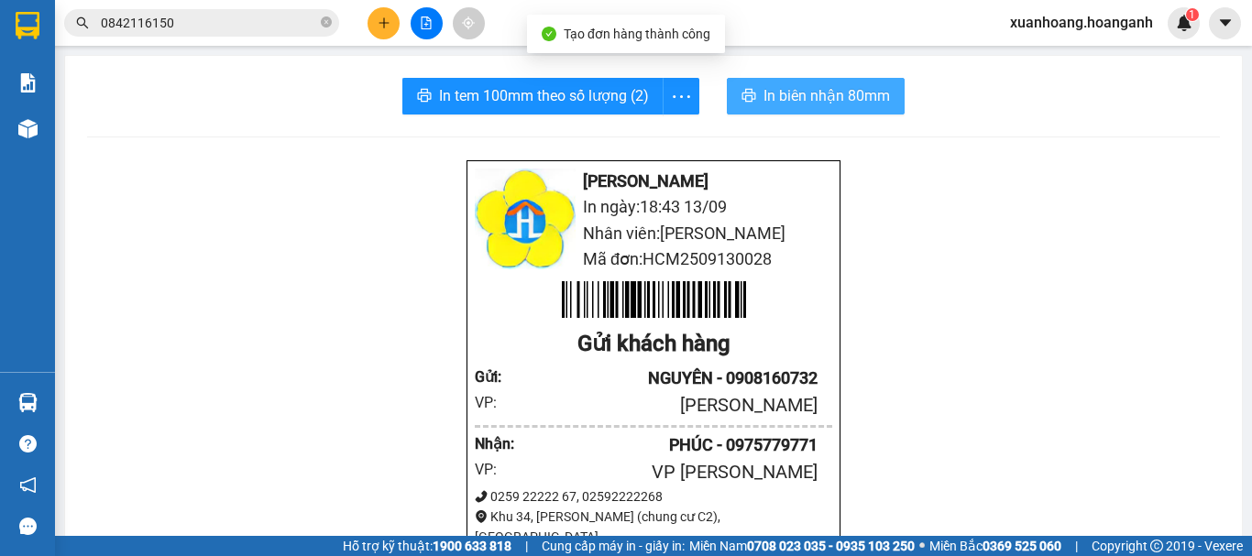
click at [791, 86] on span "In biên nhận 80mm" at bounding box center [827, 95] width 126 height 23
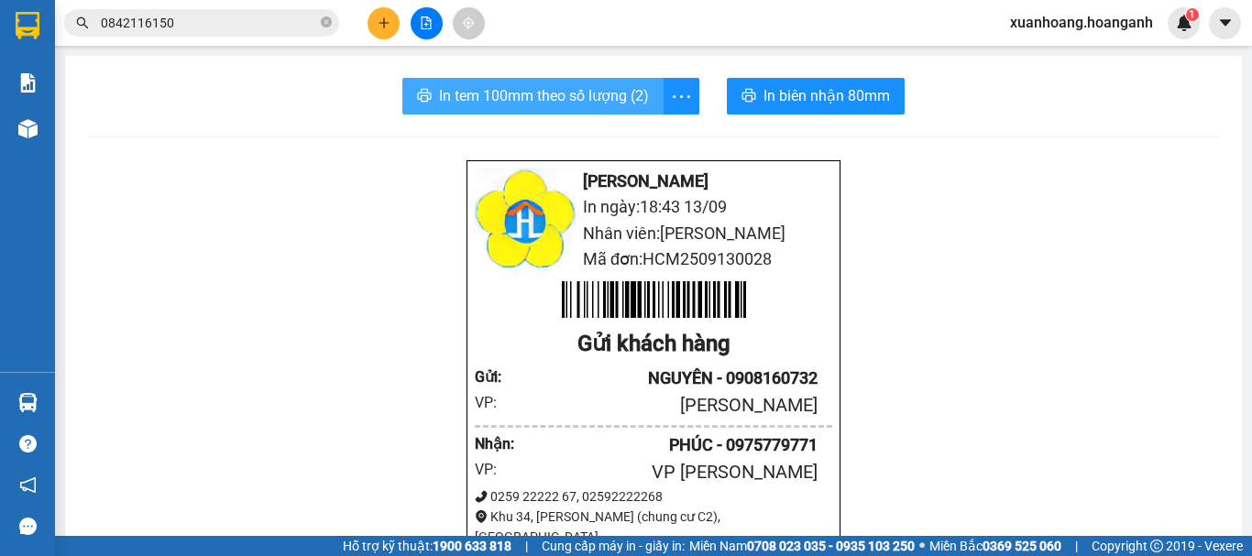
click at [555, 98] on span "In tem 100mm theo số lượng (2)" at bounding box center [544, 95] width 210 height 23
click at [370, 25] on button at bounding box center [384, 23] width 32 height 32
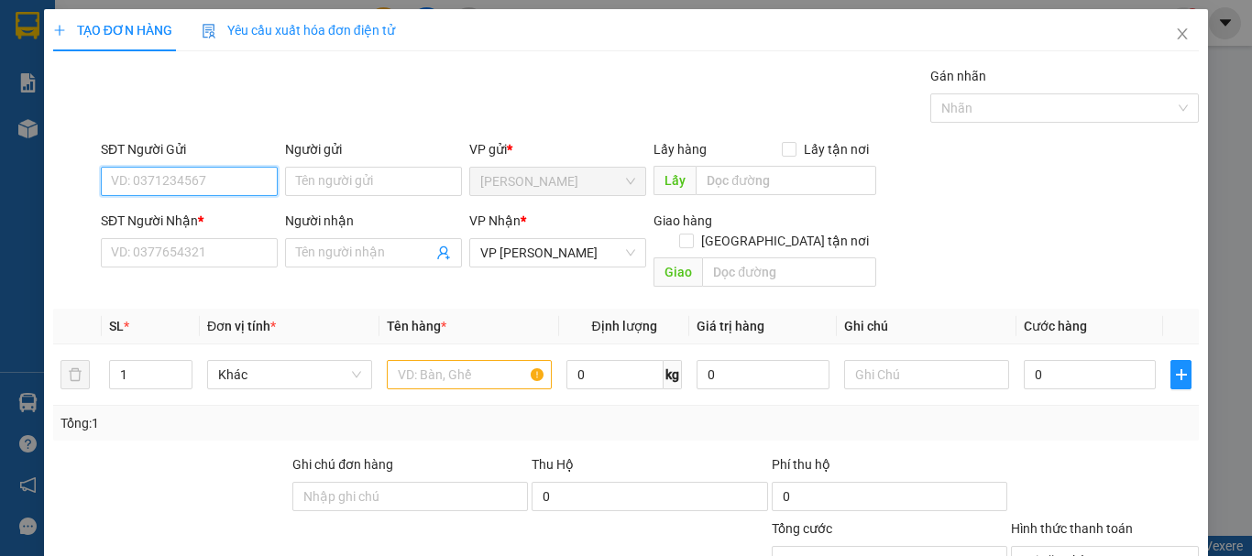
click at [231, 176] on input "SĐT Người Gửi" at bounding box center [189, 181] width 177 height 29
type input "0989545524"
click at [222, 225] on div "0989545524 - ĐỒNG TIẾN" at bounding box center [187, 218] width 153 height 20
type input "ĐỒNG TIẾN"
type input "30.000"
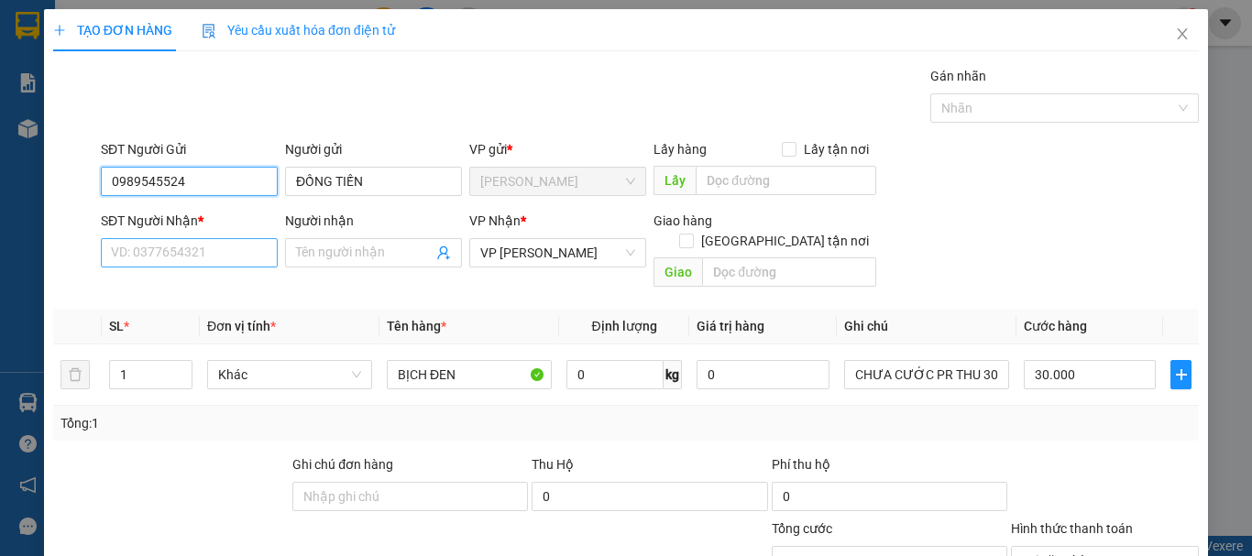
type input "0989545524"
click at [199, 249] on input "SĐT Người Nhận *" at bounding box center [189, 252] width 177 height 29
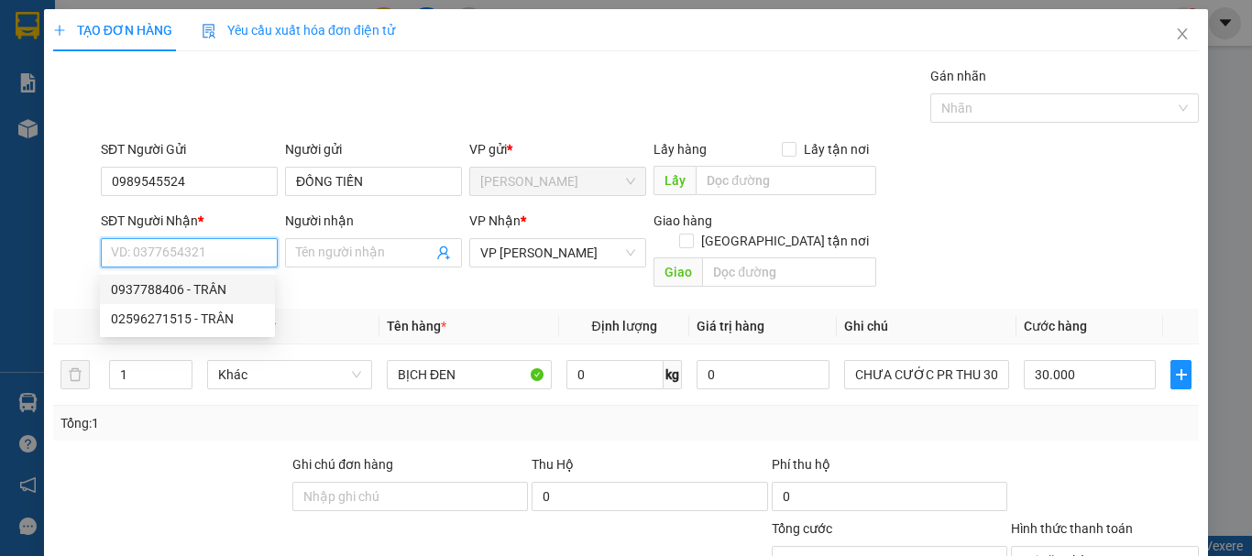
click at [196, 287] on div "0937788406 - TRÂN" at bounding box center [187, 290] width 153 height 20
type input "0937788406"
type input "TRÂN"
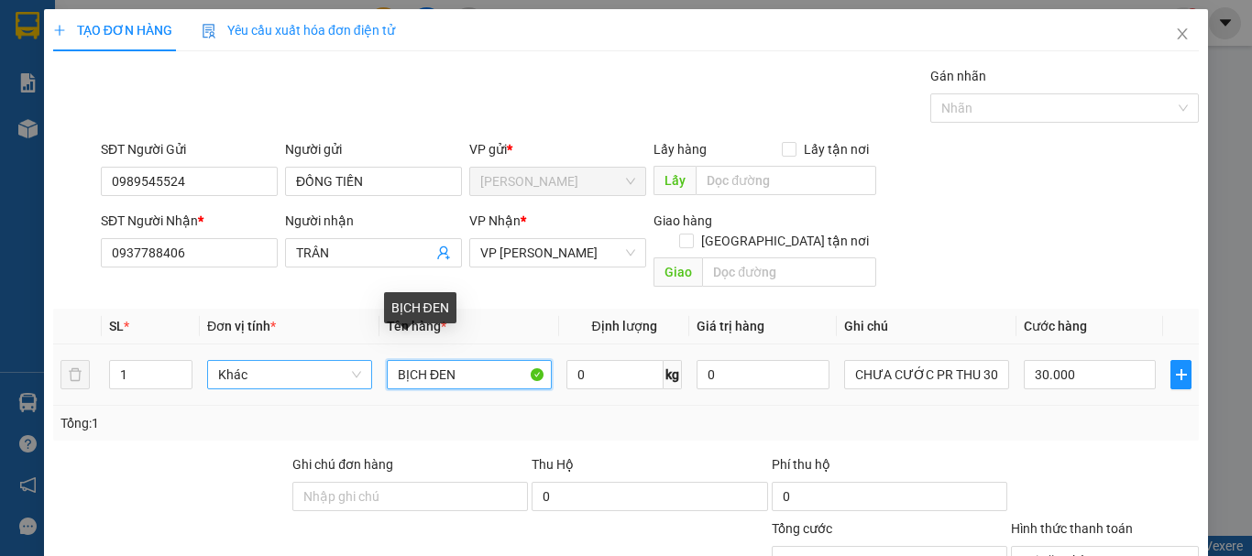
drag, startPoint x: 490, startPoint y: 347, endPoint x: 340, endPoint y: 366, distance: 151.4
click at [340, 366] on tr "1 Khác BỊCH ĐEN 0 kg 0 CHƯA CƯỚC PR THU 30 30.000" at bounding box center [626, 375] width 1146 height 61
type input "HỘP DẸP ĐEN"
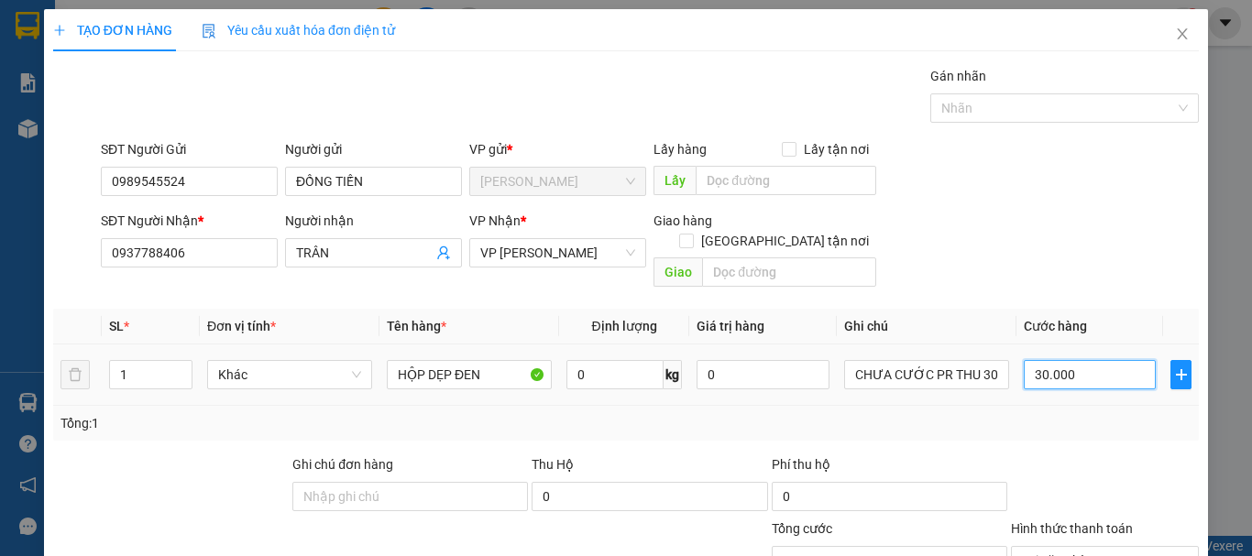
click at [1068, 360] on input "30.000" at bounding box center [1090, 374] width 132 height 29
type input "0"
click at [508, 360] on input "HỘP DẸP ĐEN" at bounding box center [469, 374] width 165 height 29
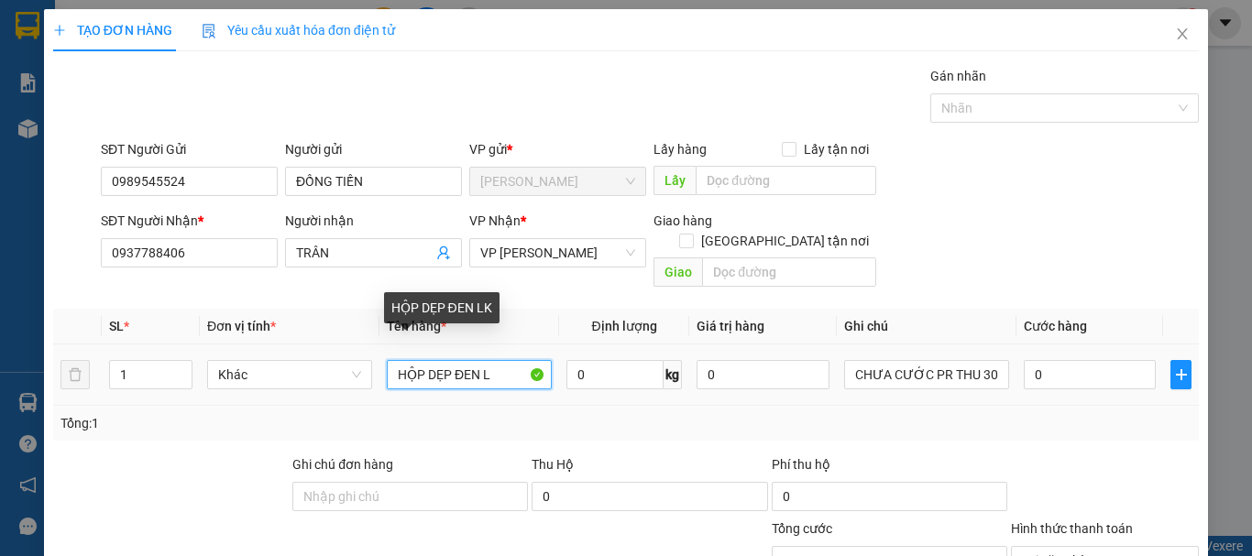
type input "HỘP DẸP ĐEN LK"
click at [1162, 547] on span "Tại văn phòng" at bounding box center [1105, 560] width 166 height 27
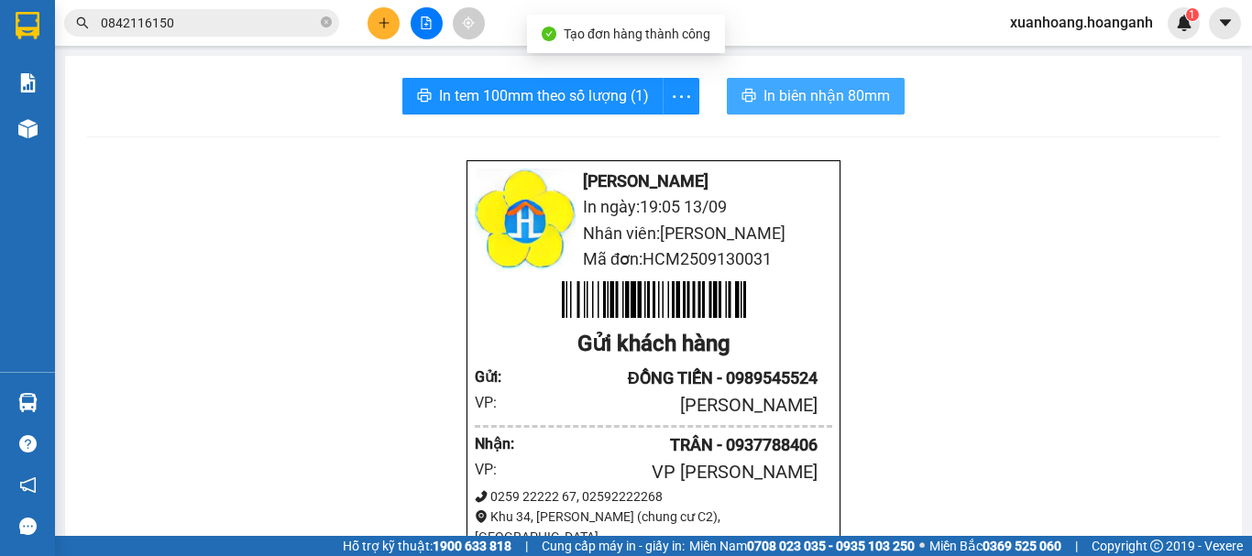
click at [792, 95] on span "In biên nhận 80mm" at bounding box center [827, 95] width 126 height 23
click at [844, 107] on span "In biên nhận 80mm" at bounding box center [827, 95] width 126 height 23
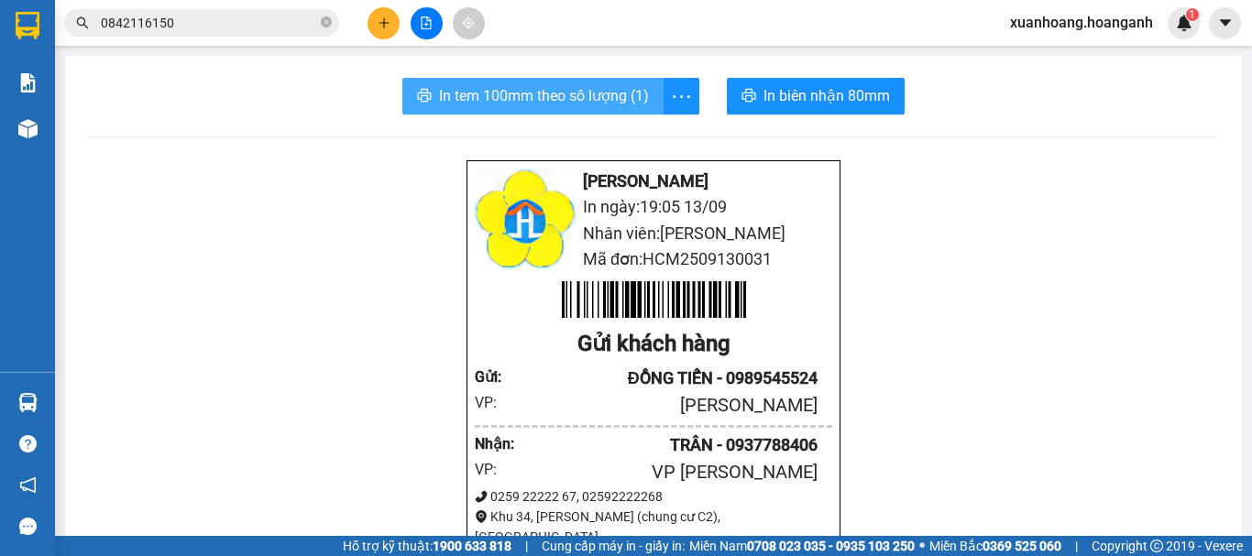
click at [543, 93] on span "In tem 100mm theo số lượng (1)" at bounding box center [544, 95] width 210 height 23
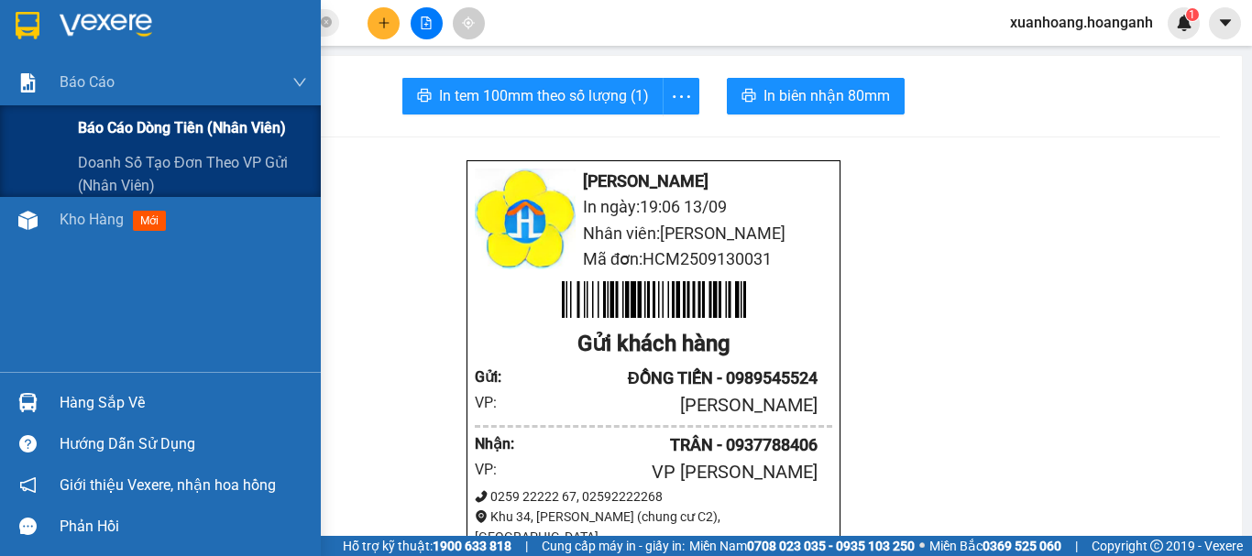
click at [93, 126] on span "Báo cáo dòng tiền (nhân viên)" at bounding box center [182, 127] width 208 height 23
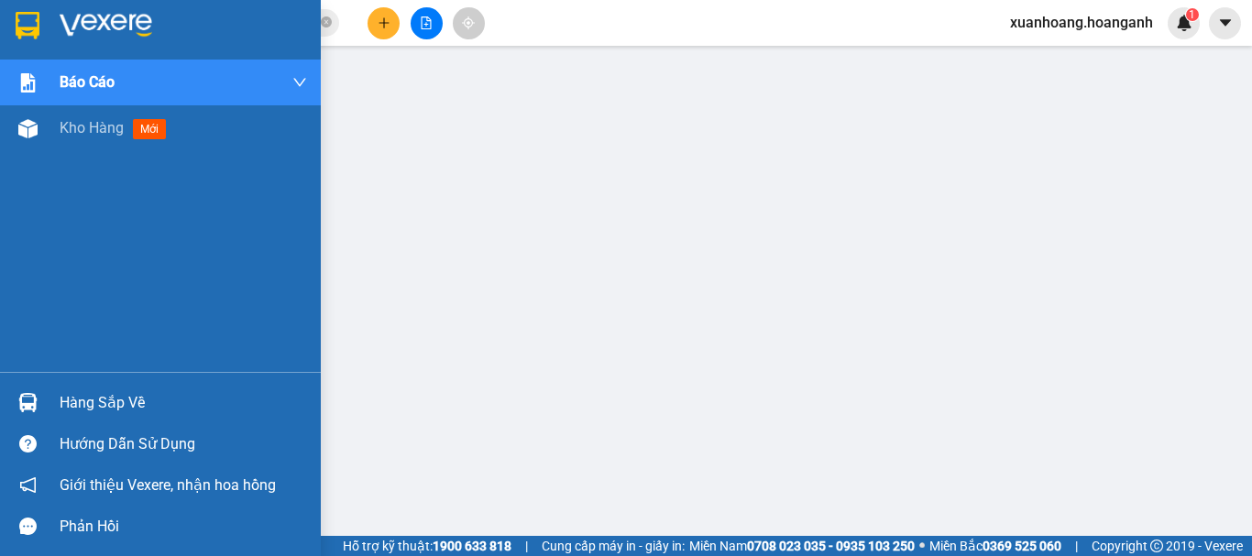
click at [17, 20] on img at bounding box center [28, 25] width 24 height 27
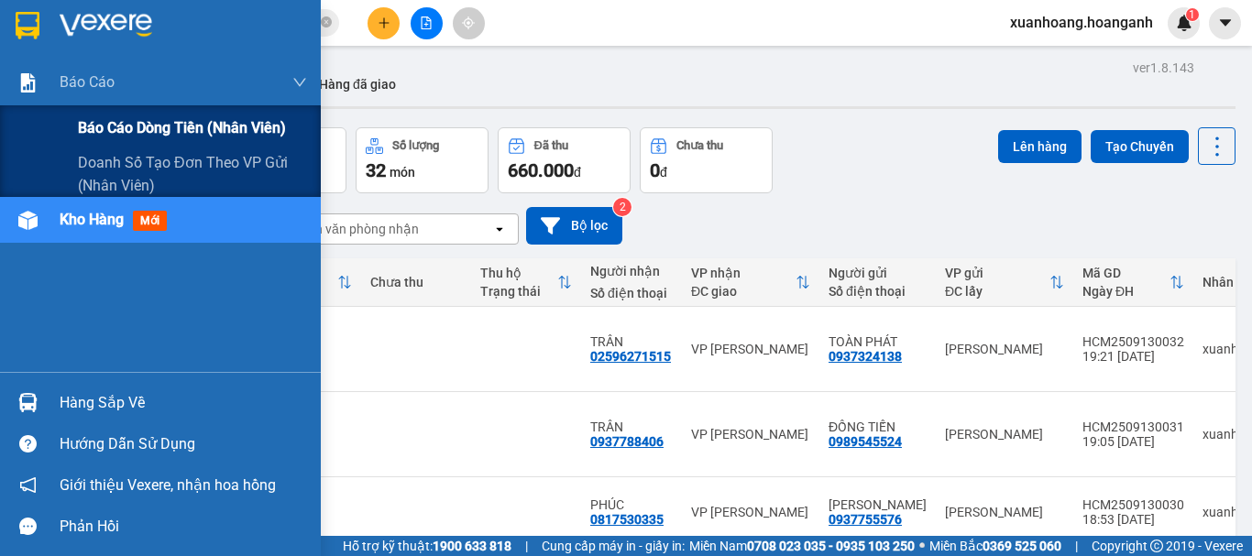
click at [87, 141] on div "Báo cáo dòng tiền (nhân viên)" at bounding box center [192, 128] width 229 height 46
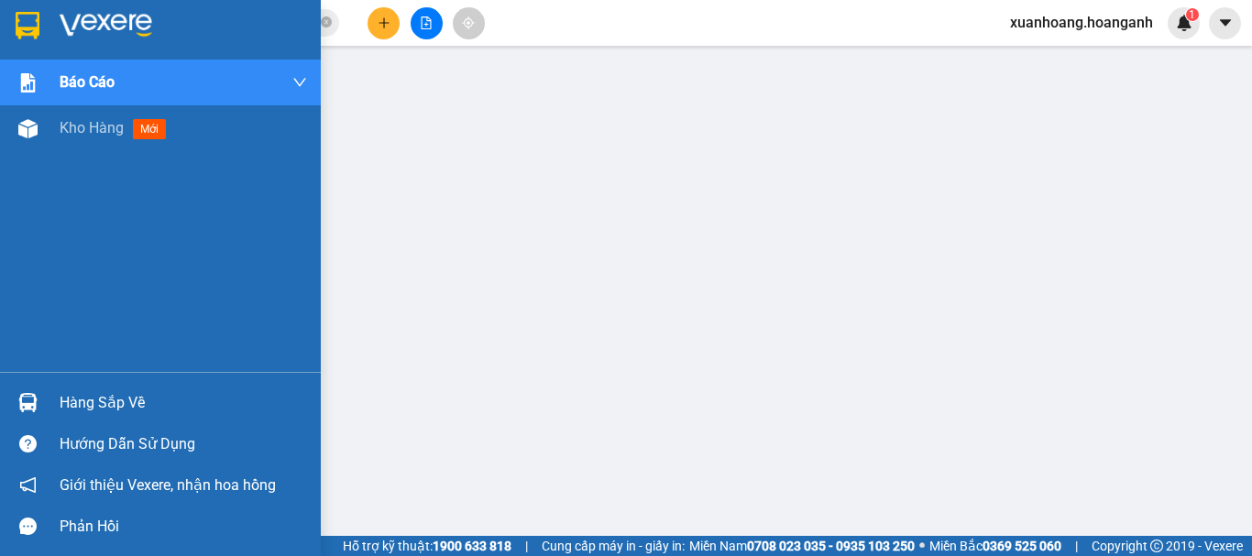
click at [23, 33] on img at bounding box center [28, 25] width 24 height 27
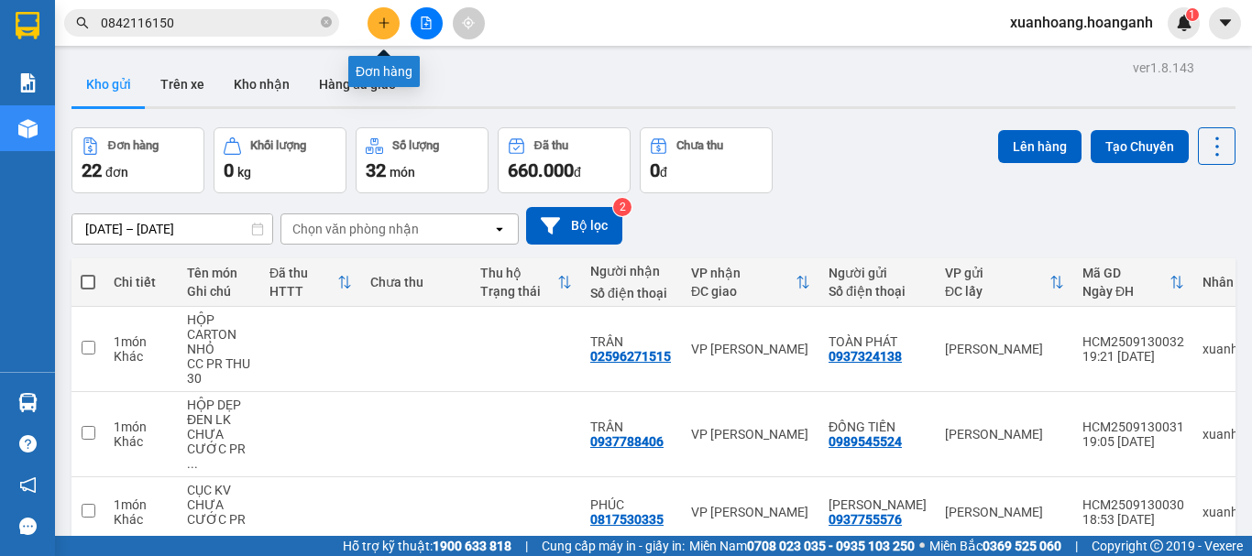
click at [383, 20] on icon "plus" at bounding box center [384, 22] width 13 height 13
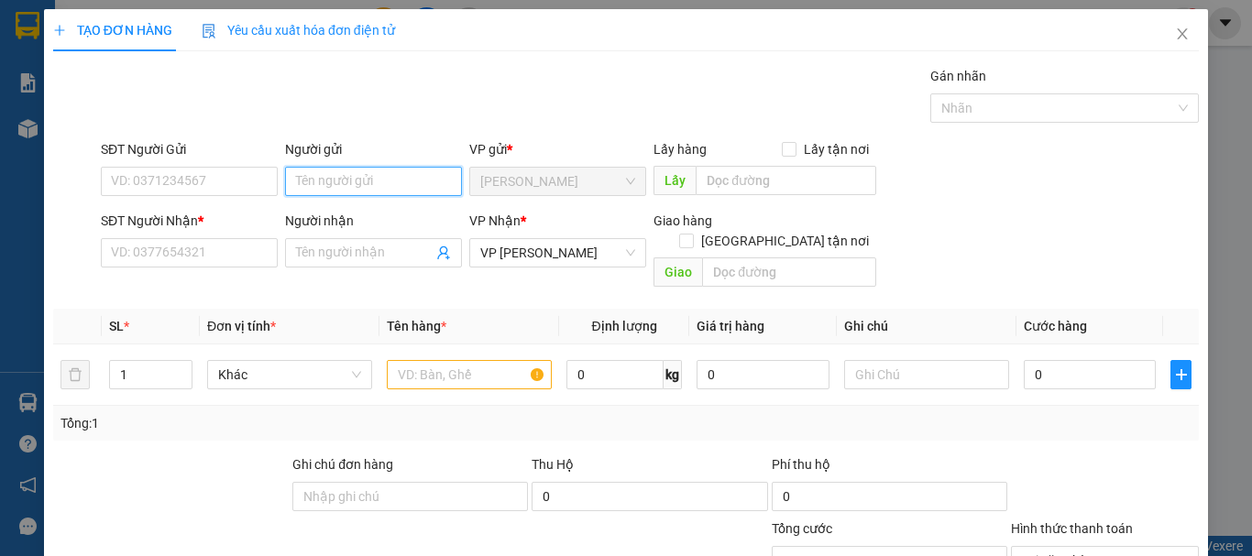
click at [327, 185] on input "Người gửi" at bounding box center [373, 181] width 177 height 29
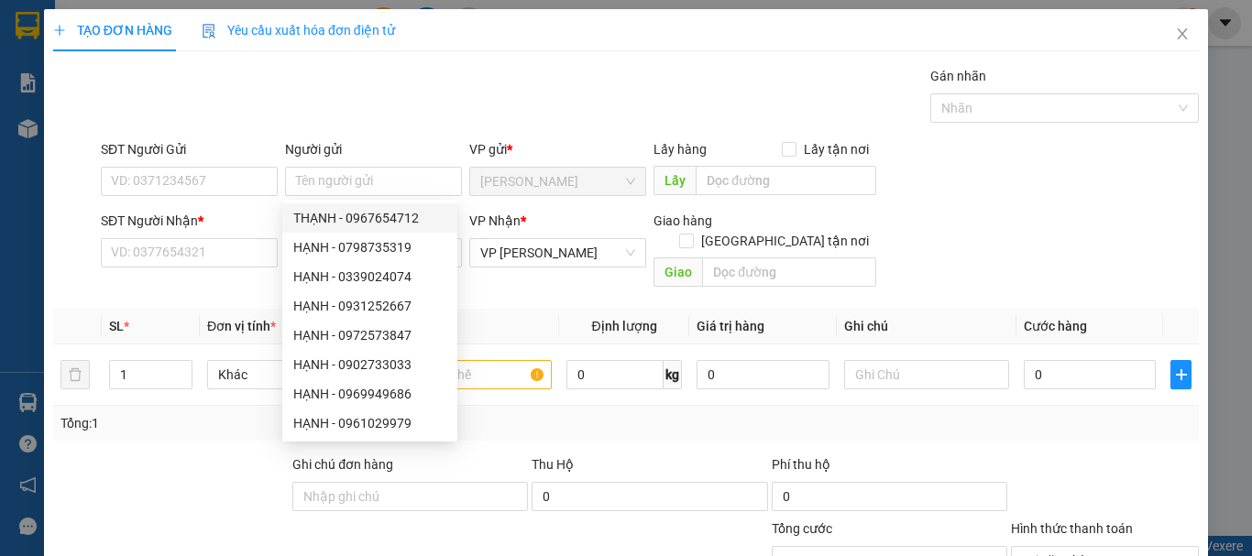
click at [928, 189] on div "SĐT Người Gửi VD: 0371234567 Người gửi Tên người gửi VP gửi * [PERSON_NAME] Lấy…" at bounding box center [649, 171] width 1105 height 64
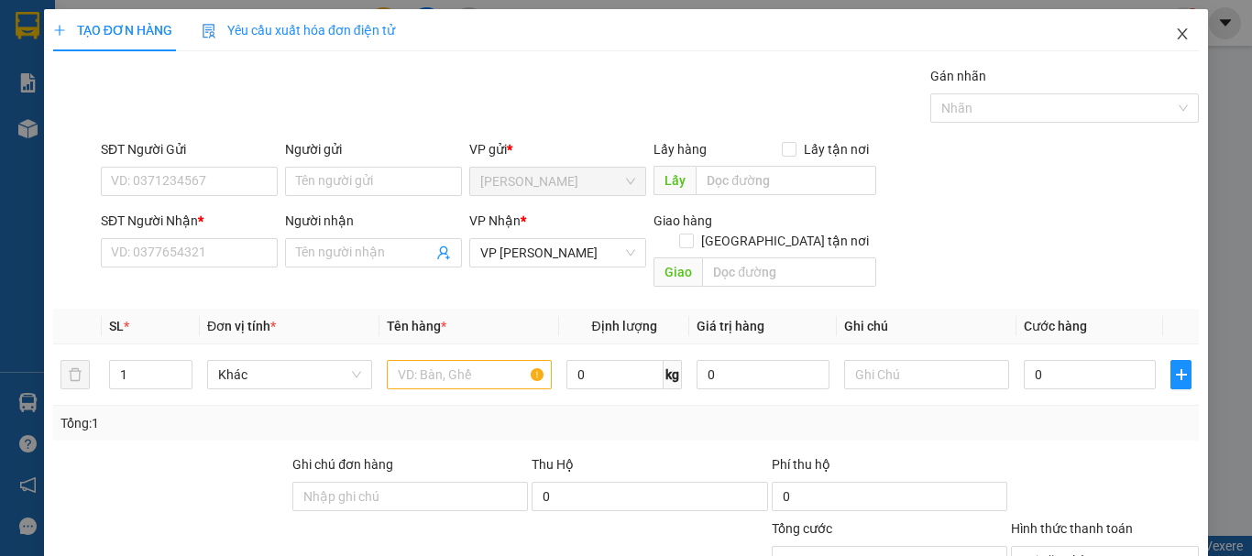
click at [1178, 32] on icon "close" at bounding box center [1183, 33] width 10 height 11
